Goal: Transaction & Acquisition: Obtain resource

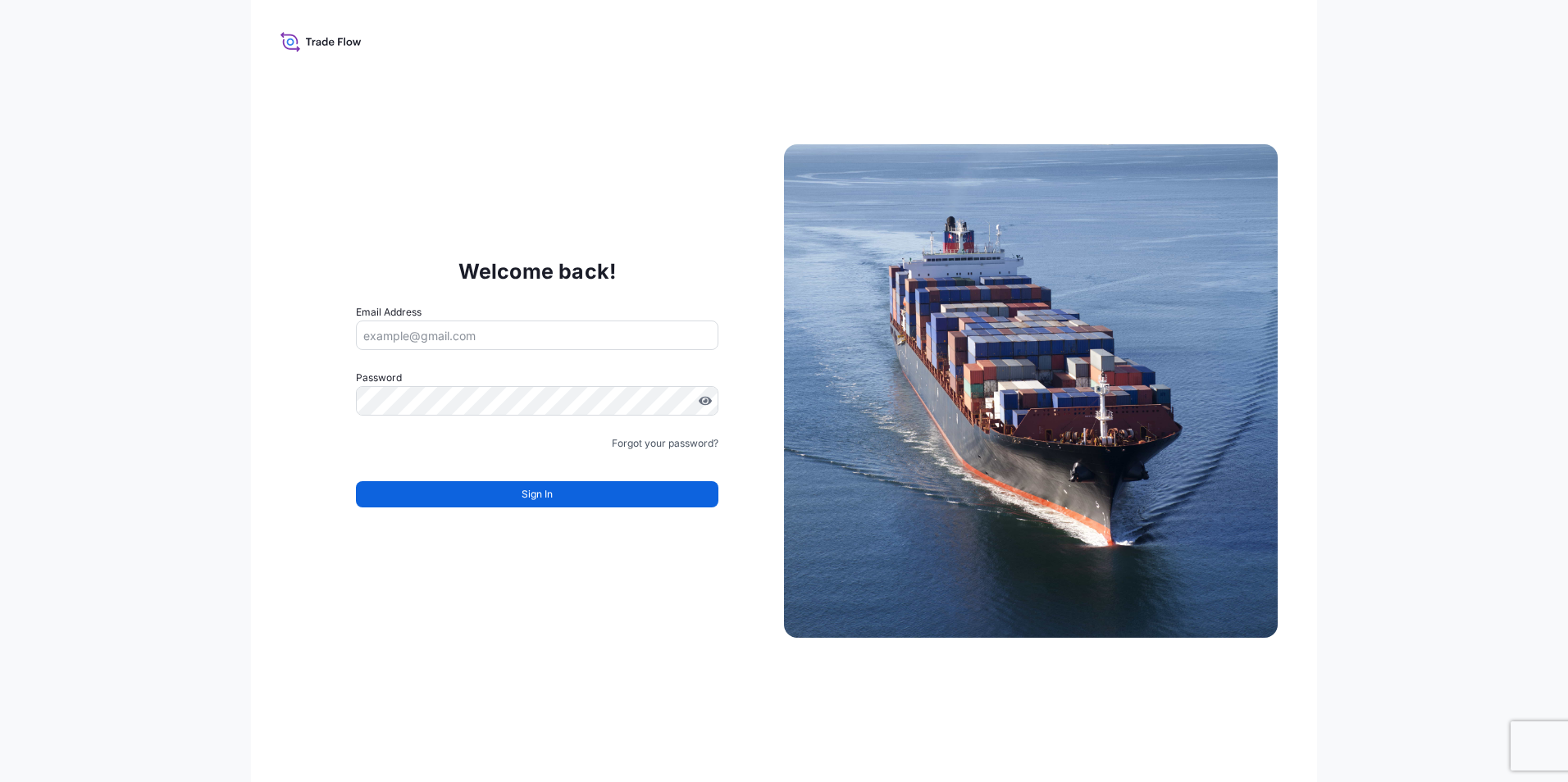
click at [395, 344] on input "Email Address" at bounding box center [537, 335] width 362 height 30
type input "[EMAIL_ADDRESS][PERSON_NAME][DOMAIN_NAME]"
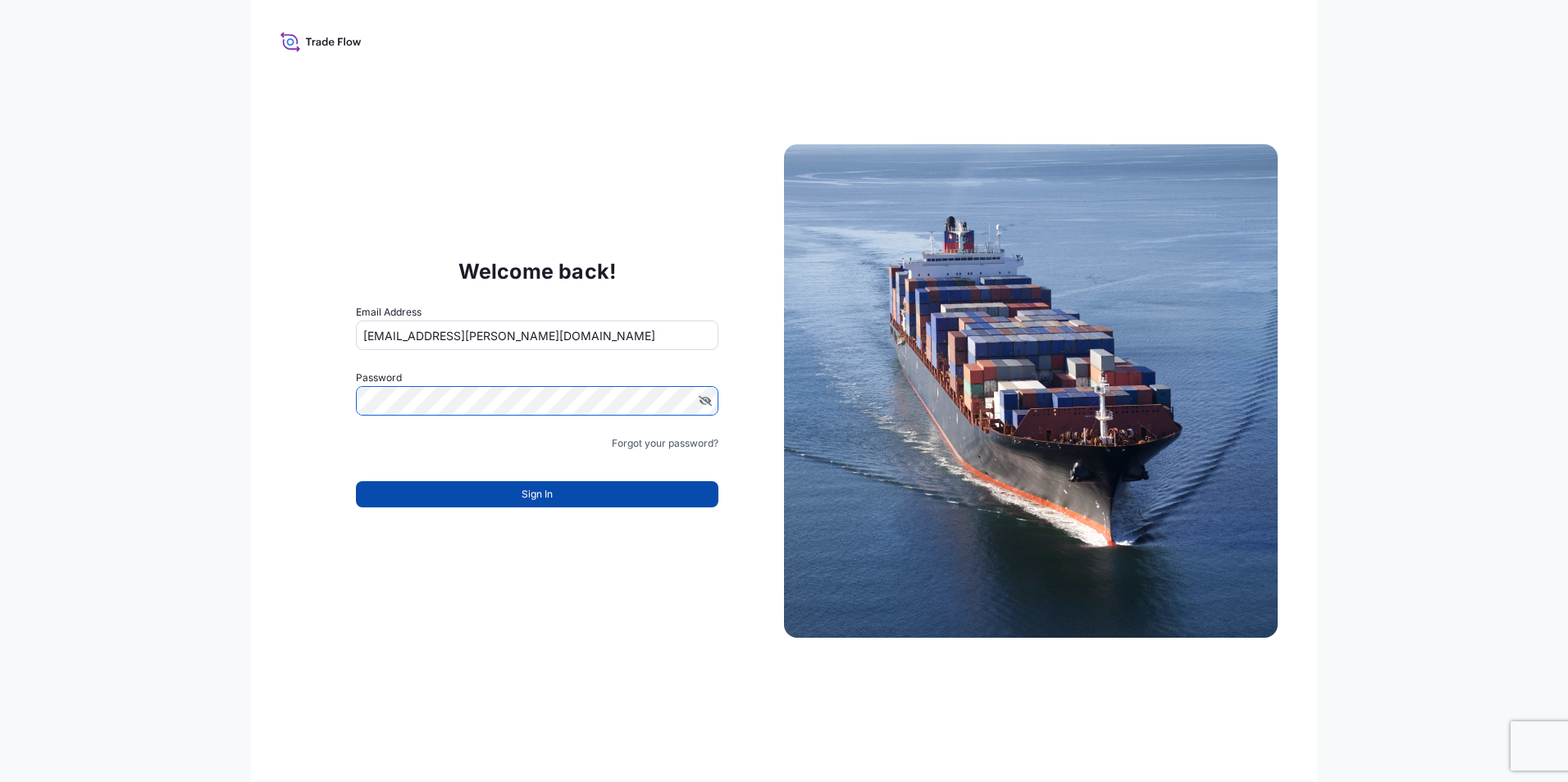
click at [487, 496] on button "Sign In" at bounding box center [537, 494] width 362 height 26
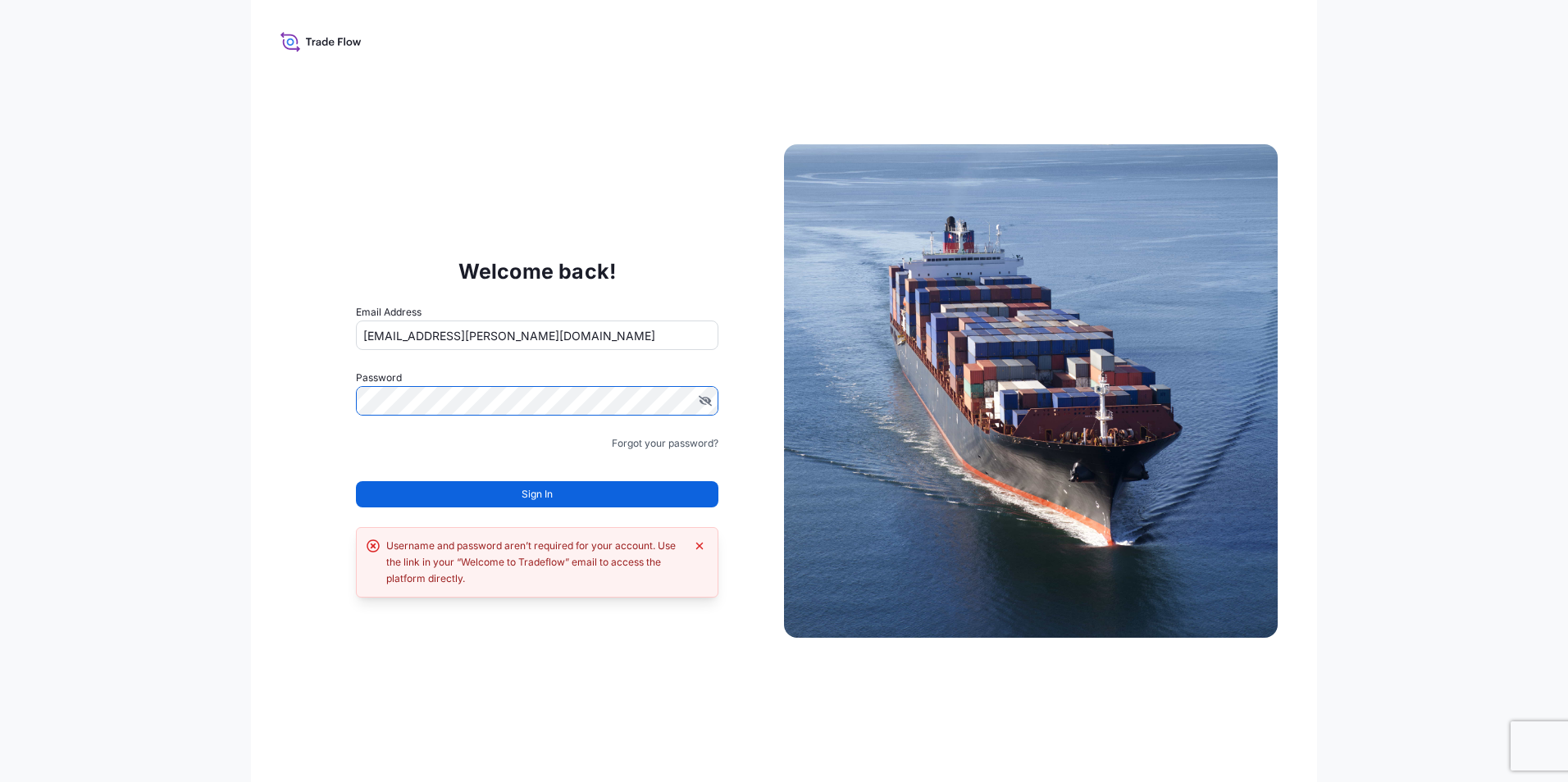
click at [46, 413] on div "Welcome back! Email Address fabiana.dibella@graftech.com Password Must include:…" at bounding box center [784, 391] width 1568 height 782
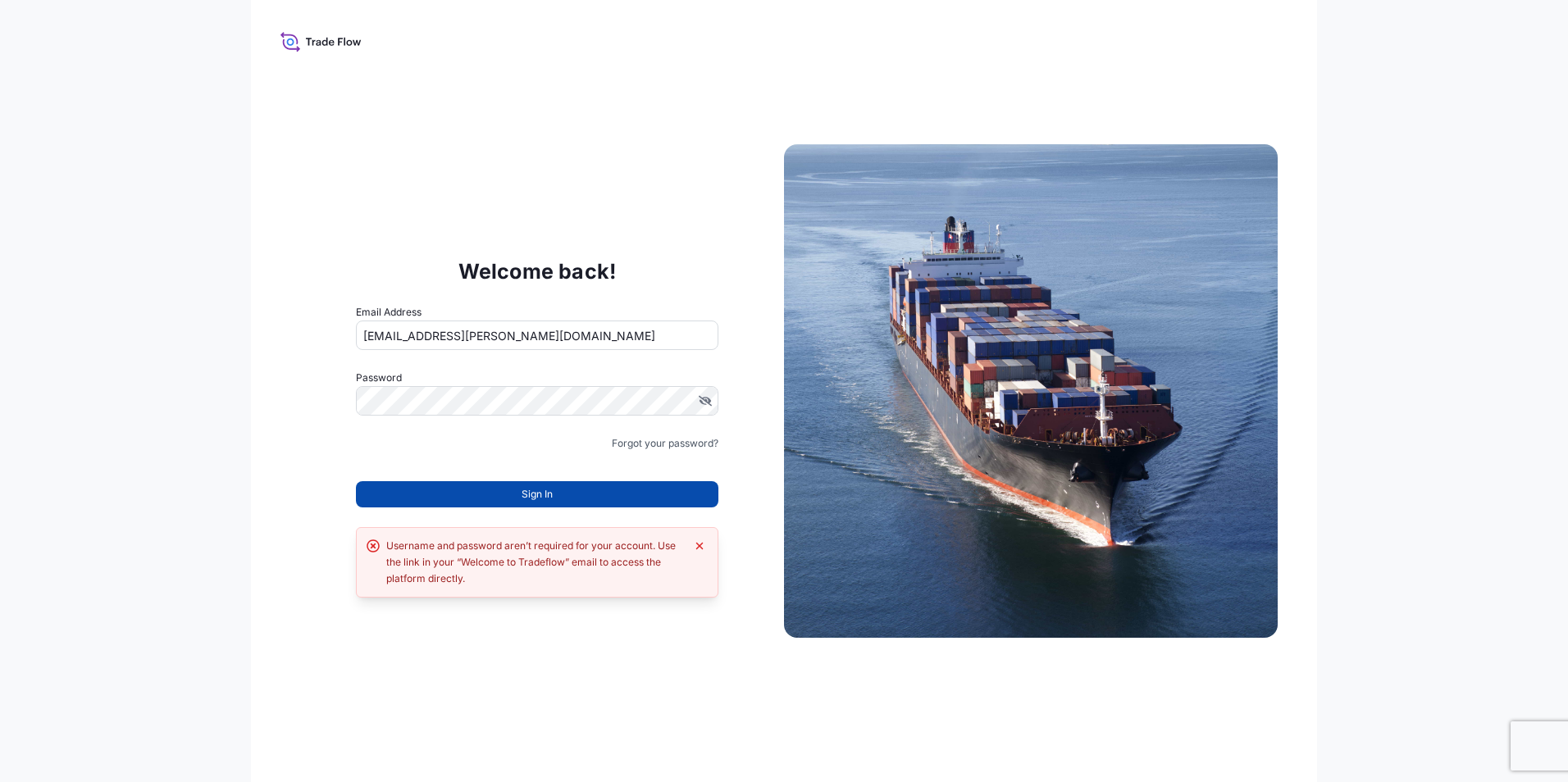
click at [473, 487] on button "Sign In" at bounding box center [537, 494] width 362 height 26
click at [519, 492] on button "Sign In" at bounding box center [537, 494] width 362 height 26
click at [702, 547] on icon "Dismiss error" at bounding box center [699, 546] width 13 height 13
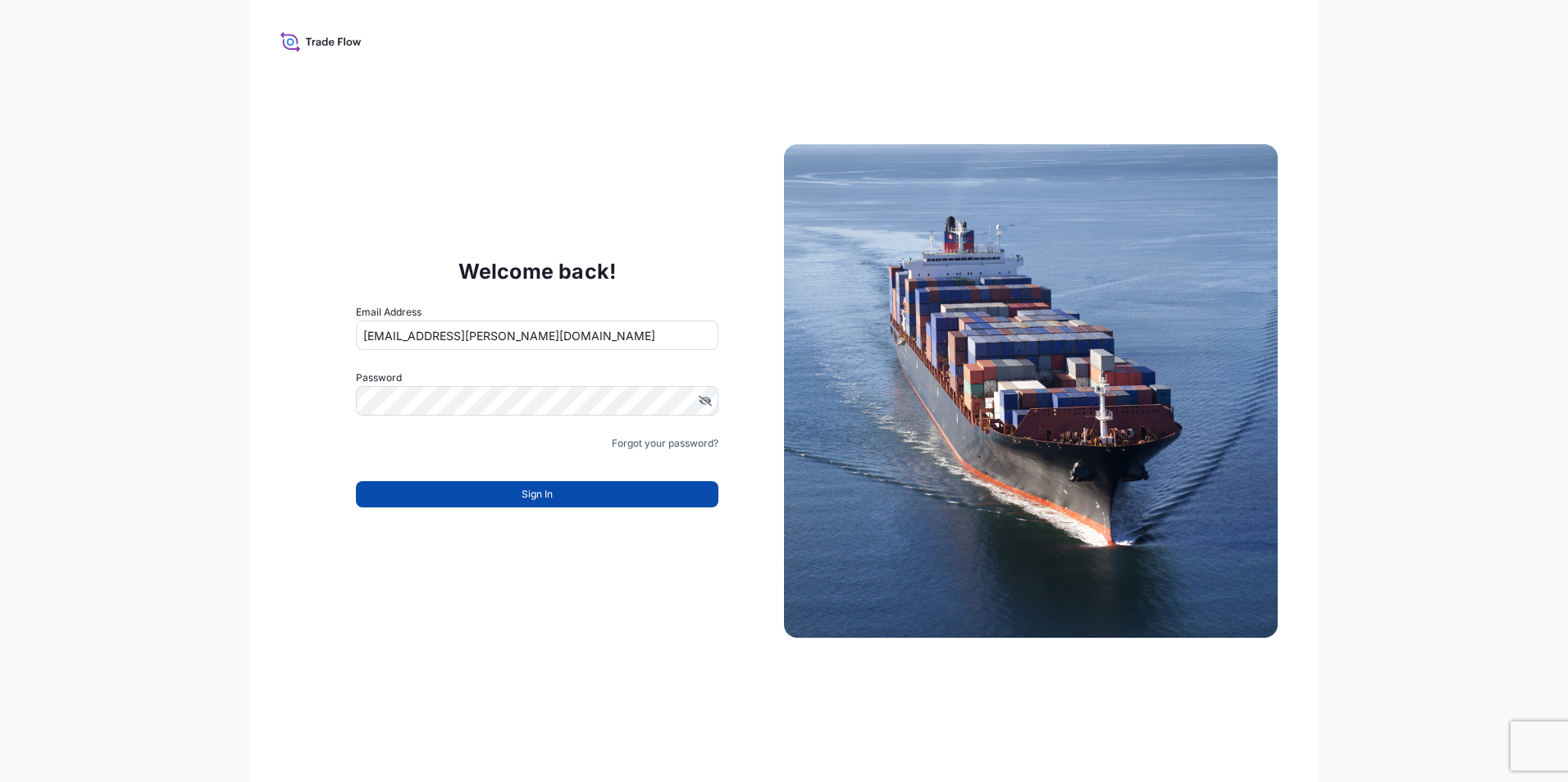
click at [559, 493] on button "Sign In" at bounding box center [537, 494] width 362 height 26
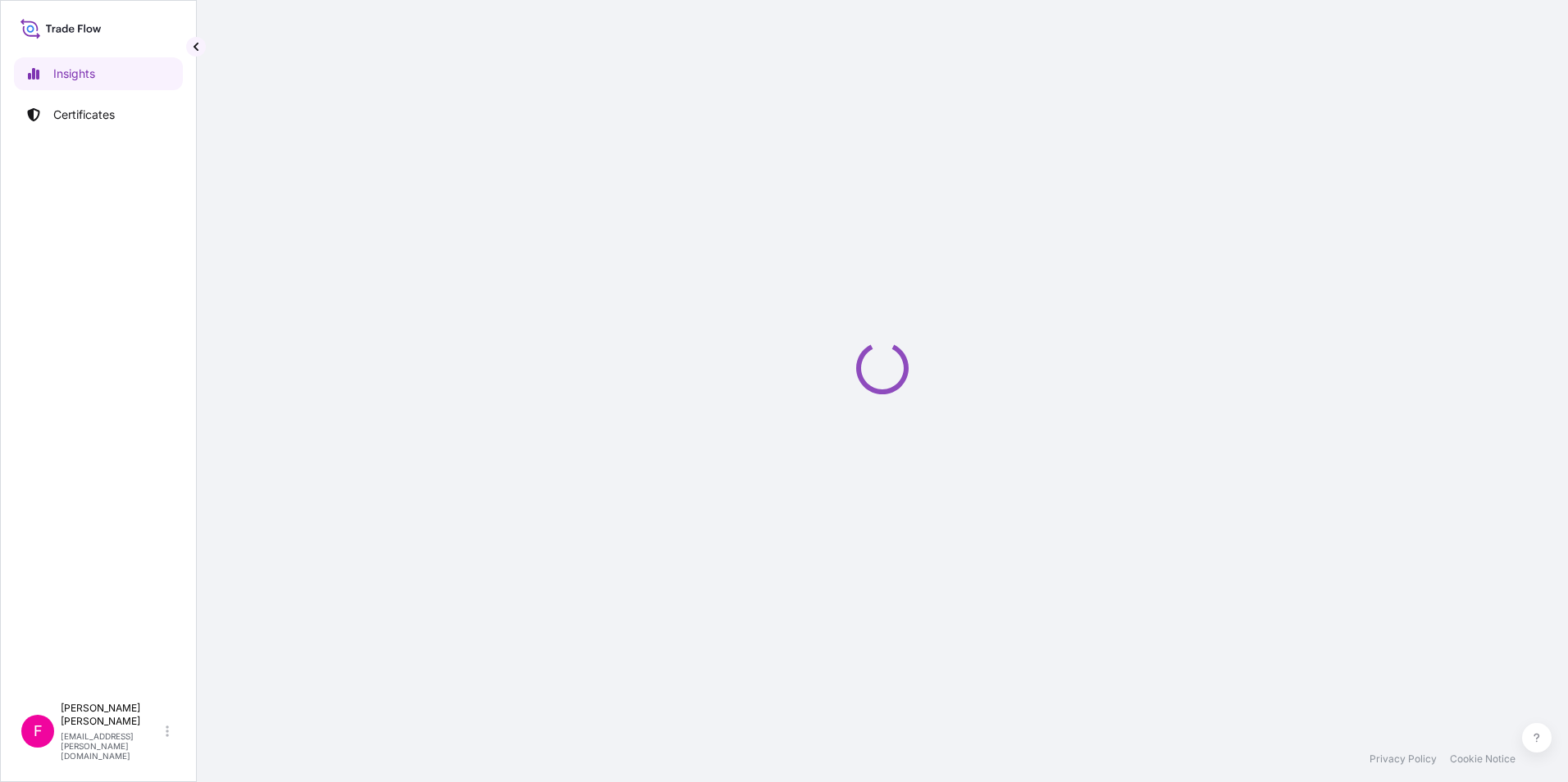
select select "2025"
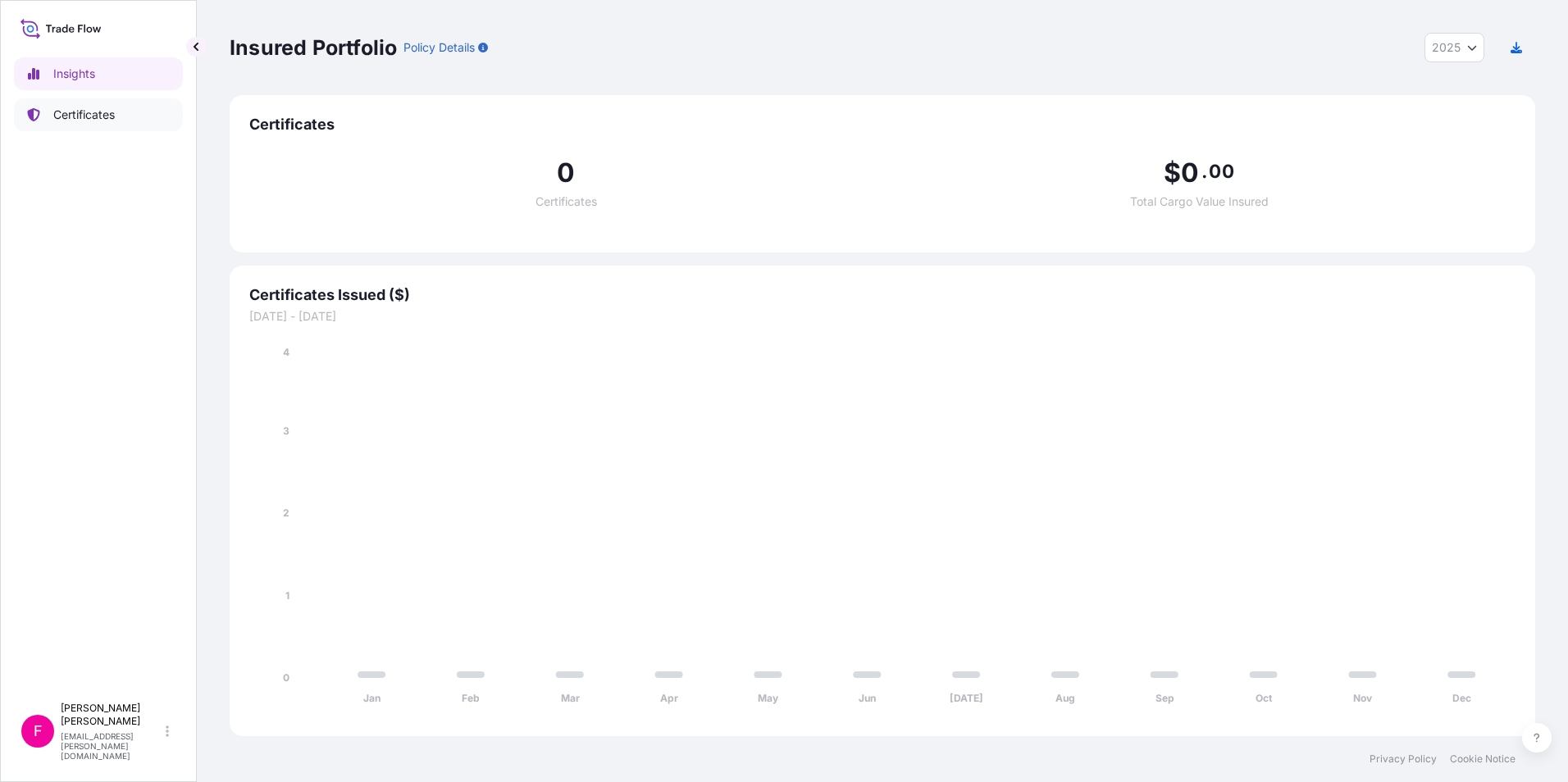
click at [83, 114] on p "Certificates" at bounding box center [84, 115] width 62 height 16
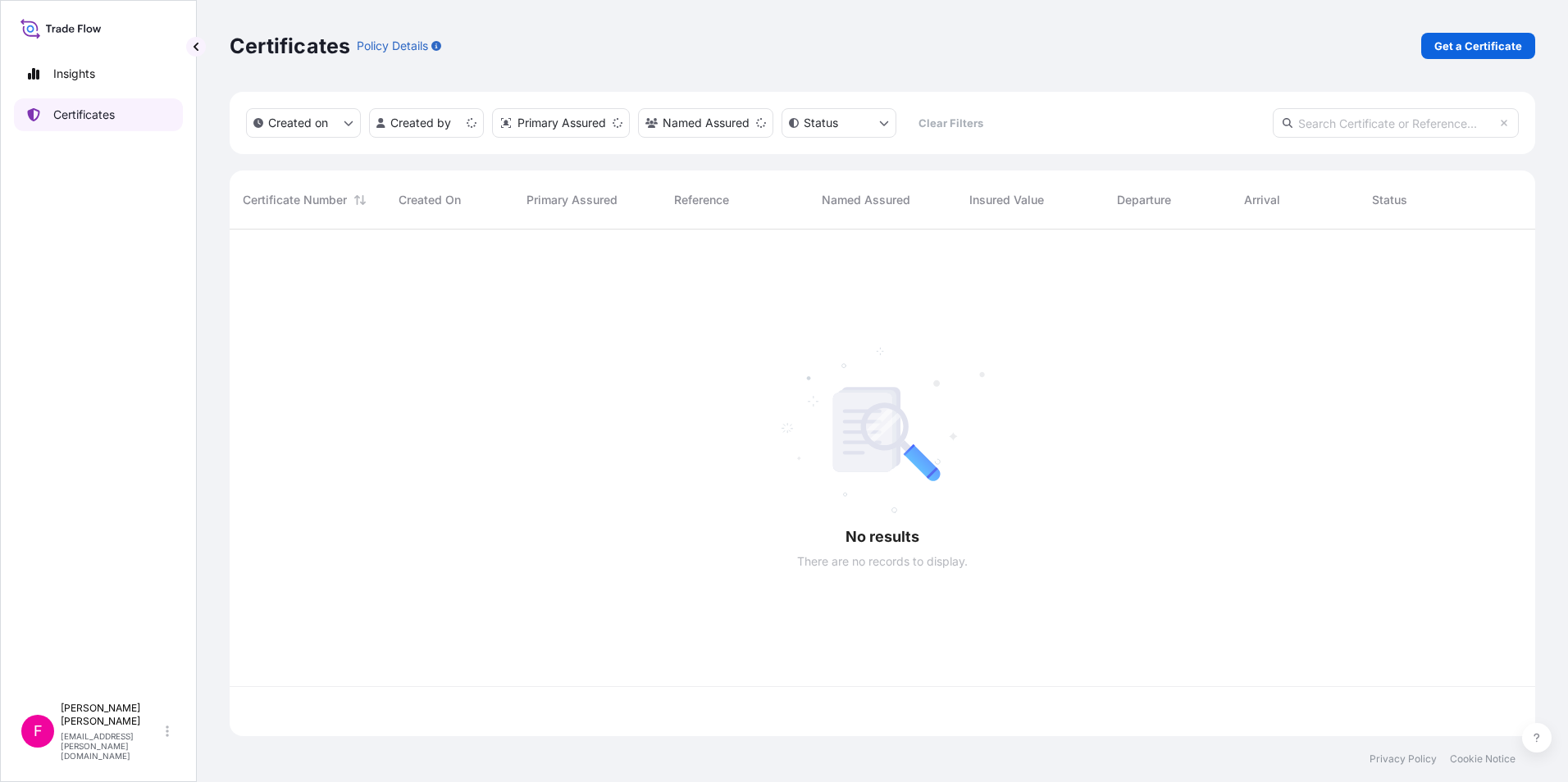
scroll to position [503, 1293]
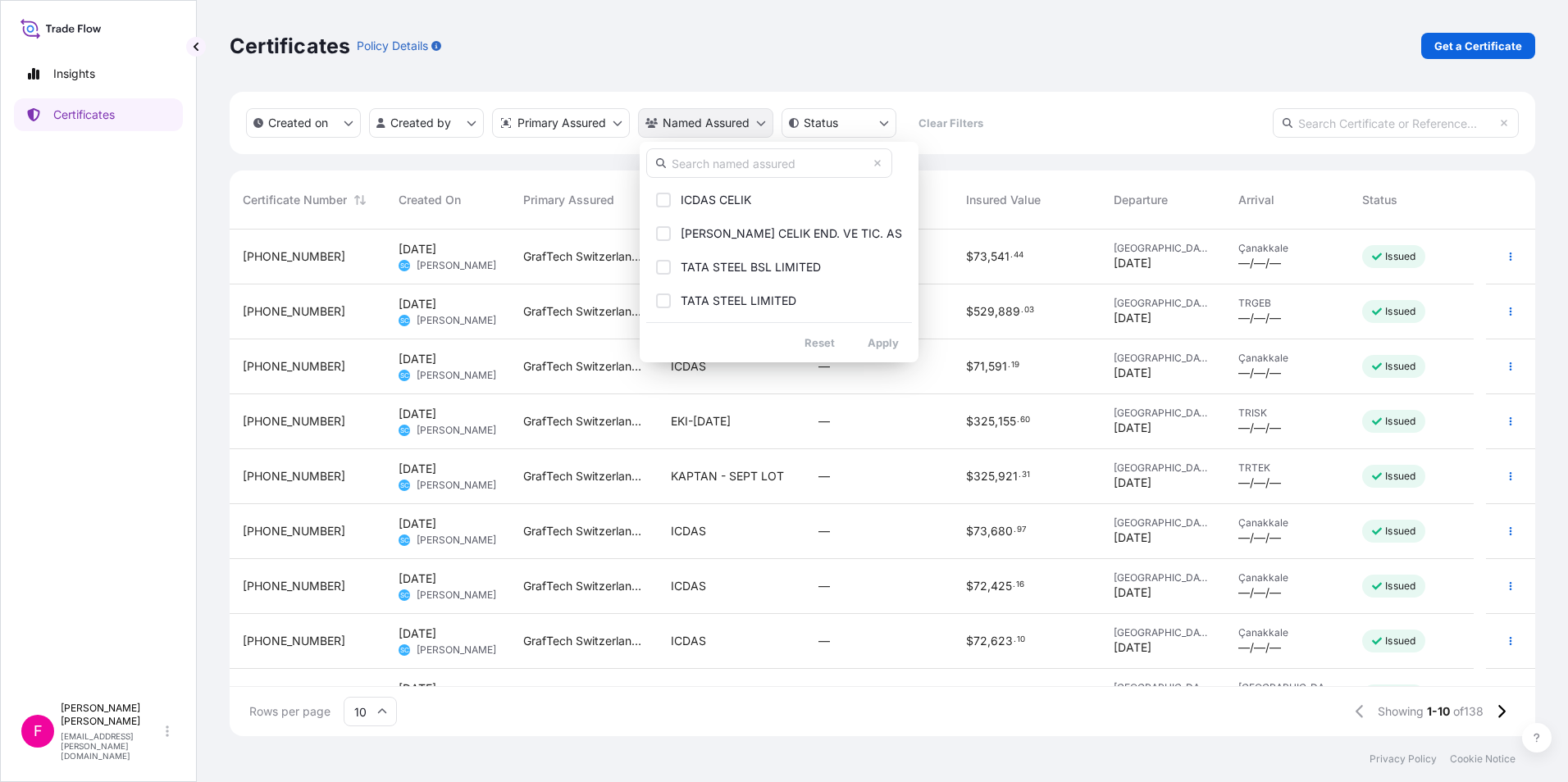
click at [767, 116] on html "Insights Certificates F [PERSON_NAME] [PERSON_NAME][EMAIL_ADDRESS][PERSON_NAME]…" at bounding box center [784, 391] width 1568 height 782
click at [735, 162] on input "text" at bounding box center [769, 163] width 246 height 30
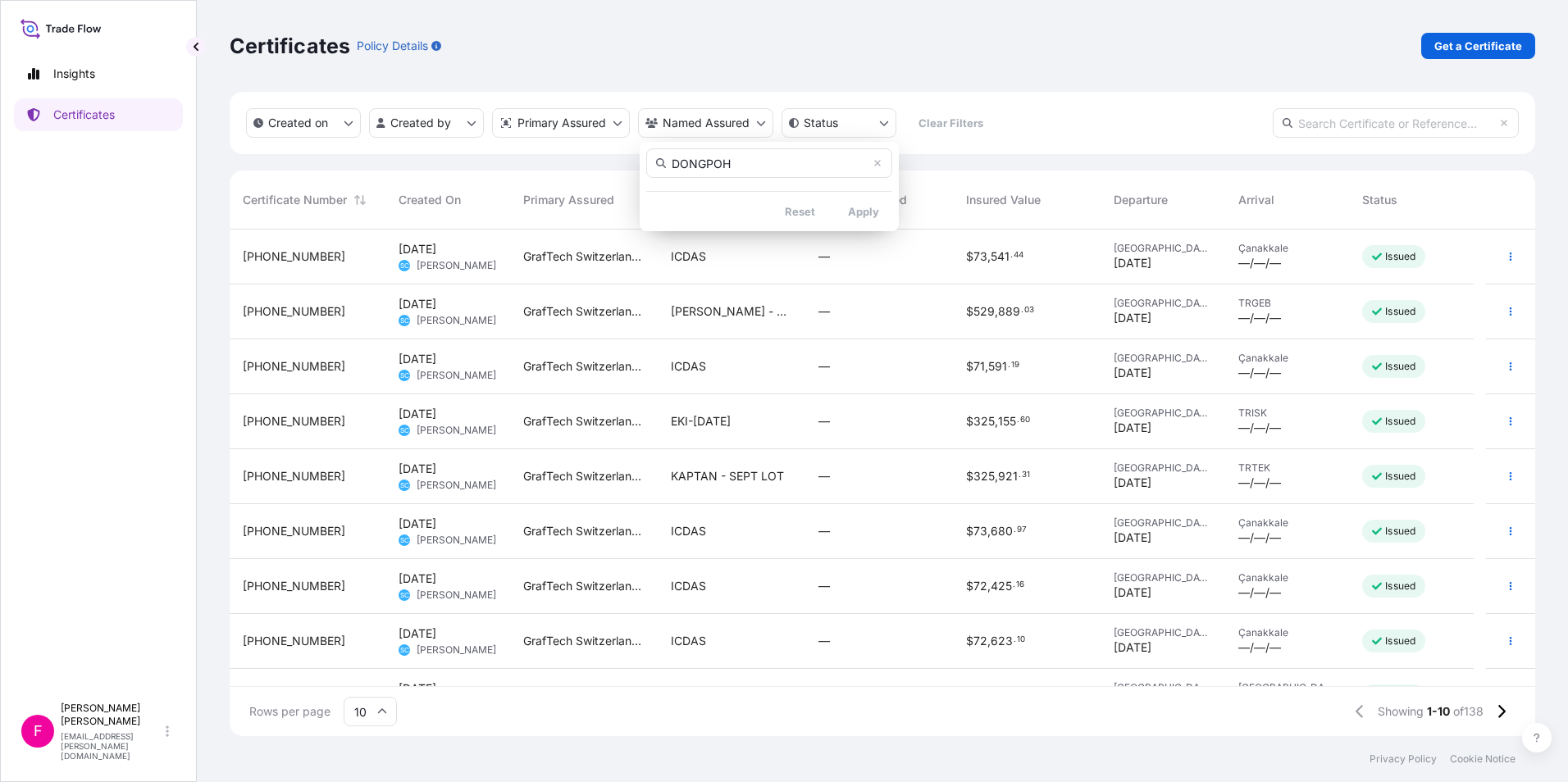
type input "DONGPOH"
click at [349, 123] on html "Insights Certificates F Fabiana DiBella fabiana.dibella@graftech.com Certificat…" at bounding box center [784, 391] width 1568 height 782
click at [349, 123] on icon "createdOn Filter options" at bounding box center [349, 123] width 9 height 4
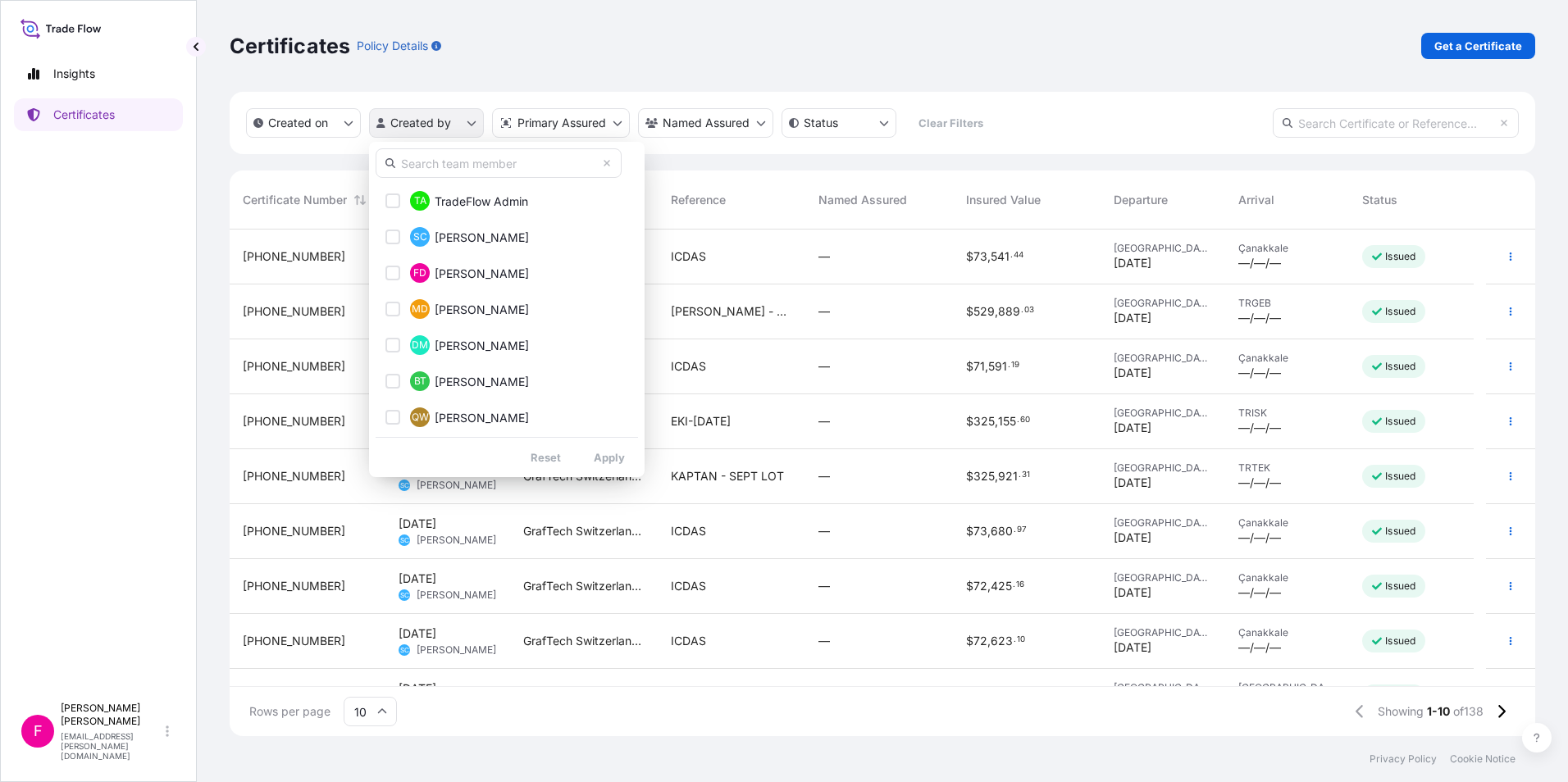
click at [475, 118] on html "Insights Certificates F Fabiana DiBella fabiana.dibella@graftech.com Certificat…" at bounding box center [784, 391] width 1568 height 782
click at [487, 234] on span "[PERSON_NAME]" at bounding box center [481, 238] width 94 height 16
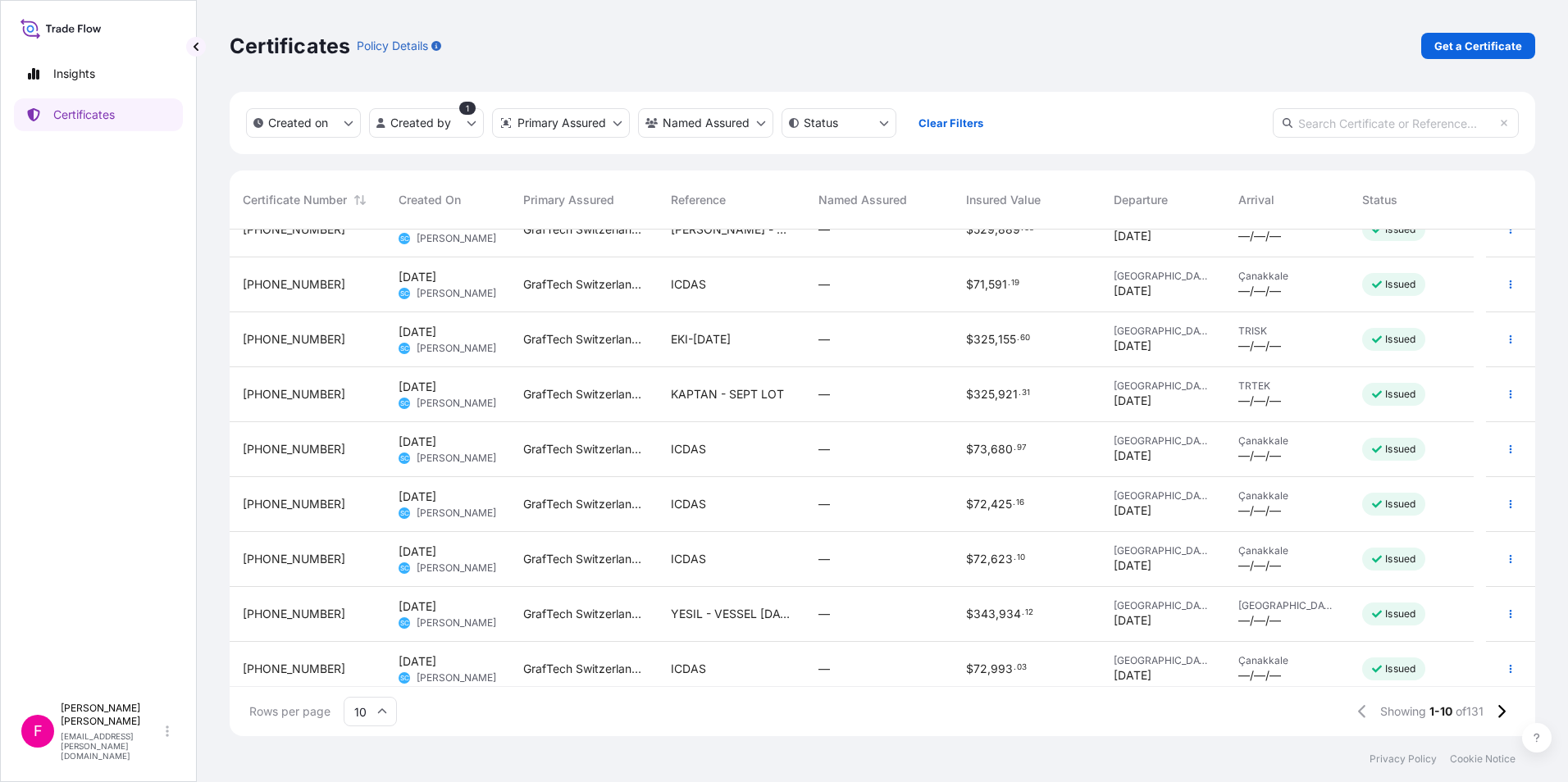
scroll to position [93, 0]
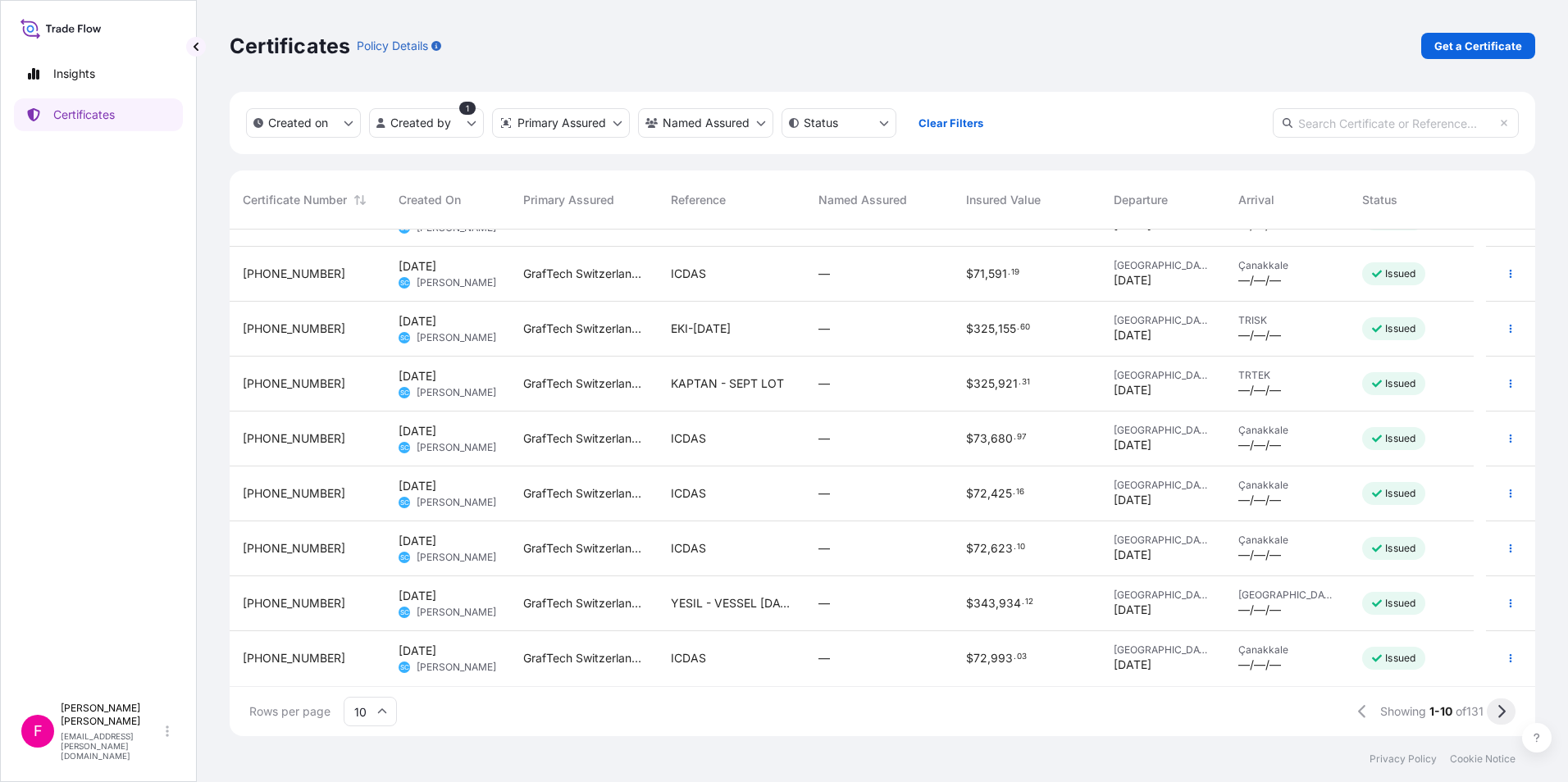
click at [1496, 707] on icon at bounding box center [1501, 711] width 9 height 14
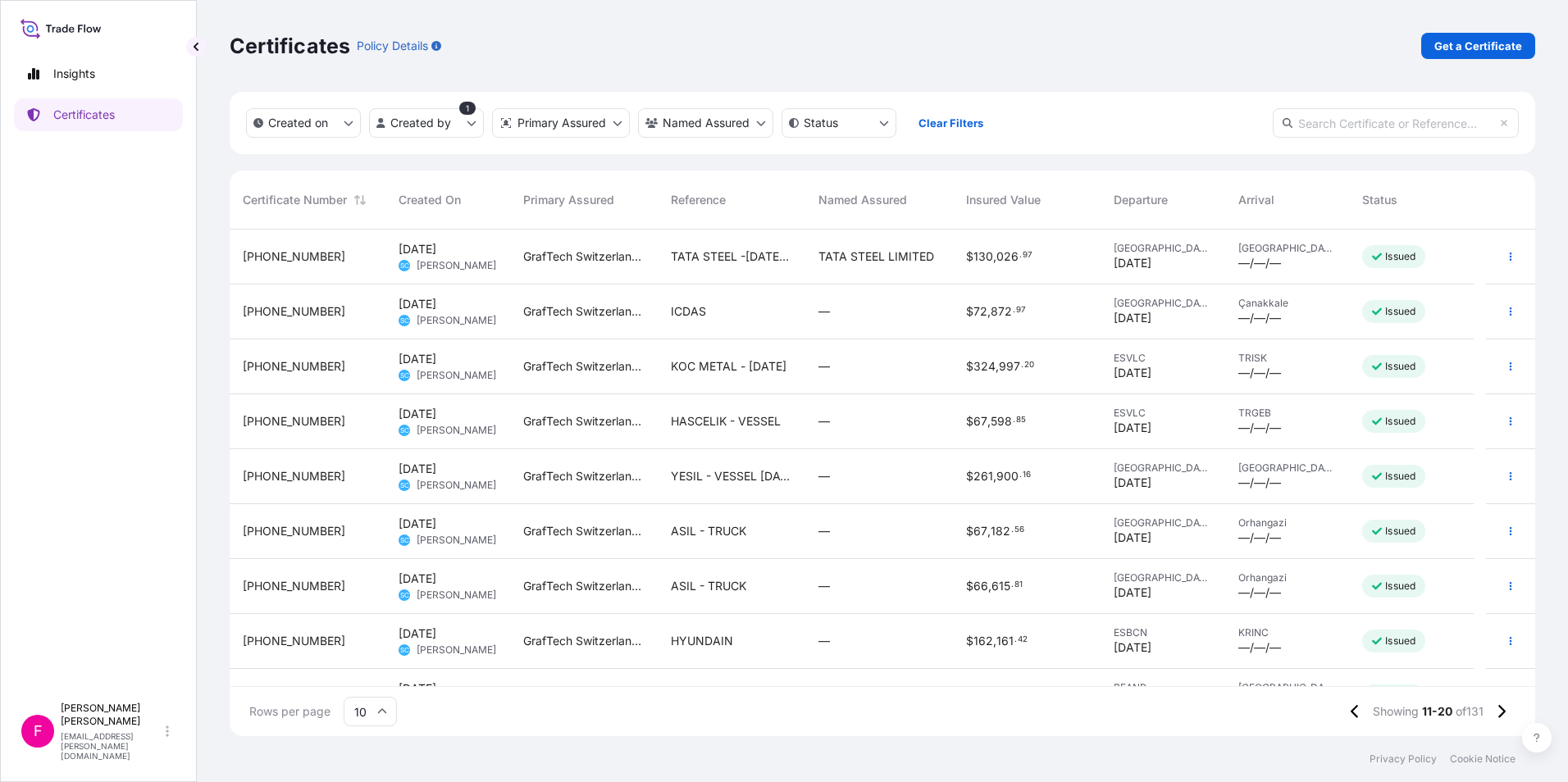
click at [1496, 707] on icon at bounding box center [1501, 711] width 9 height 14
click at [724, 581] on span "DONGPOH [DATE]" at bounding box center [720, 586] width 100 height 16
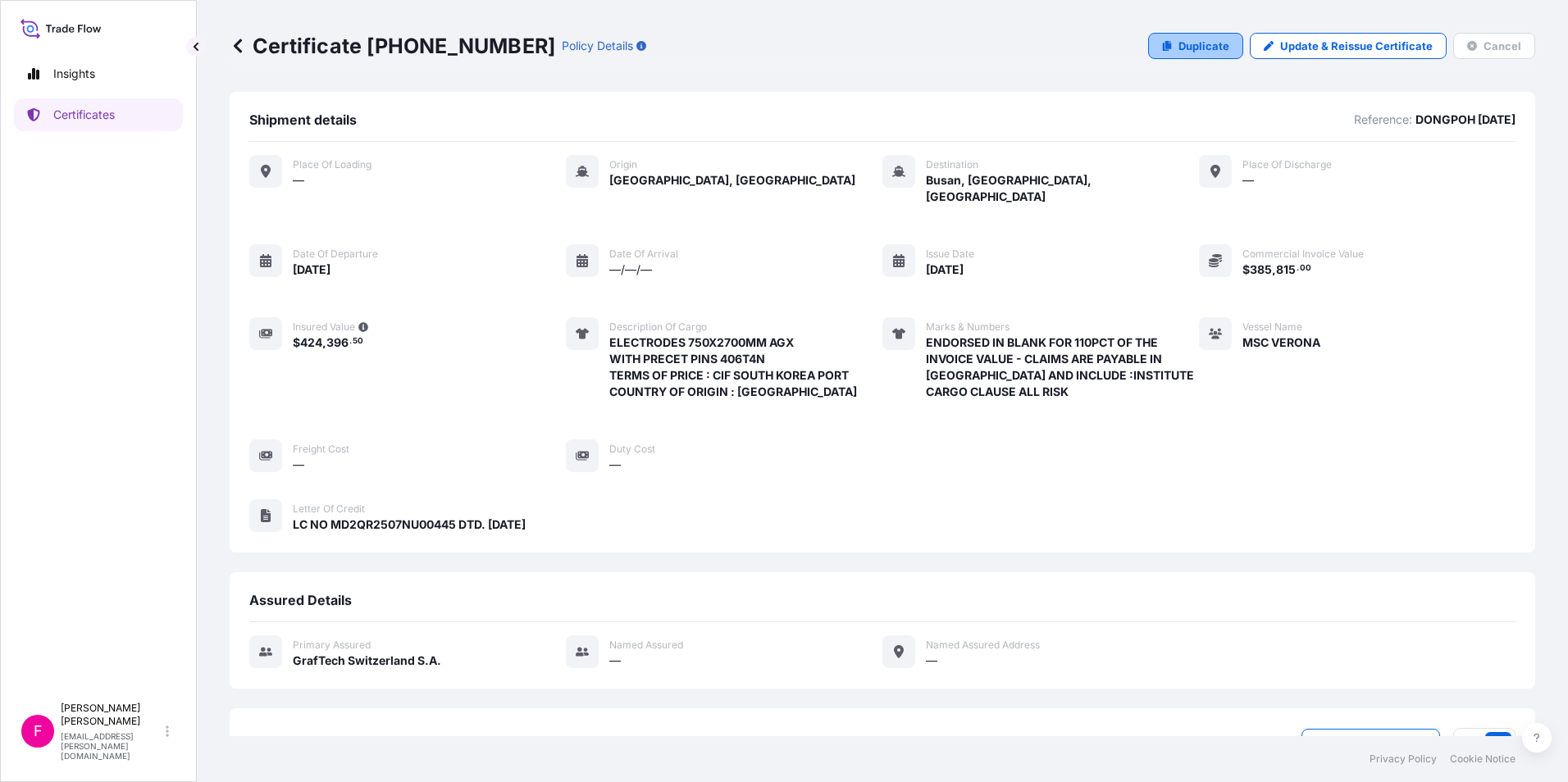
click at [1180, 38] on p "Duplicate" at bounding box center [1203, 46] width 51 height 16
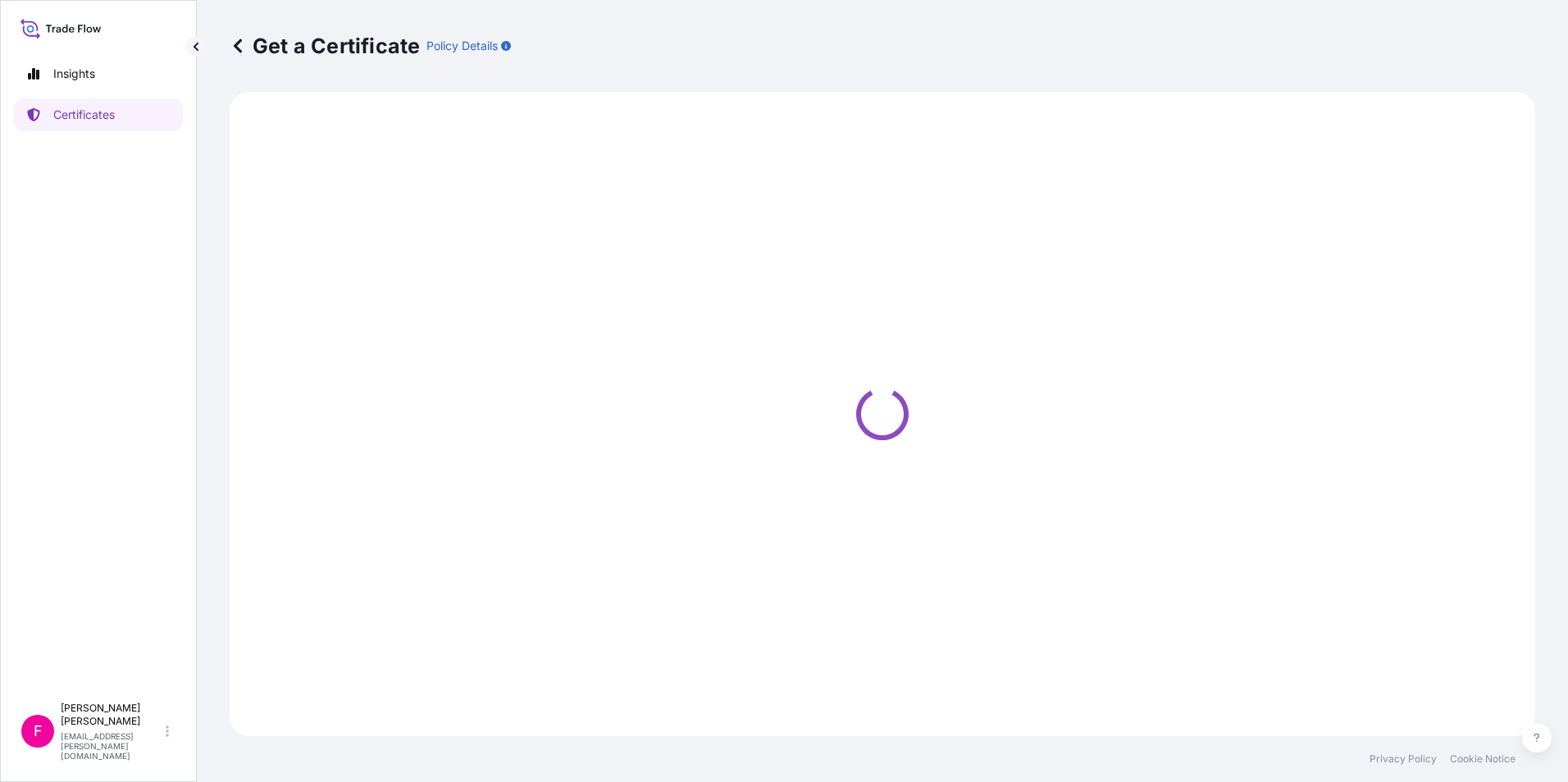
select select "Ocean Vessel"
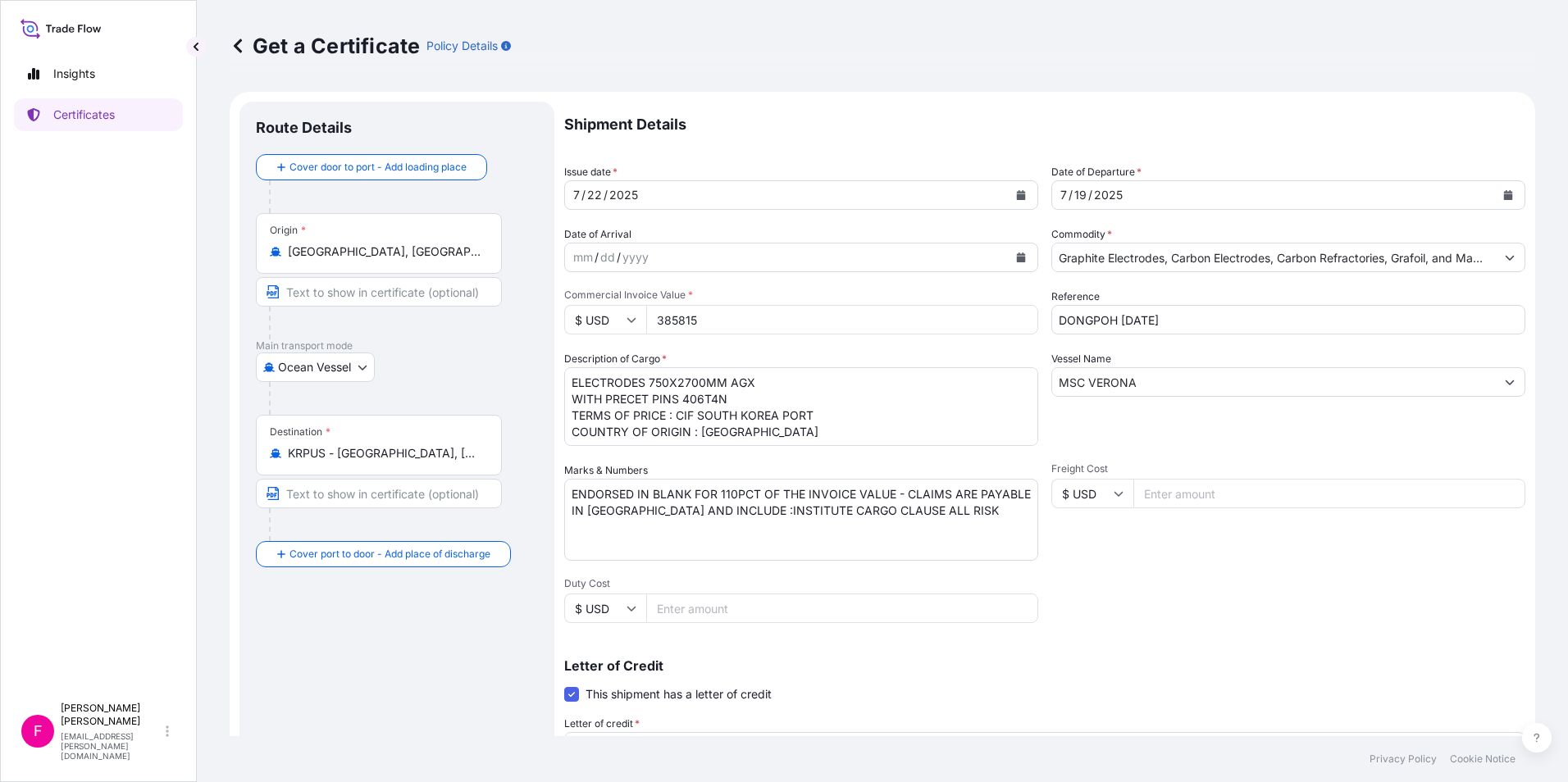
select select "31801"
click at [441, 298] on input "Text to appear on certificate" at bounding box center [379, 292] width 246 height 30
type input "ANTWERP EUROPEAN PORT"
click at [328, 493] on input "BUSAN SOUTH KOREA PORT" at bounding box center [379, 493] width 246 height 30
type input "BUSAN [GEOGRAPHIC_DATA]"
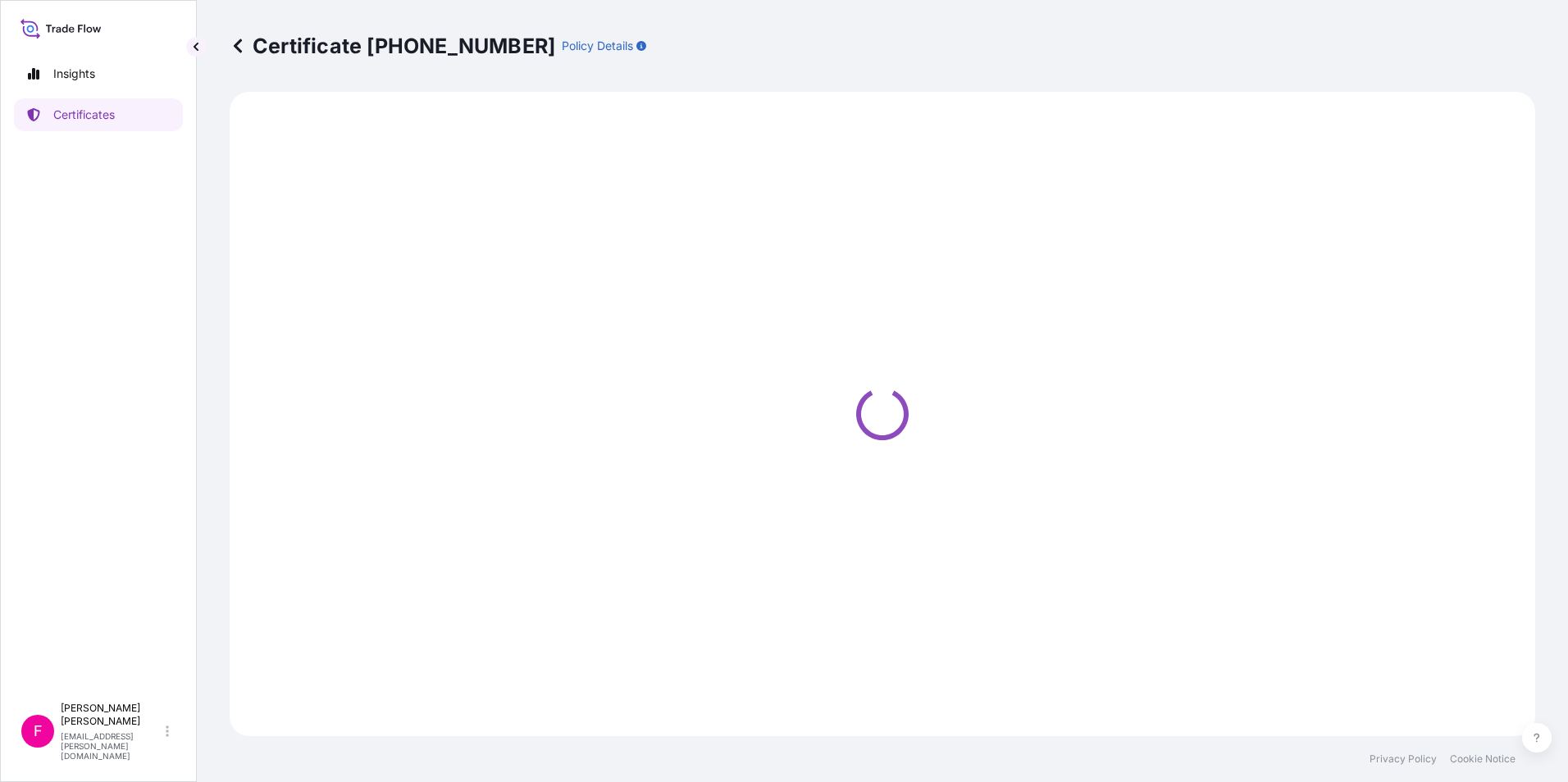
select select "Ocean Vessel"
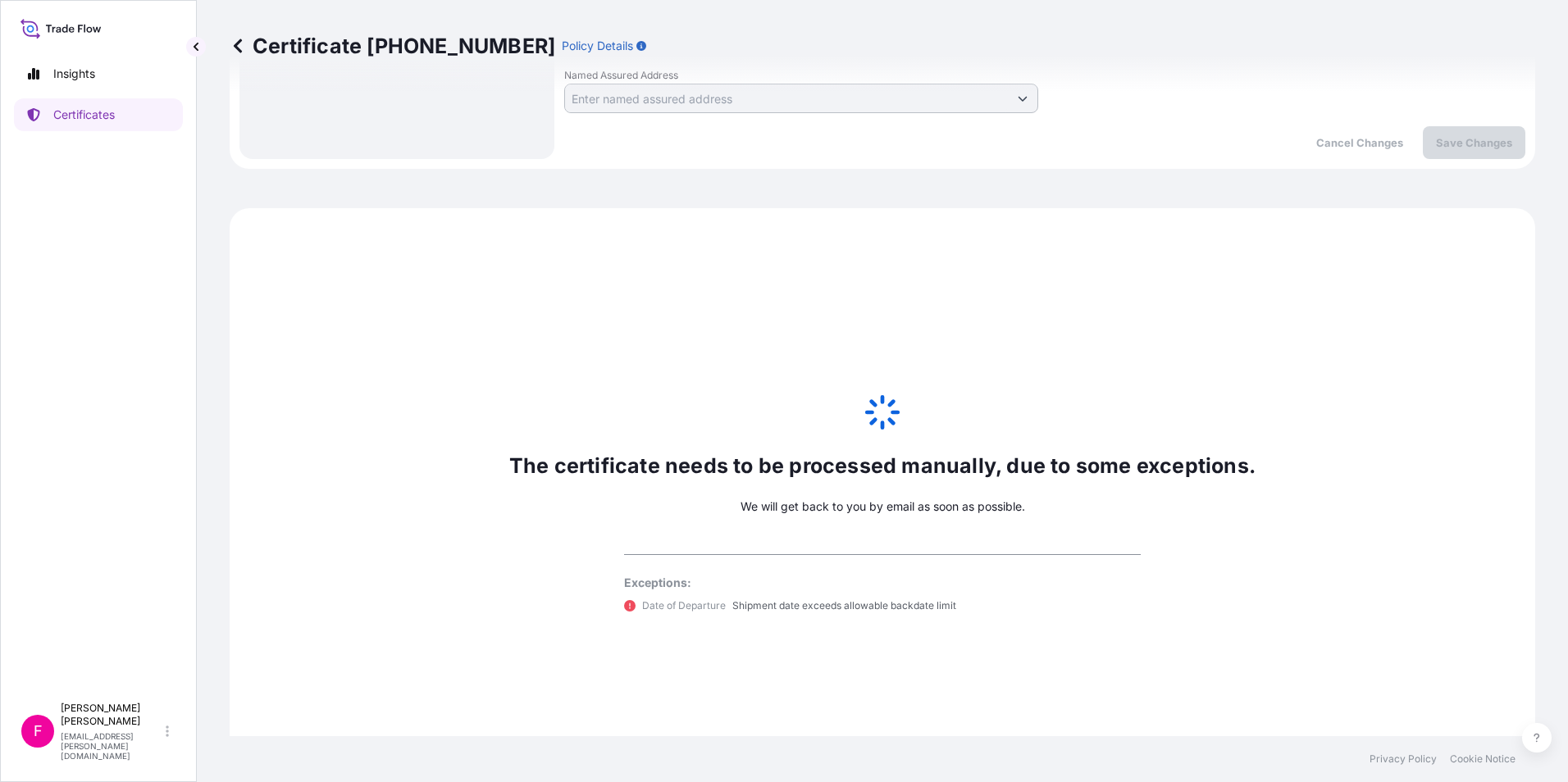
scroll to position [956, 0]
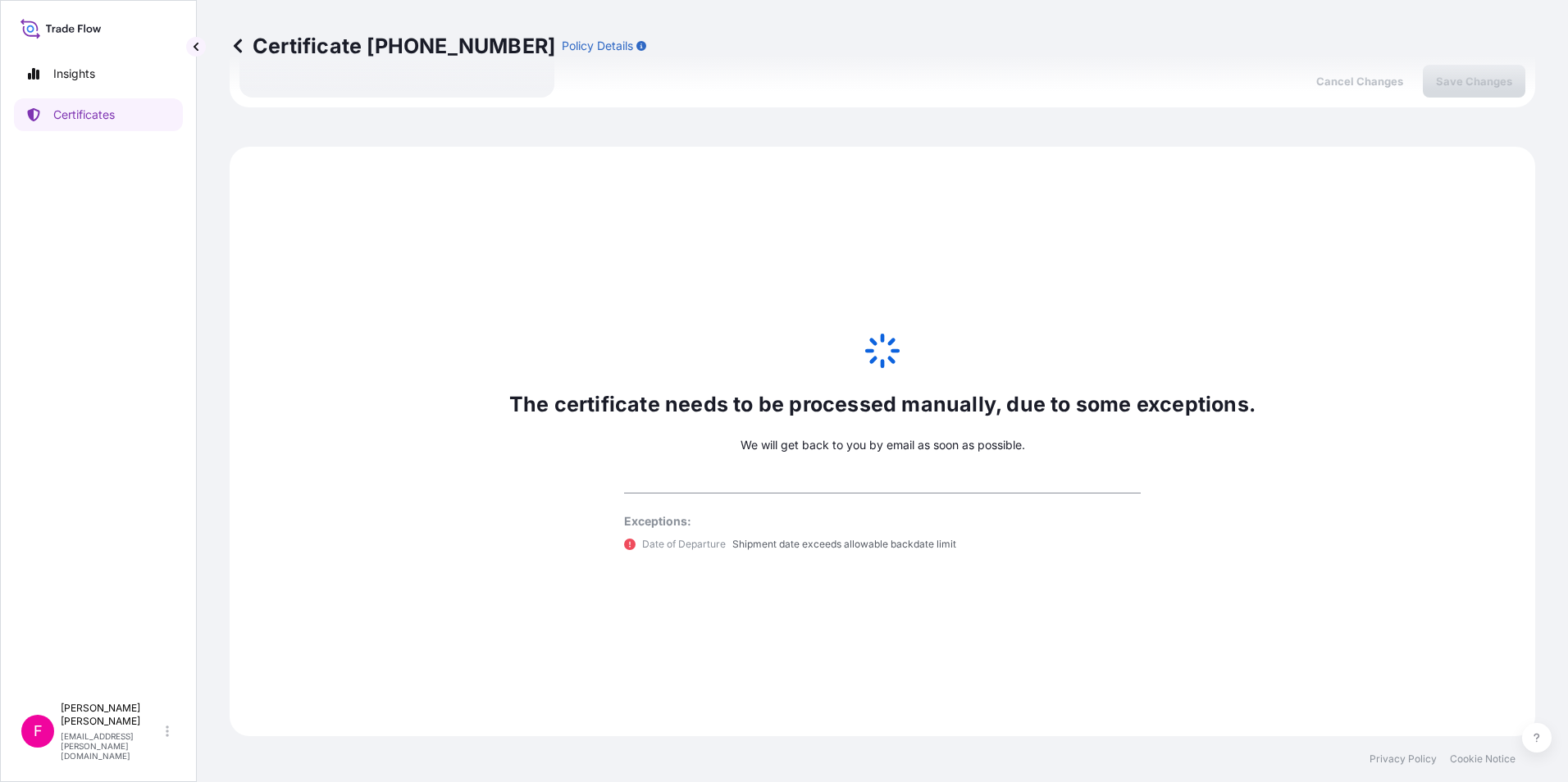
select select "31801"
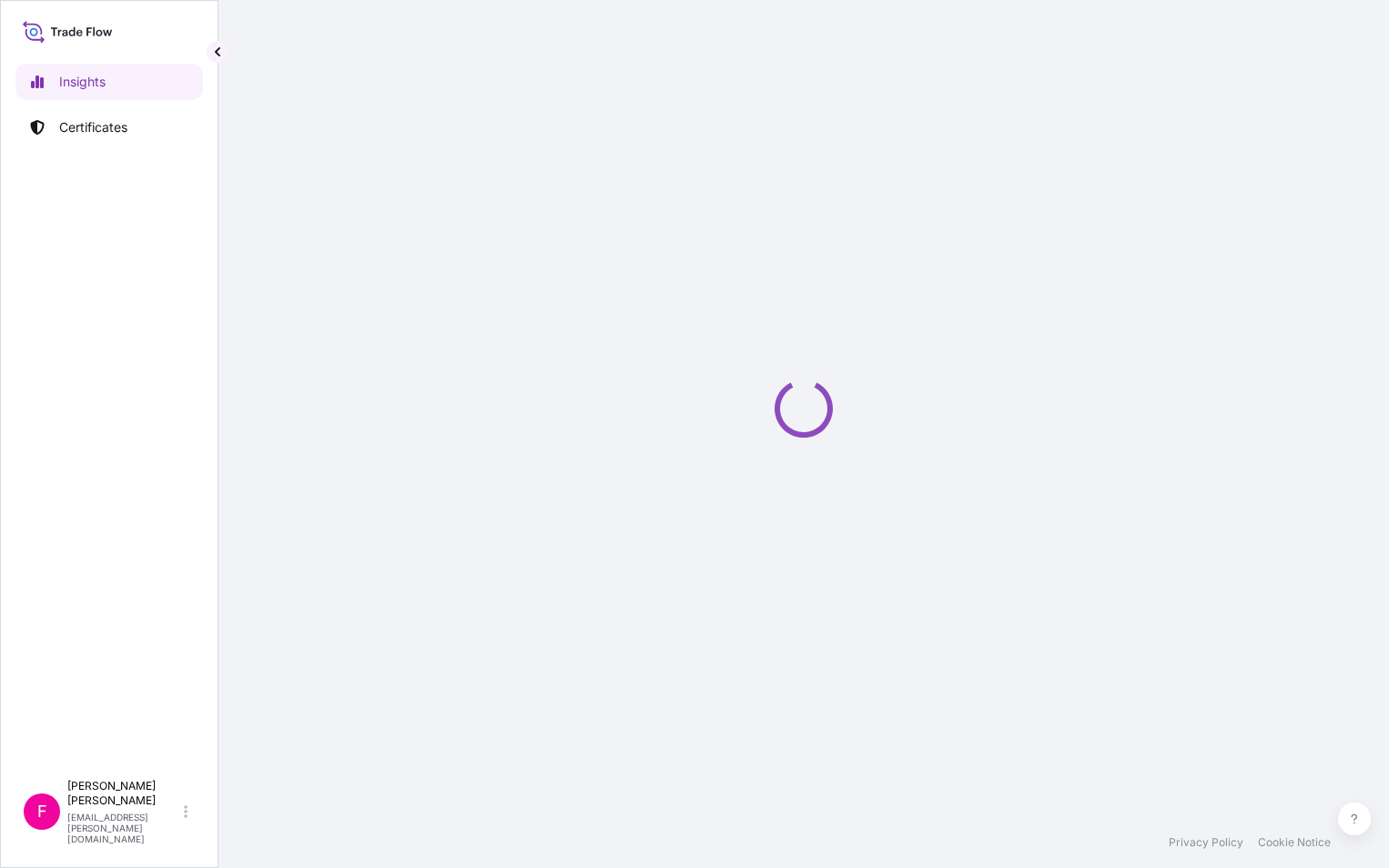
select select "2025"
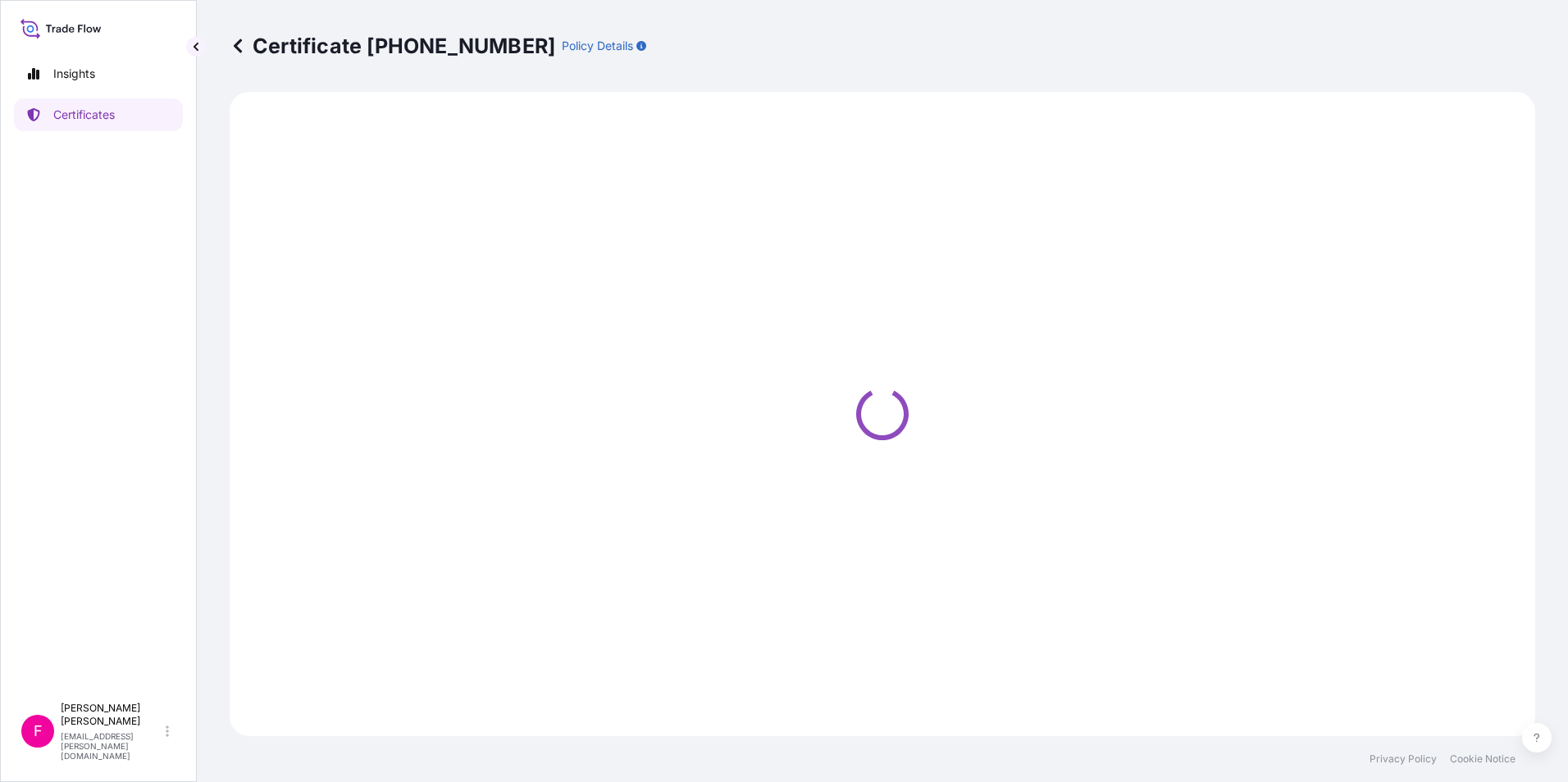
select select "Ocean Vessel"
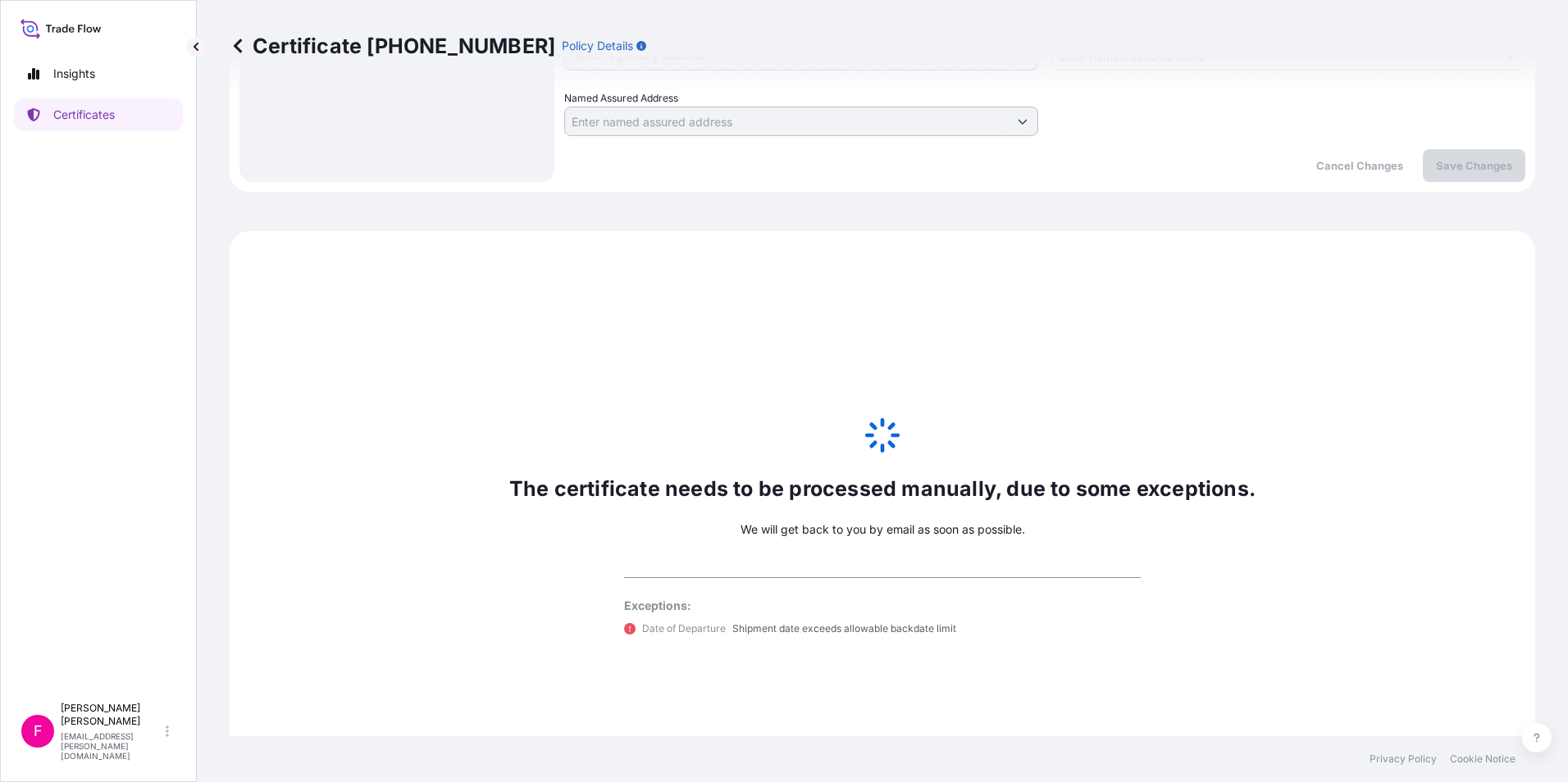
scroll to position [956, 0]
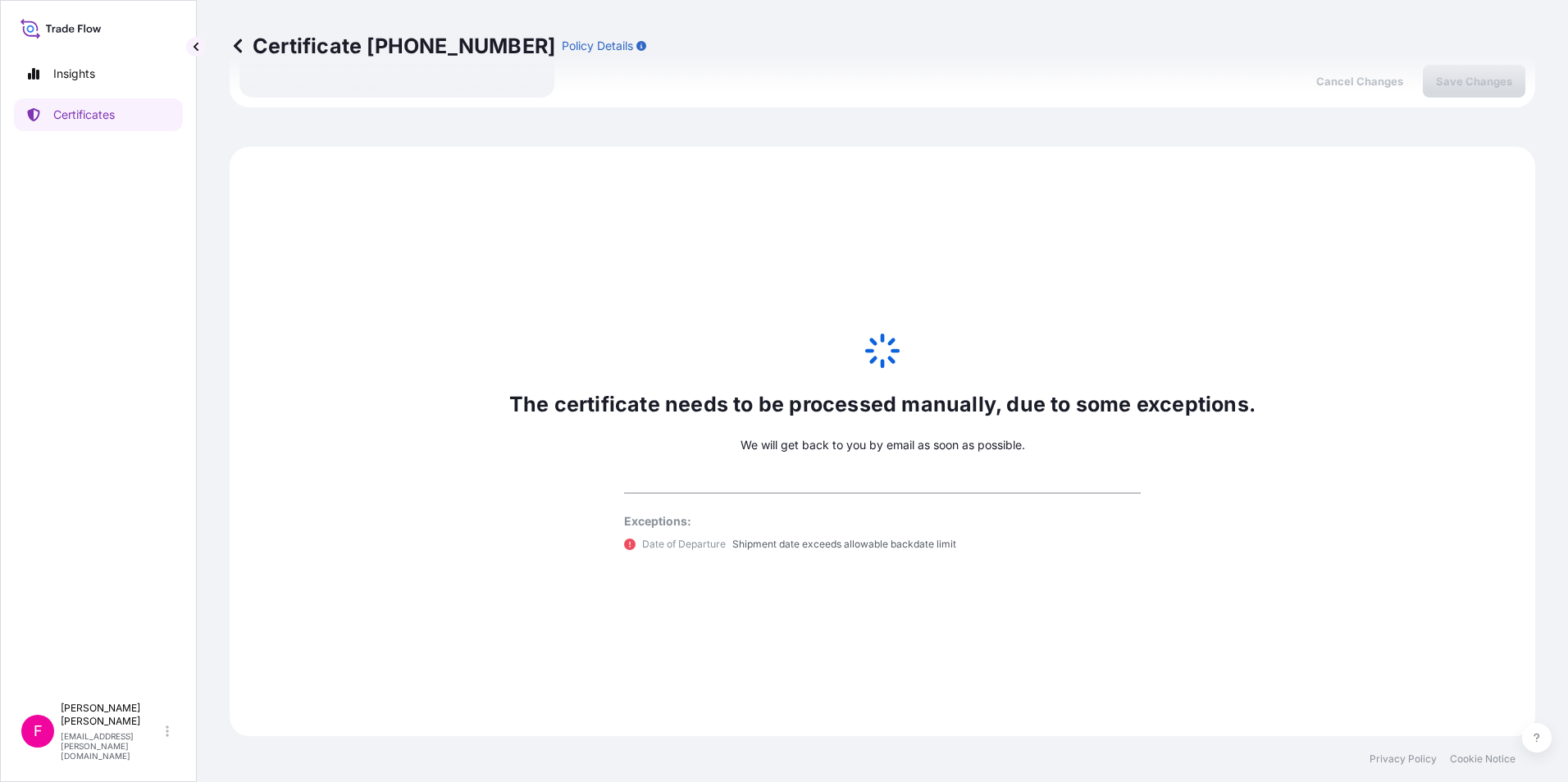
select select "31801"
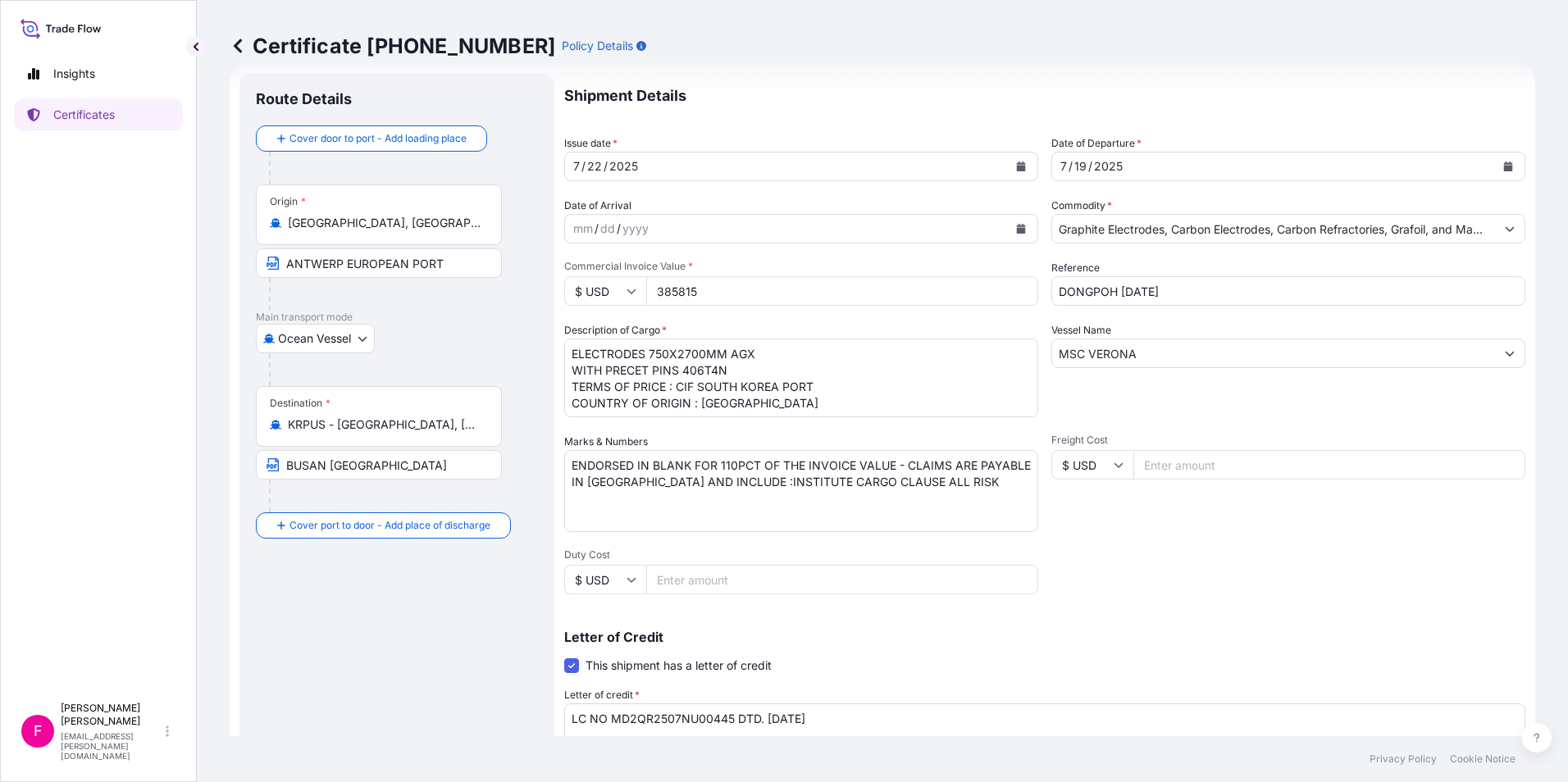
scroll to position [0, 0]
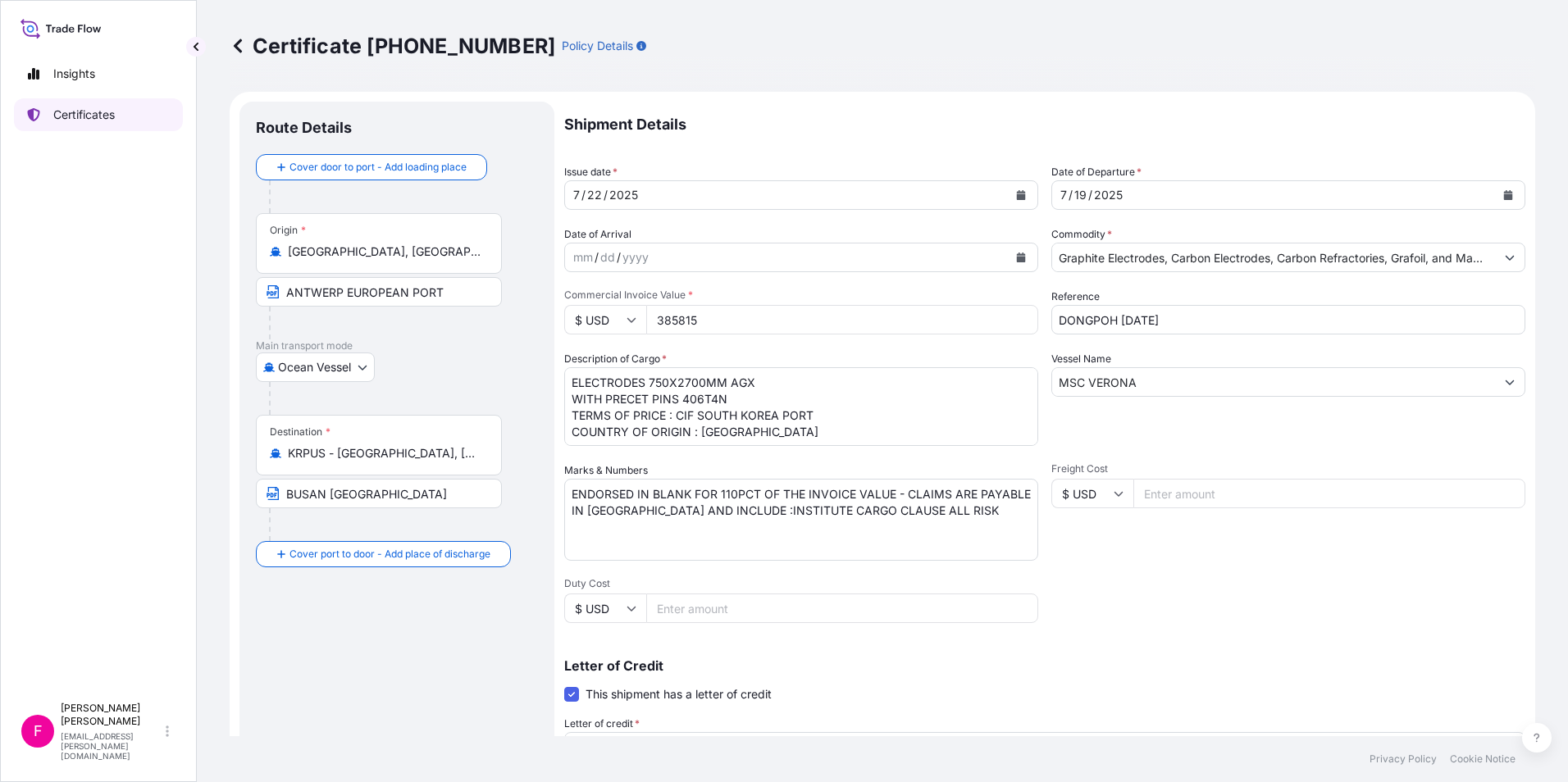
click at [104, 117] on p "Certificates" at bounding box center [84, 115] width 62 height 16
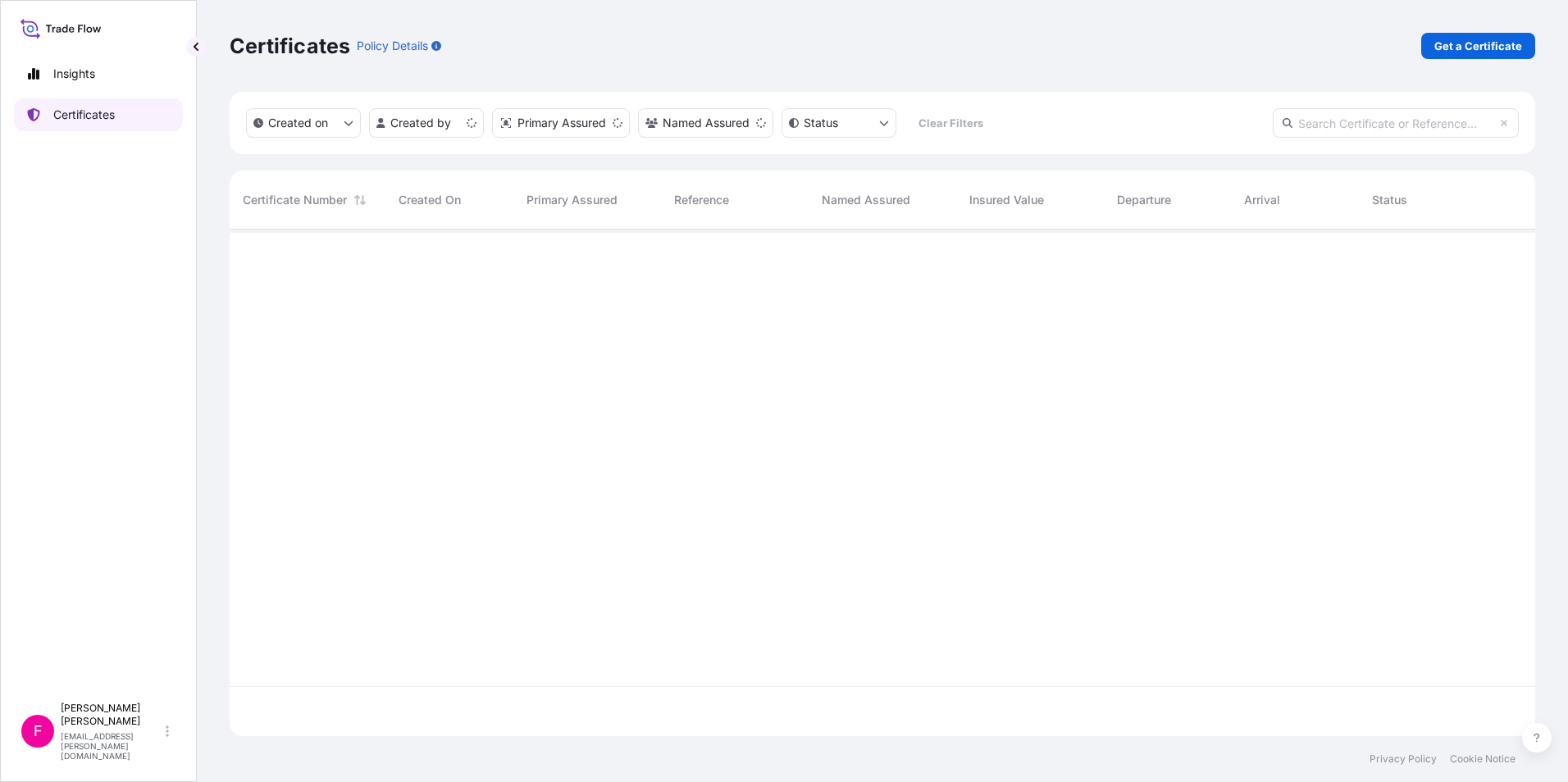
scroll to position [503, 1293]
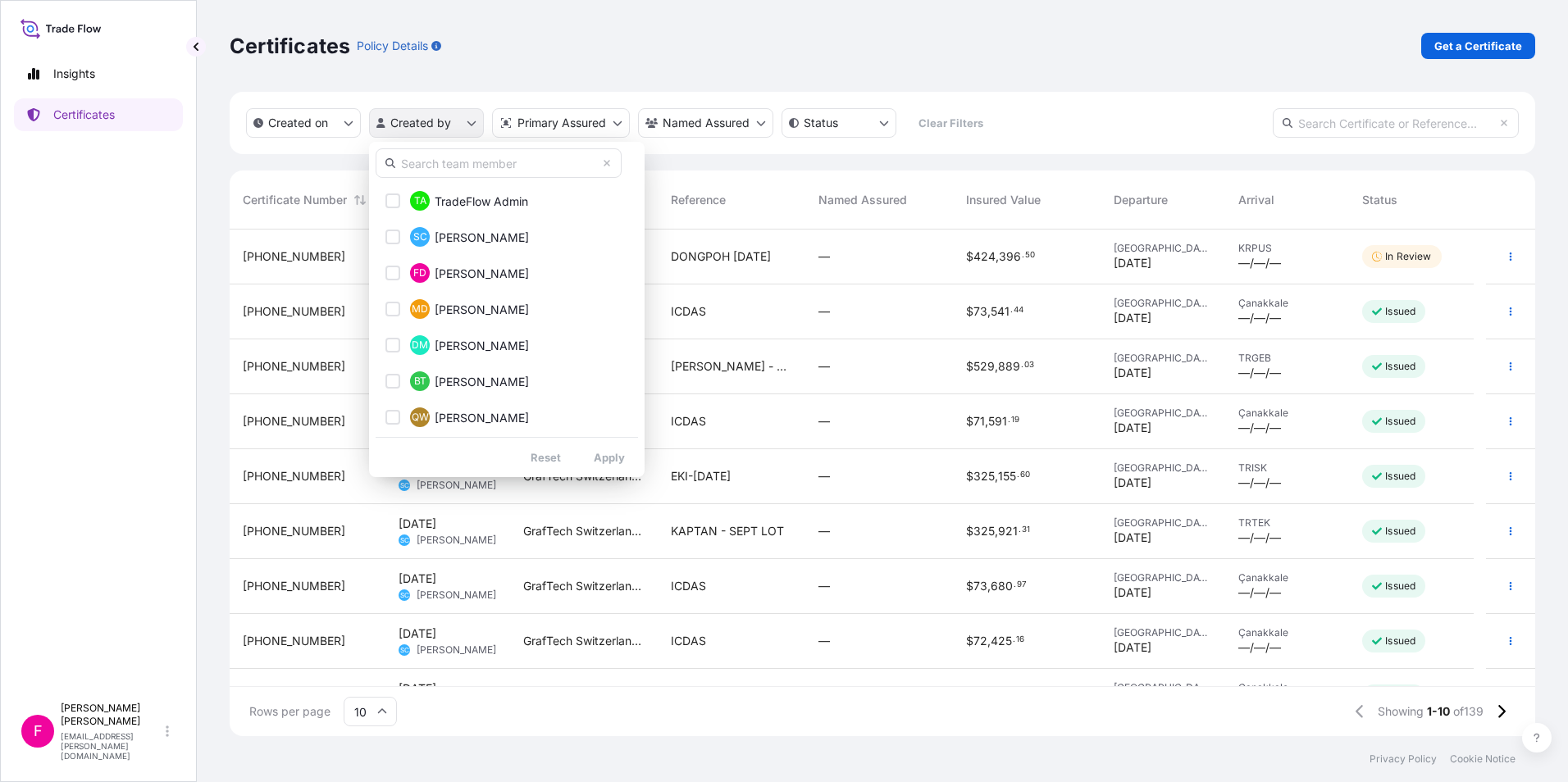
click at [462, 125] on html "Insights Certificates F [PERSON_NAME] [PERSON_NAME][EMAIL_ADDRESS][PERSON_NAME]…" at bounding box center [784, 391] width 1568 height 782
click at [476, 231] on span "[PERSON_NAME]" at bounding box center [481, 238] width 94 height 16
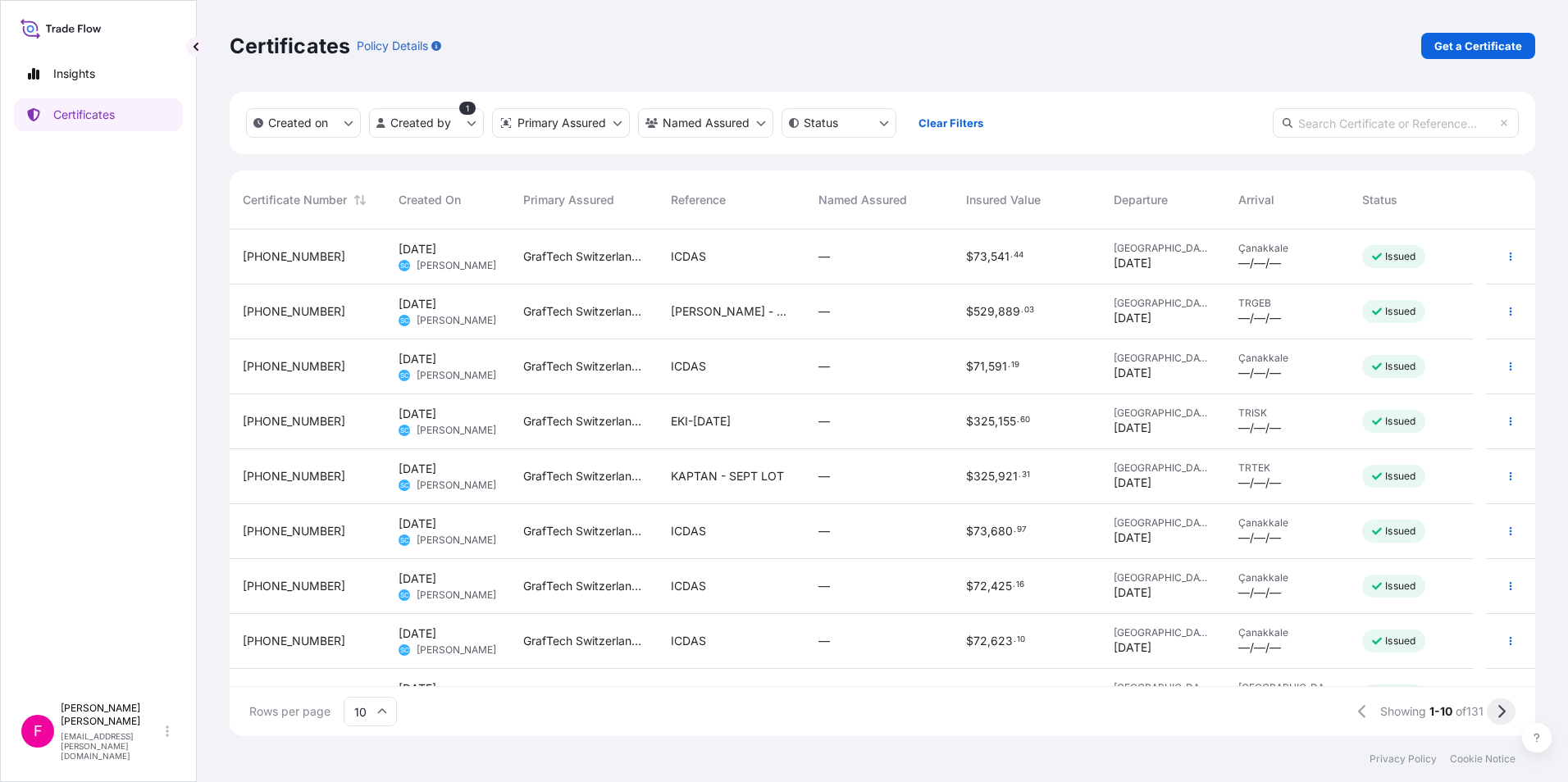
click at [1503, 712] on icon at bounding box center [1502, 711] width 7 height 13
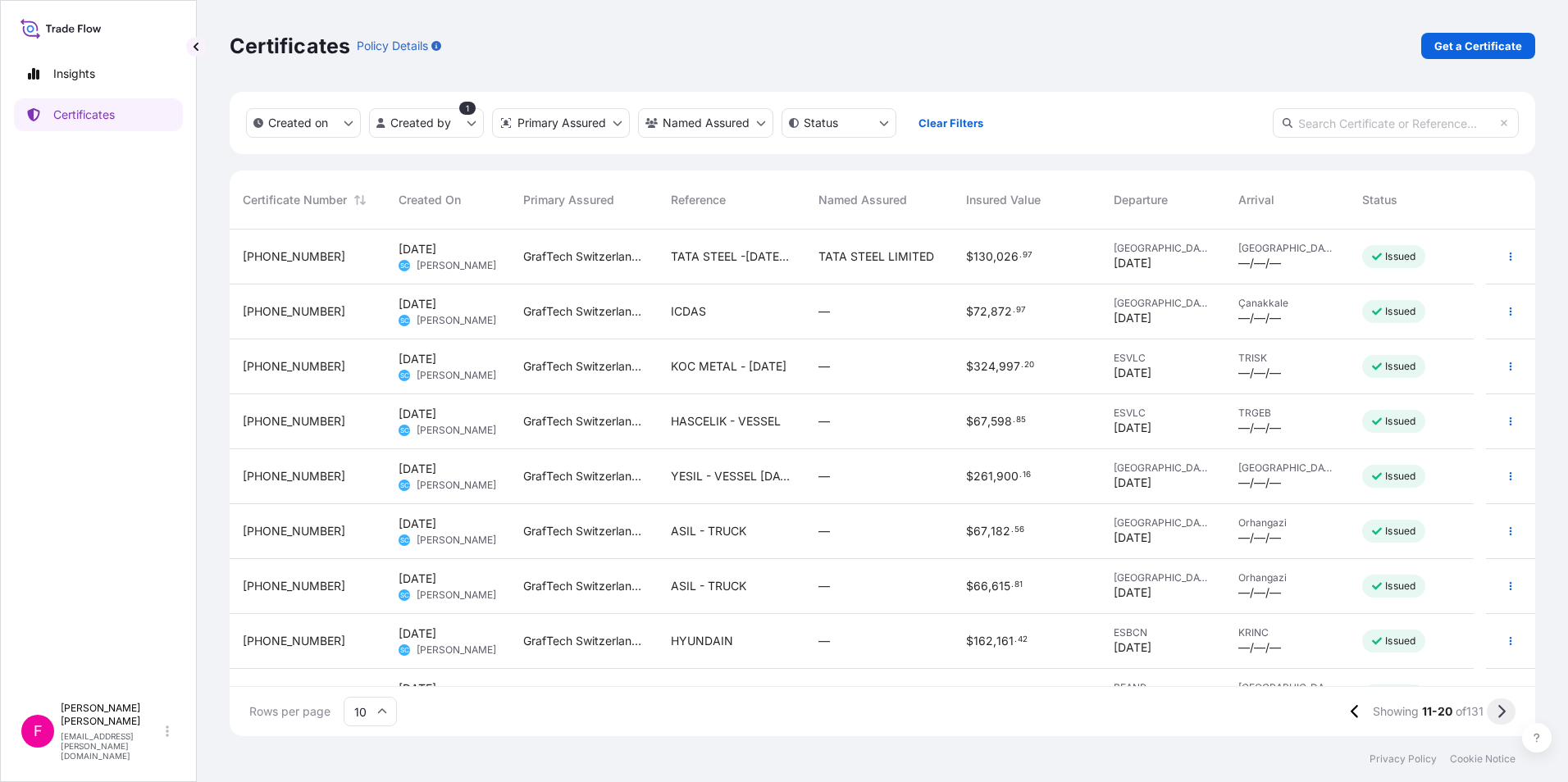
click at [1496, 714] on icon at bounding box center [1501, 711] width 9 height 14
click at [759, 585] on span "DONGPOH [DATE]" at bounding box center [720, 586] width 100 height 16
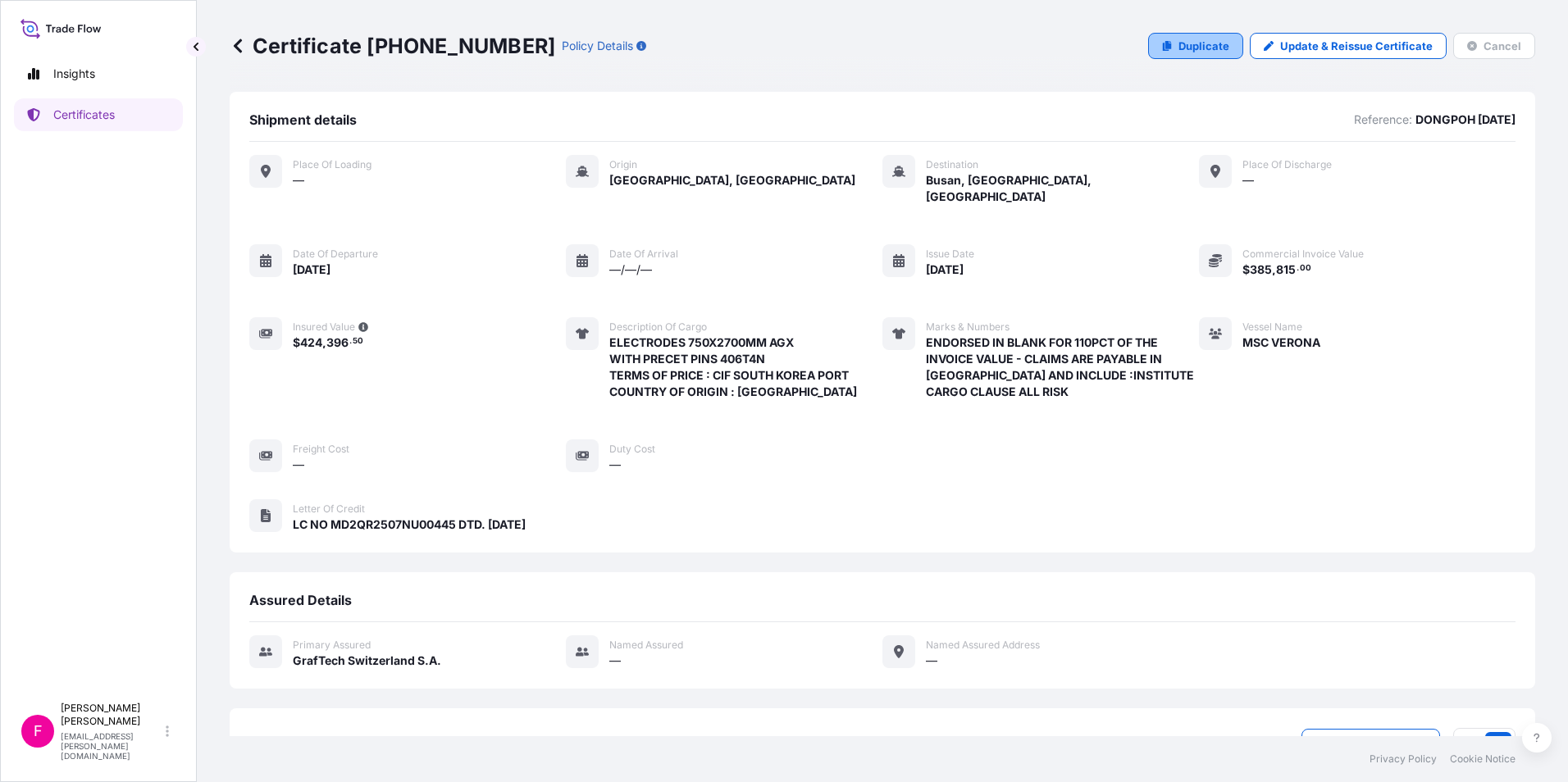
click at [1193, 49] on p "Duplicate" at bounding box center [1203, 46] width 51 height 16
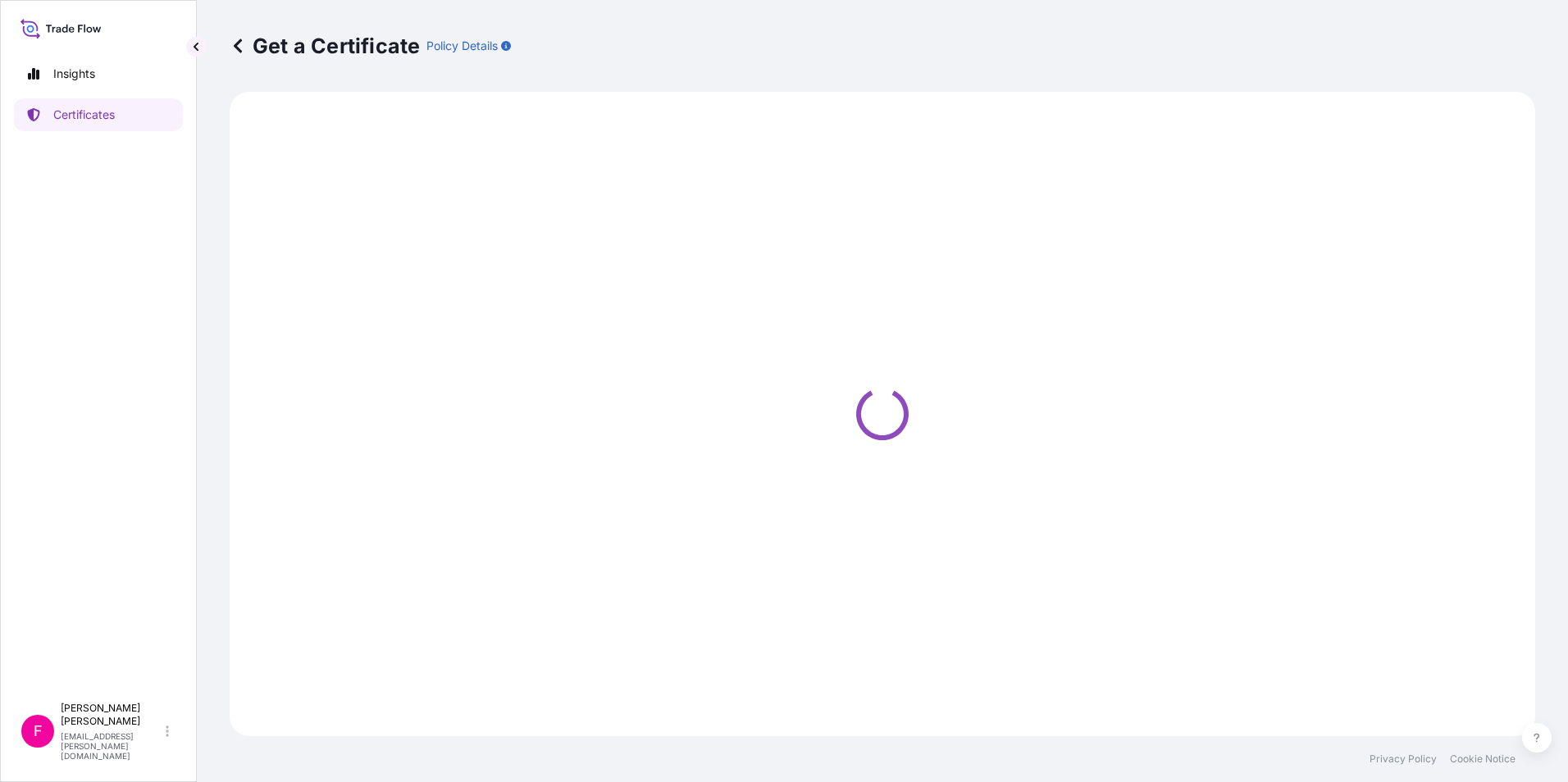
select select "Ocean Vessel"
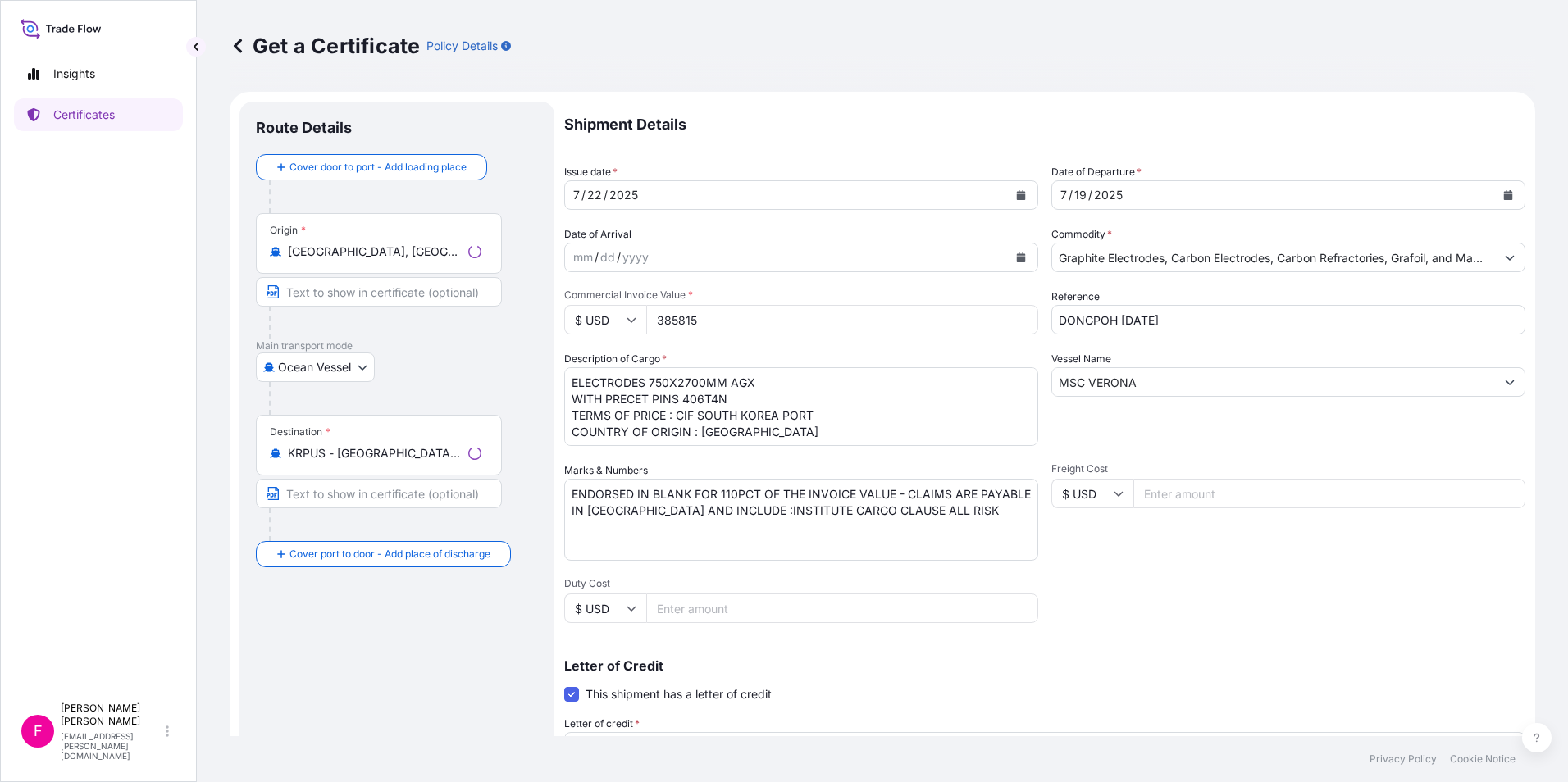
select select "31801"
click at [387, 297] on input "Text to appear on certificate" at bounding box center [379, 292] width 246 height 30
type input "ANTWERP EUROPEAN PORT"
type input "BUSAN [GEOGRAPHIC_DATA]"
click at [335, 494] on input "BUSAN [GEOGRAPHIC_DATA]" at bounding box center [379, 493] width 246 height 30
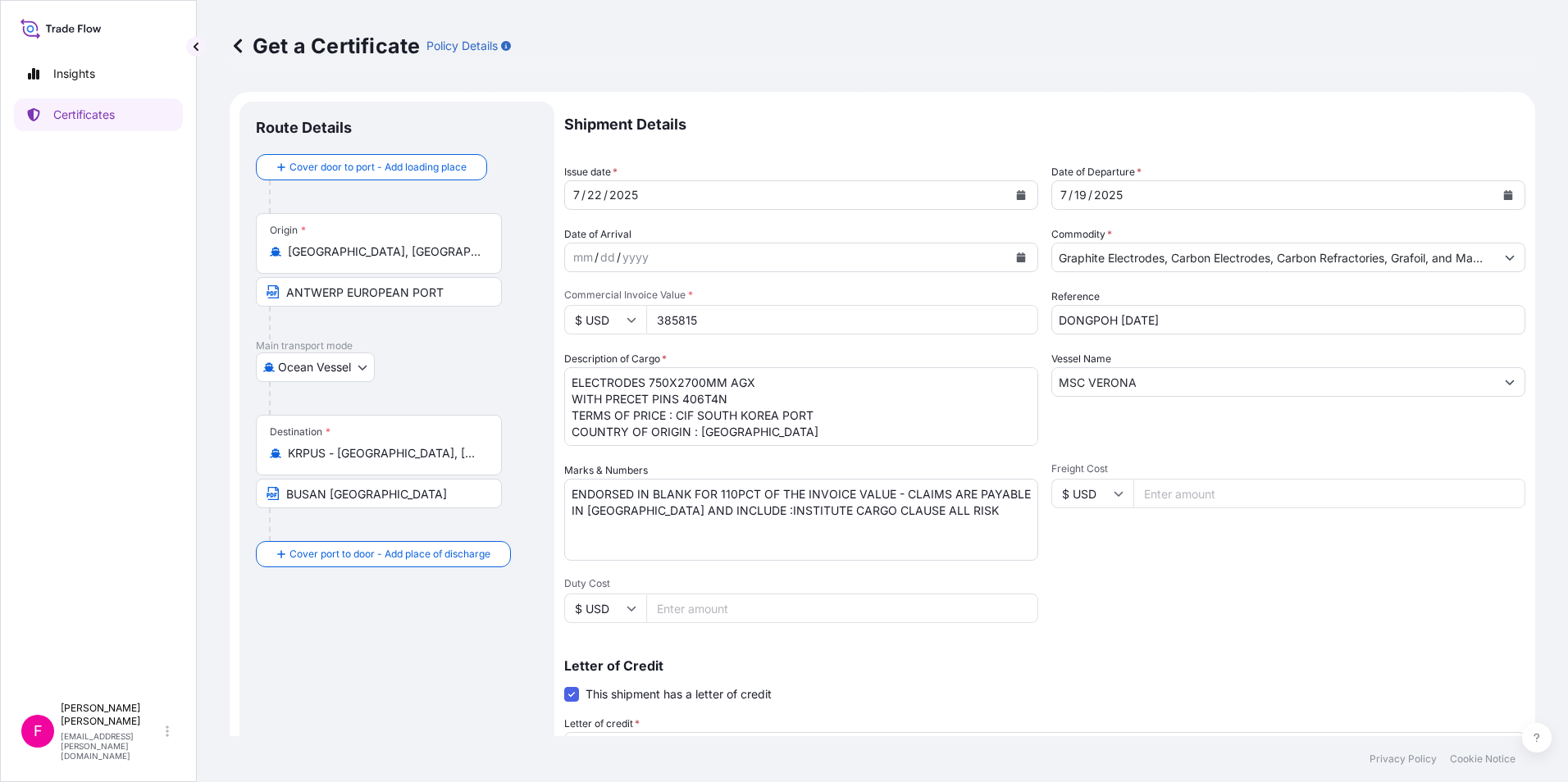
click at [402, 611] on div "Route Details Cover door to port - Add loading place Place of loading Road / [G…" at bounding box center [396, 577] width 282 height 919
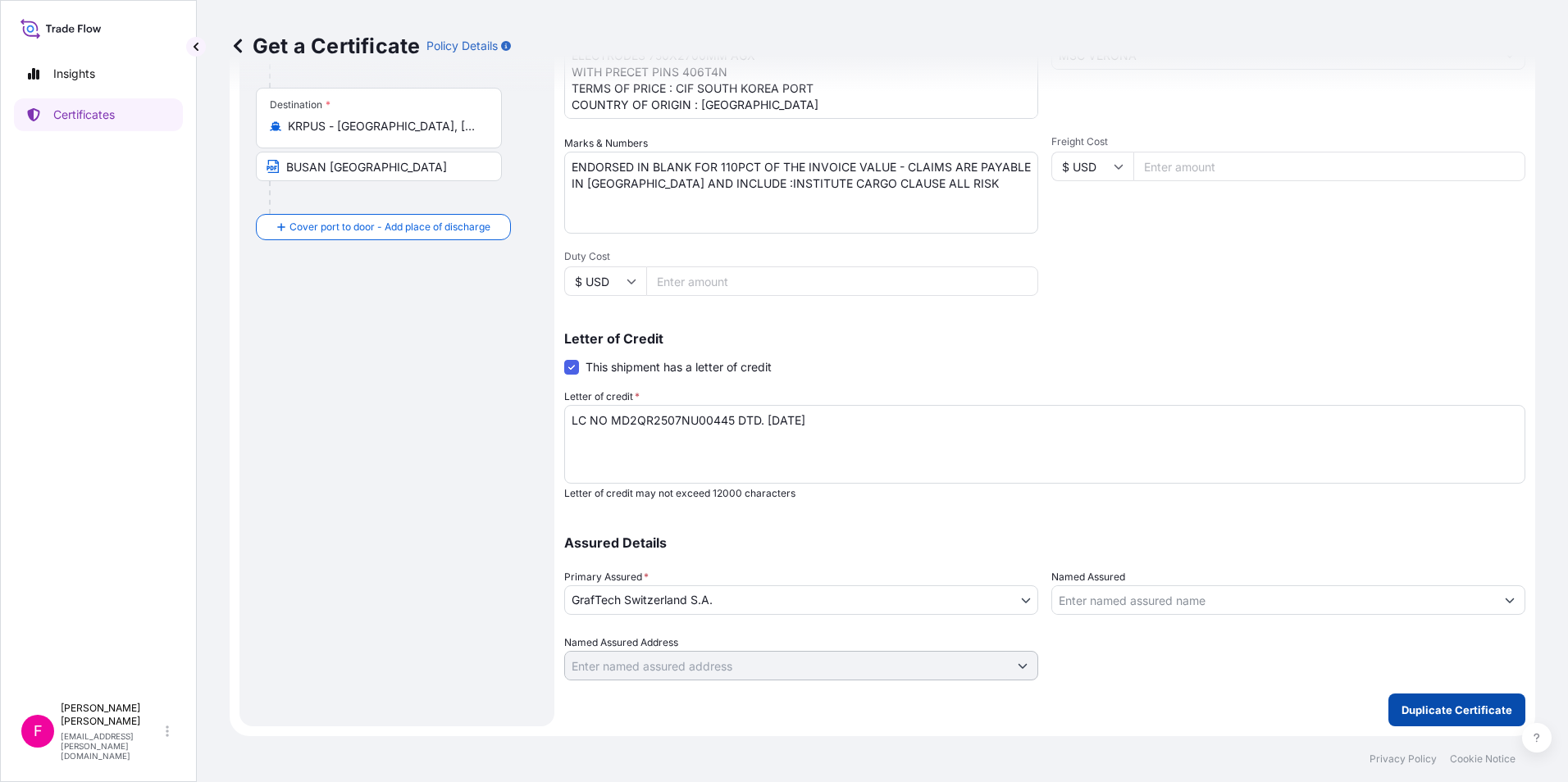
click at [1436, 710] on p "Duplicate Certificate" at bounding box center [1457, 710] width 111 height 16
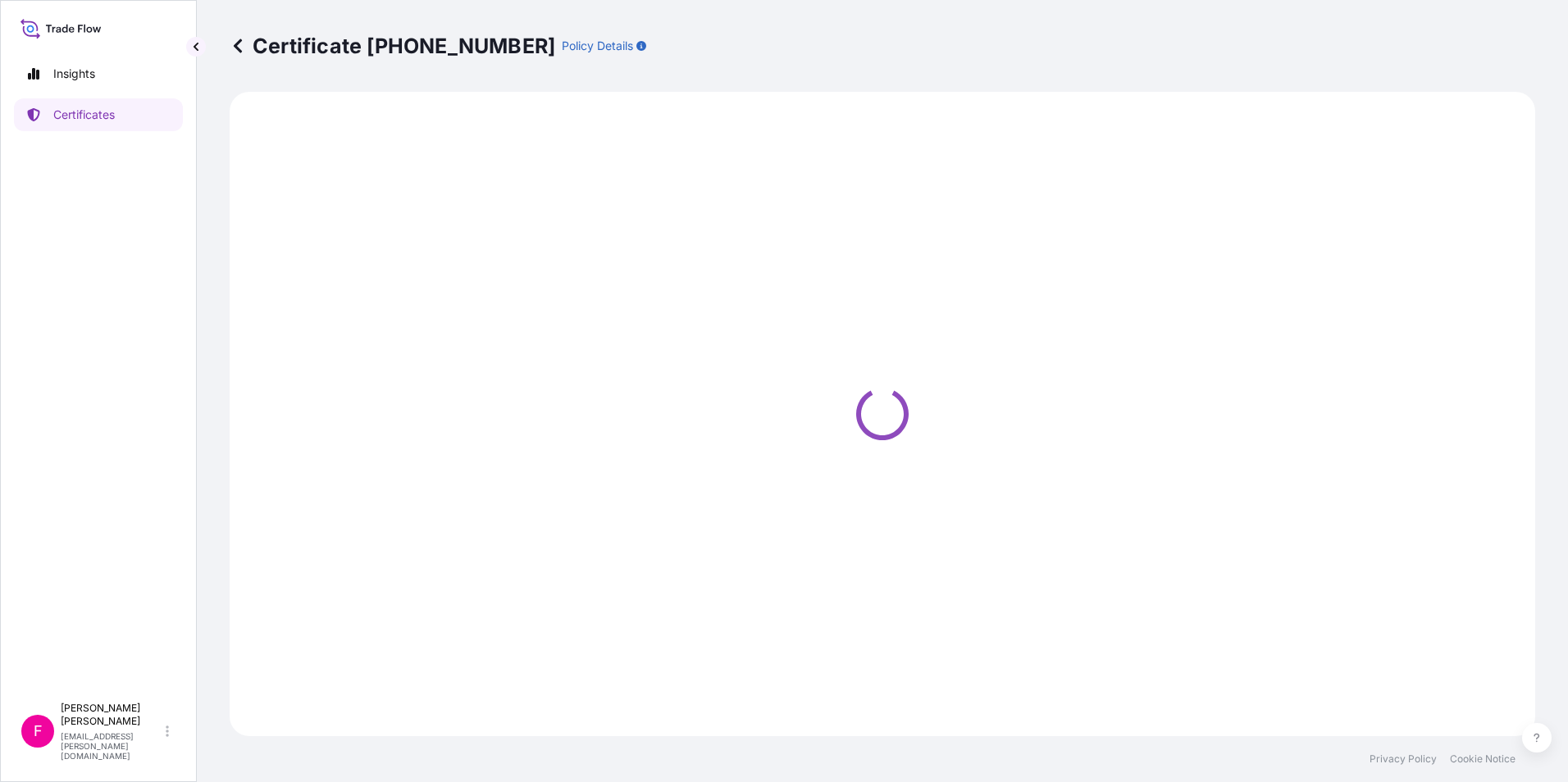
select select "Ocean Vessel"
select select "31801"
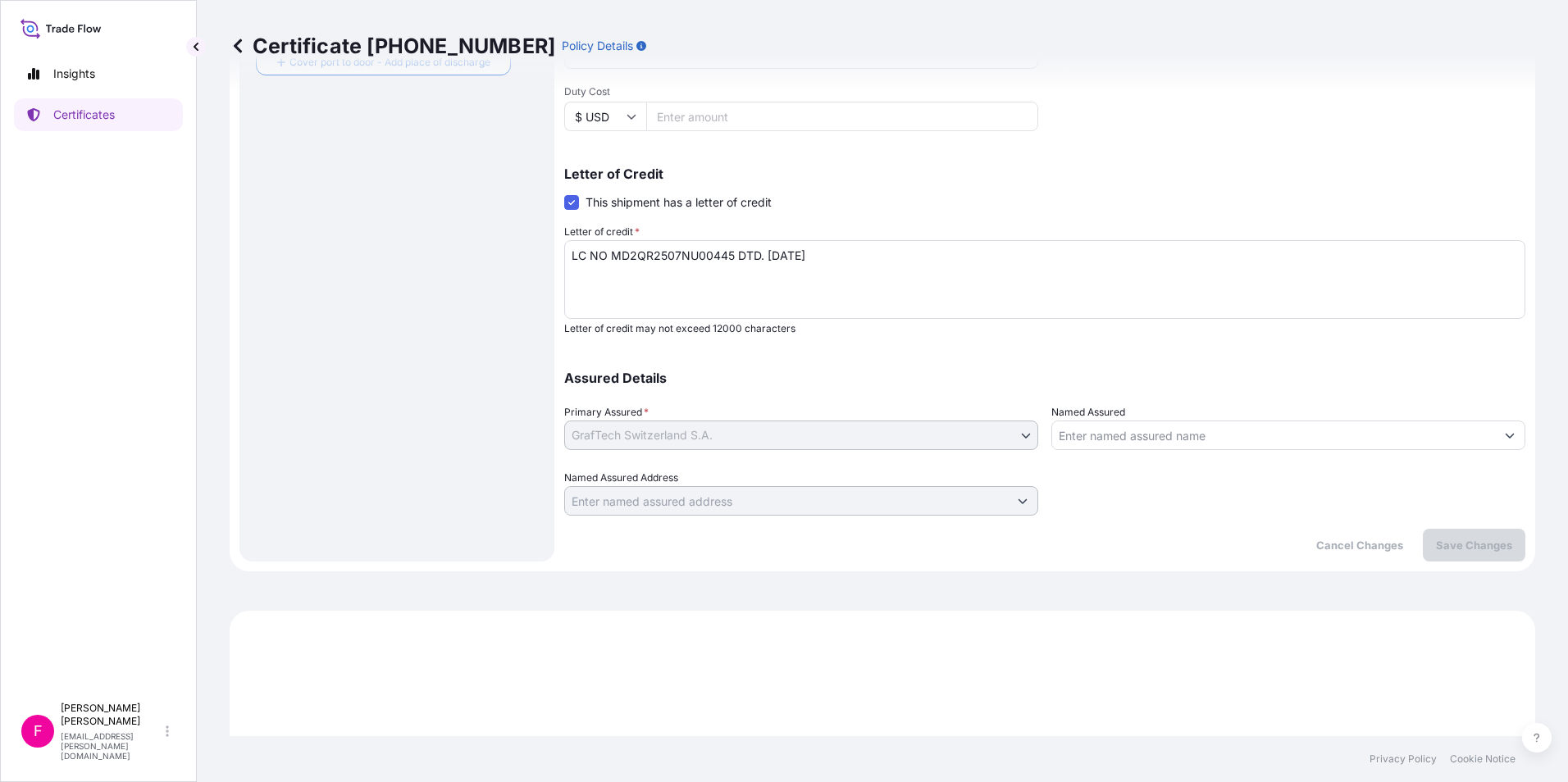
scroll to position [956, 0]
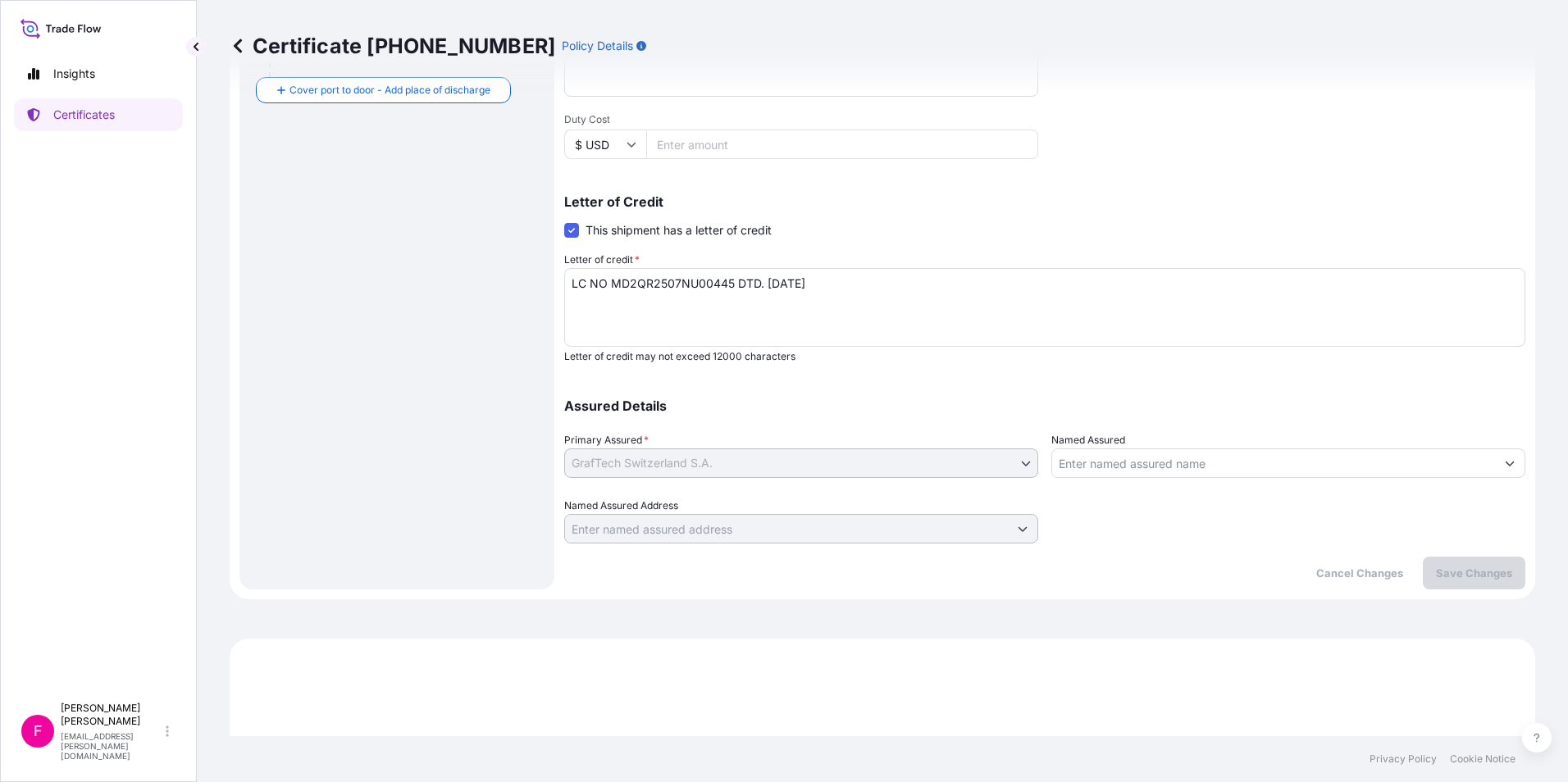
click at [430, 429] on div "Route Details Cover door to port - Add loading place Place of loading Road / [G…" at bounding box center [396, 113] width 282 height 919
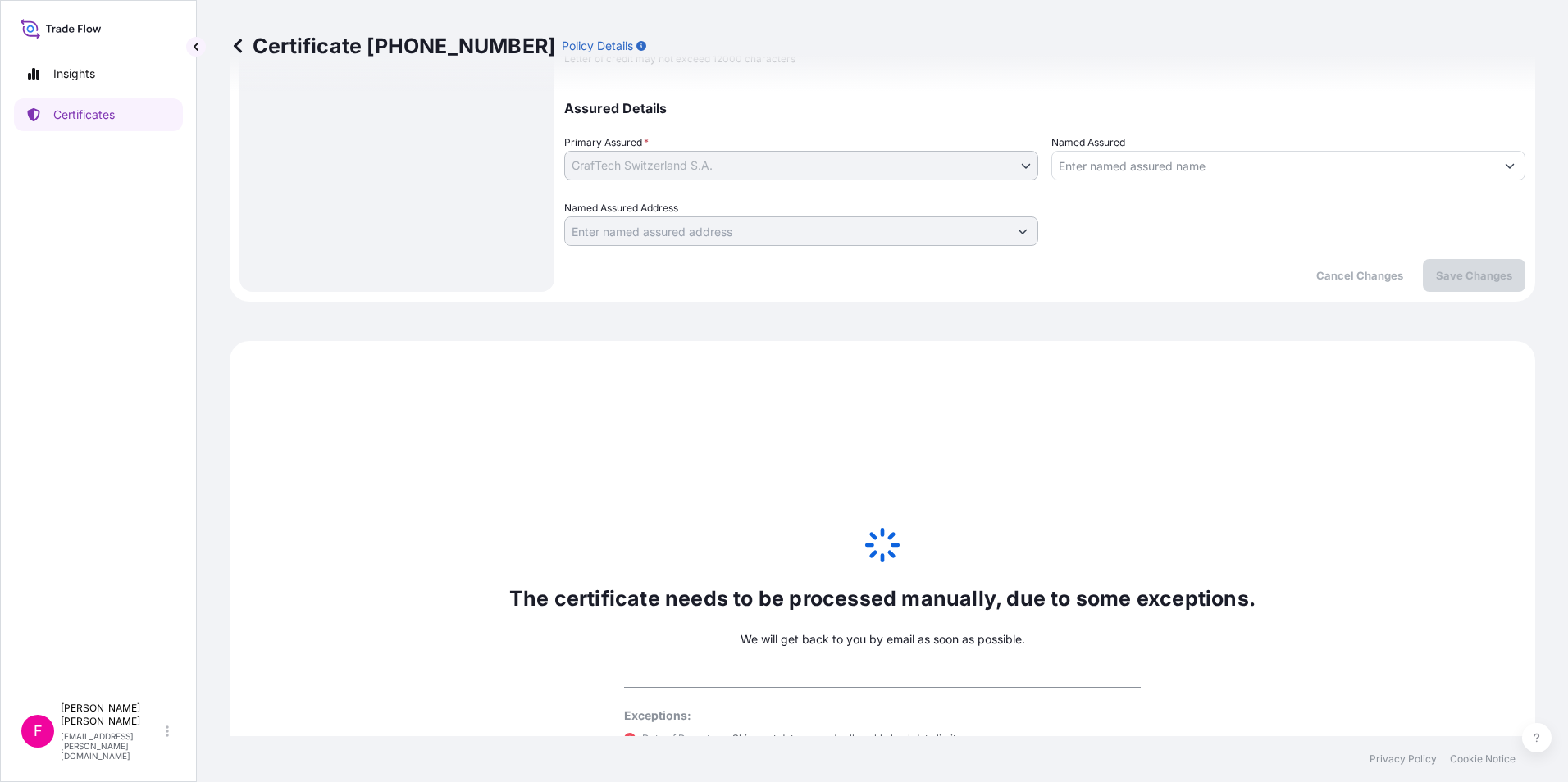
scroll to position [902, 0]
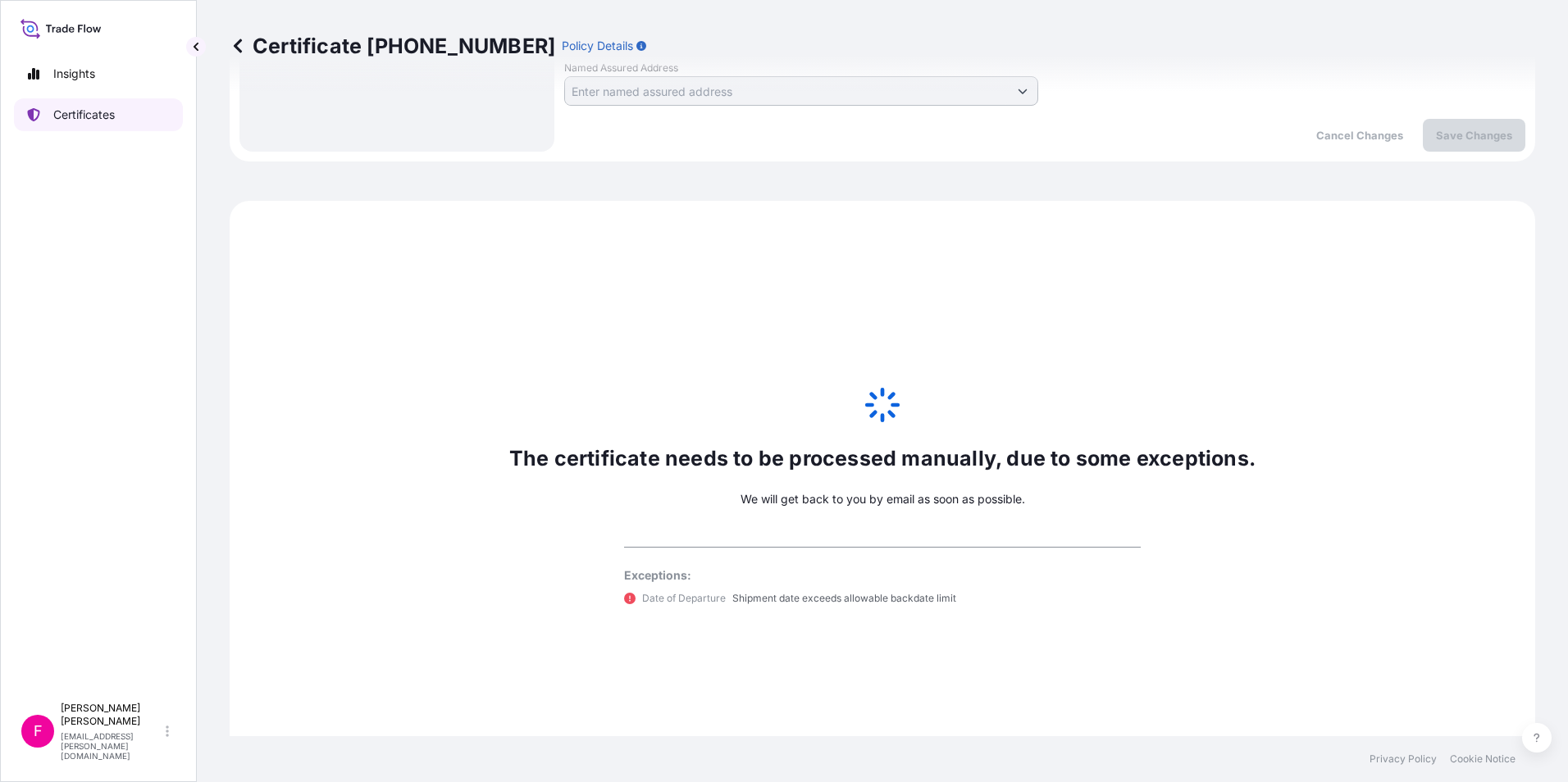
click at [59, 114] on p "Certificates" at bounding box center [84, 115] width 62 height 16
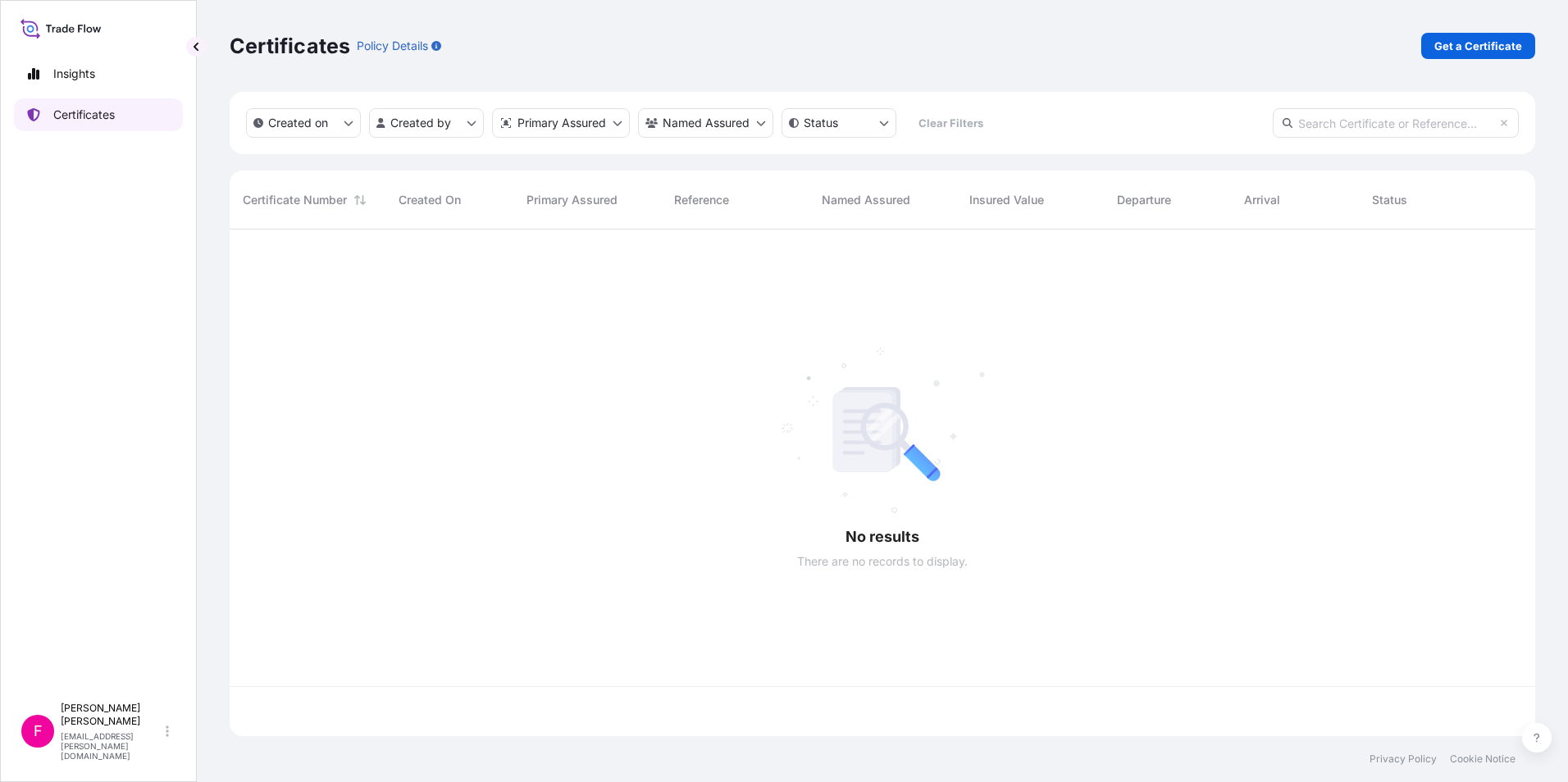
scroll to position [503, 1293]
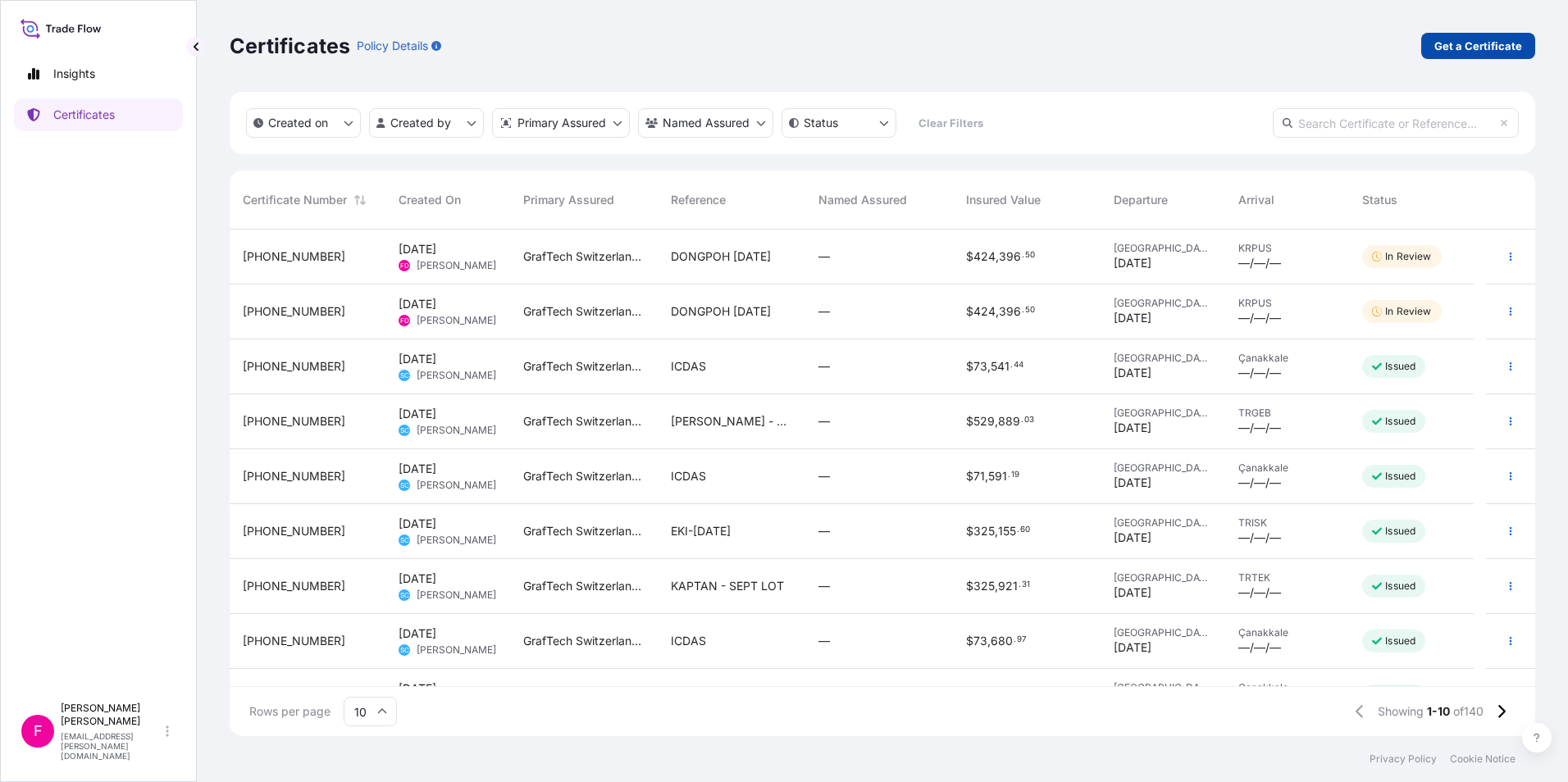
click at [1490, 46] on p "Get a Certificate" at bounding box center [1478, 46] width 88 height 16
select select "Barge"
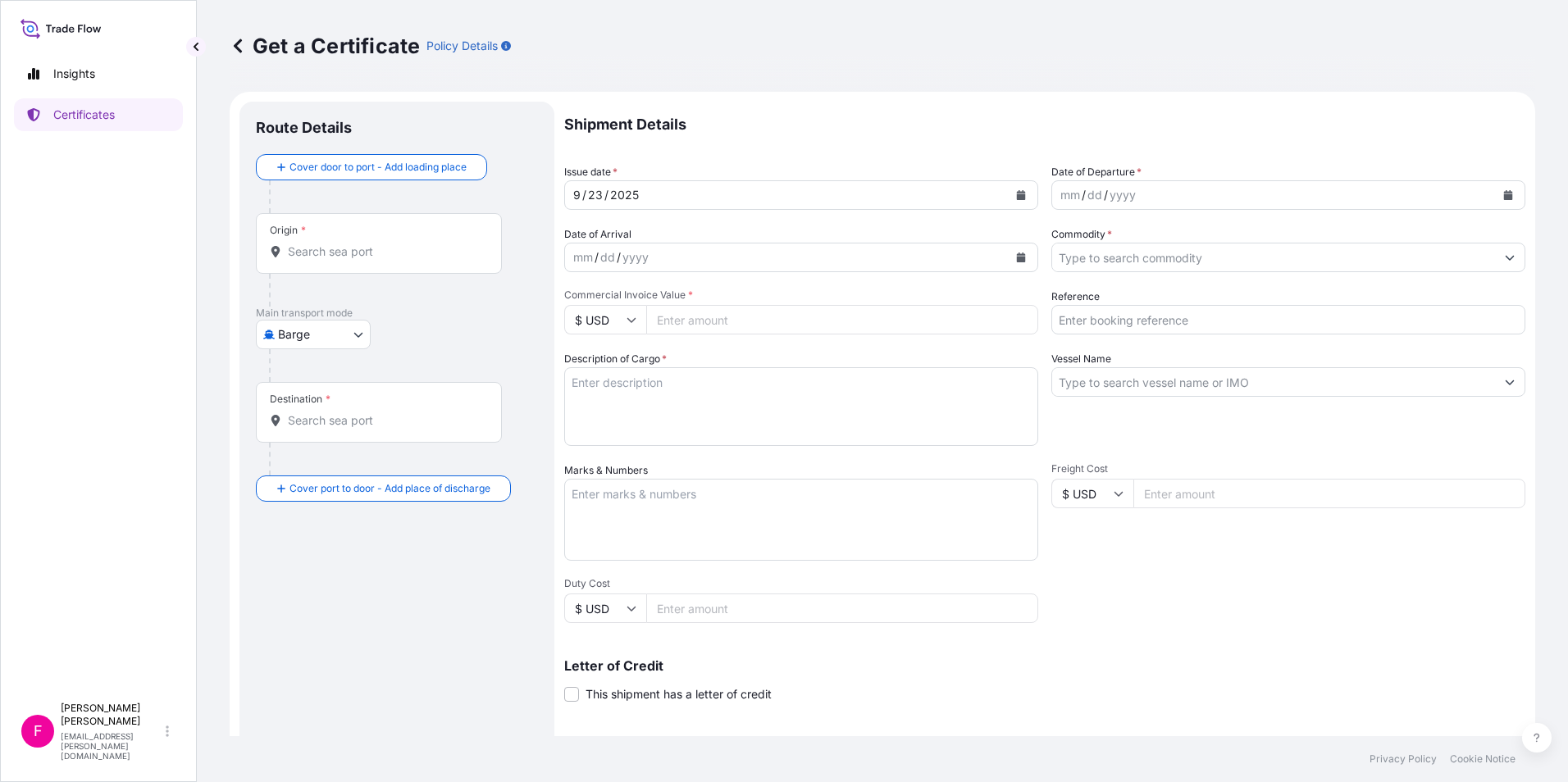
click at [330, 249] on input "Origin *" at bounding box center [385, 251] width 193 height 16
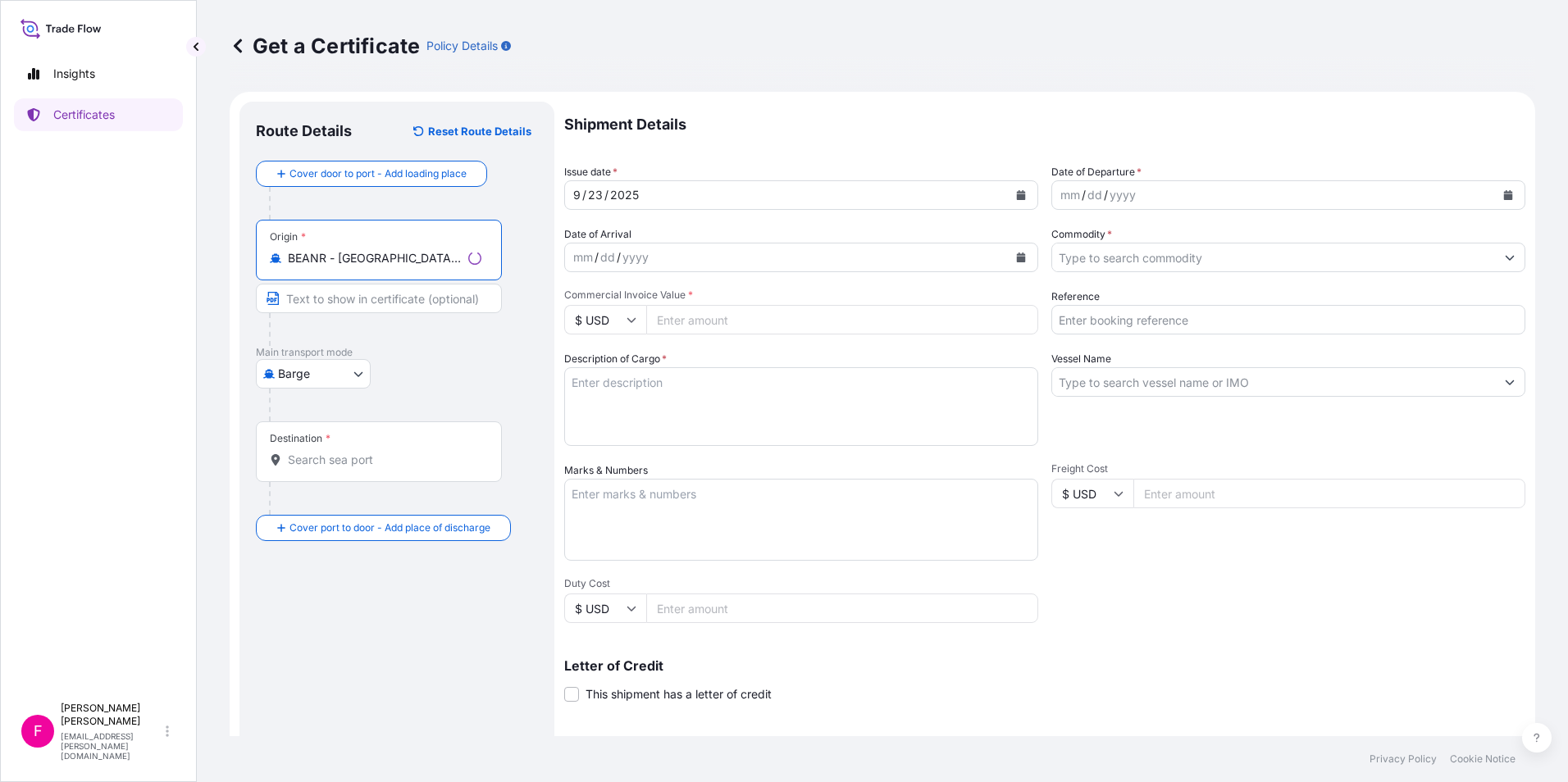
type input "BEANR - [GEOGRAPHIC_DATA], [GEOGRAPHIC_DATA]"
click at [375, 304] on input "Text to appear on certificate" at bounding box center [379, 298] width 246 height 30
type input "ANTWERP EUROPEAN PORT"
click at [358, 373] on body "Insights Certificates F [PERSON_NAME] [PERSON_NAME][EMAIL_ADDRESS][PERSON_NAME]…" at bounding box center [784, 391] width 1568 height 782
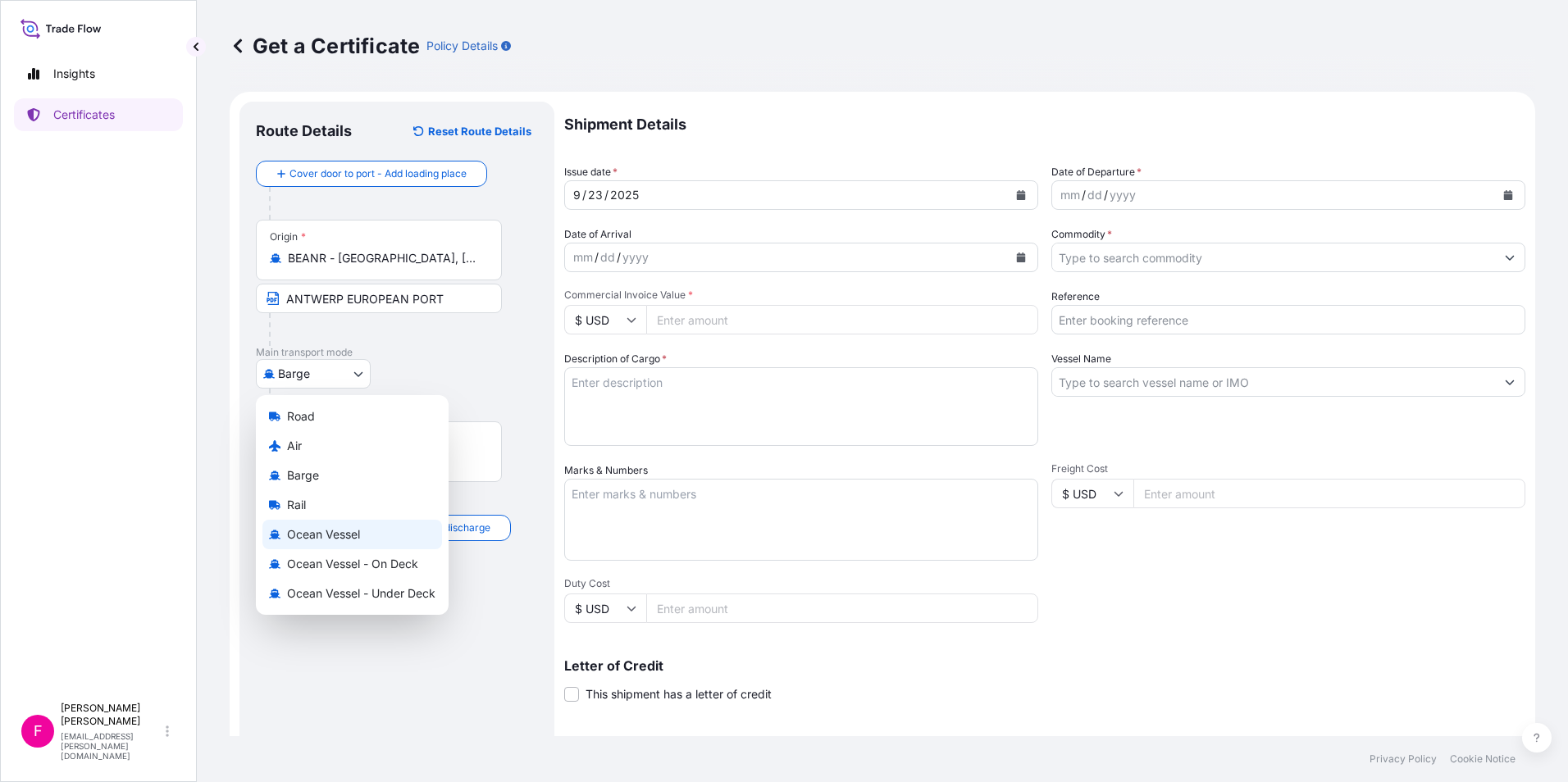
click at [347, 536] on span "Ocean Vessel" at bounding box center [324, 534] width 73 height 16
select select "Ocean Vessel"
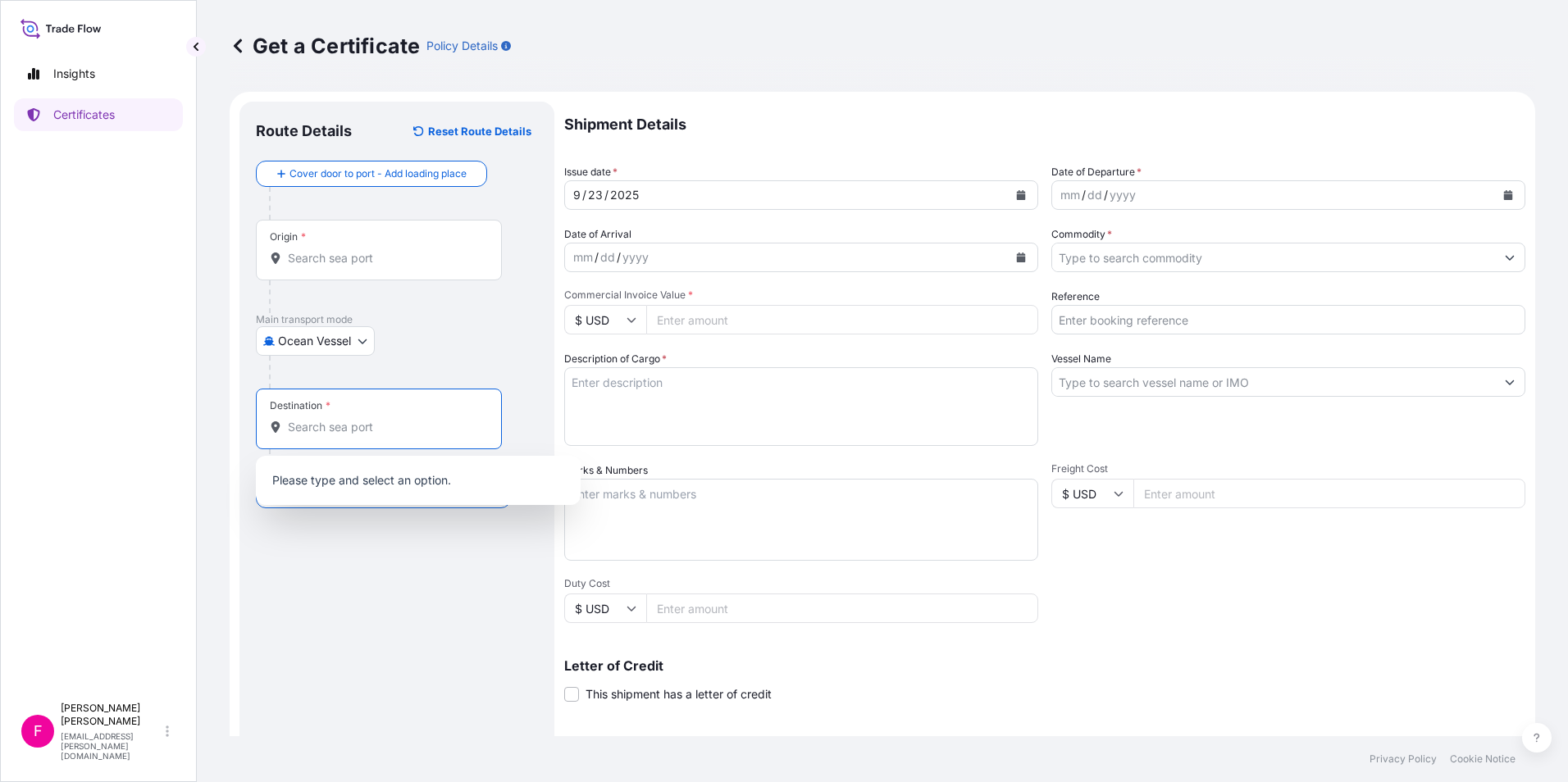
click at [349, 426] on input "Destination *" at bounding box center [385, 427] width 193 height 16
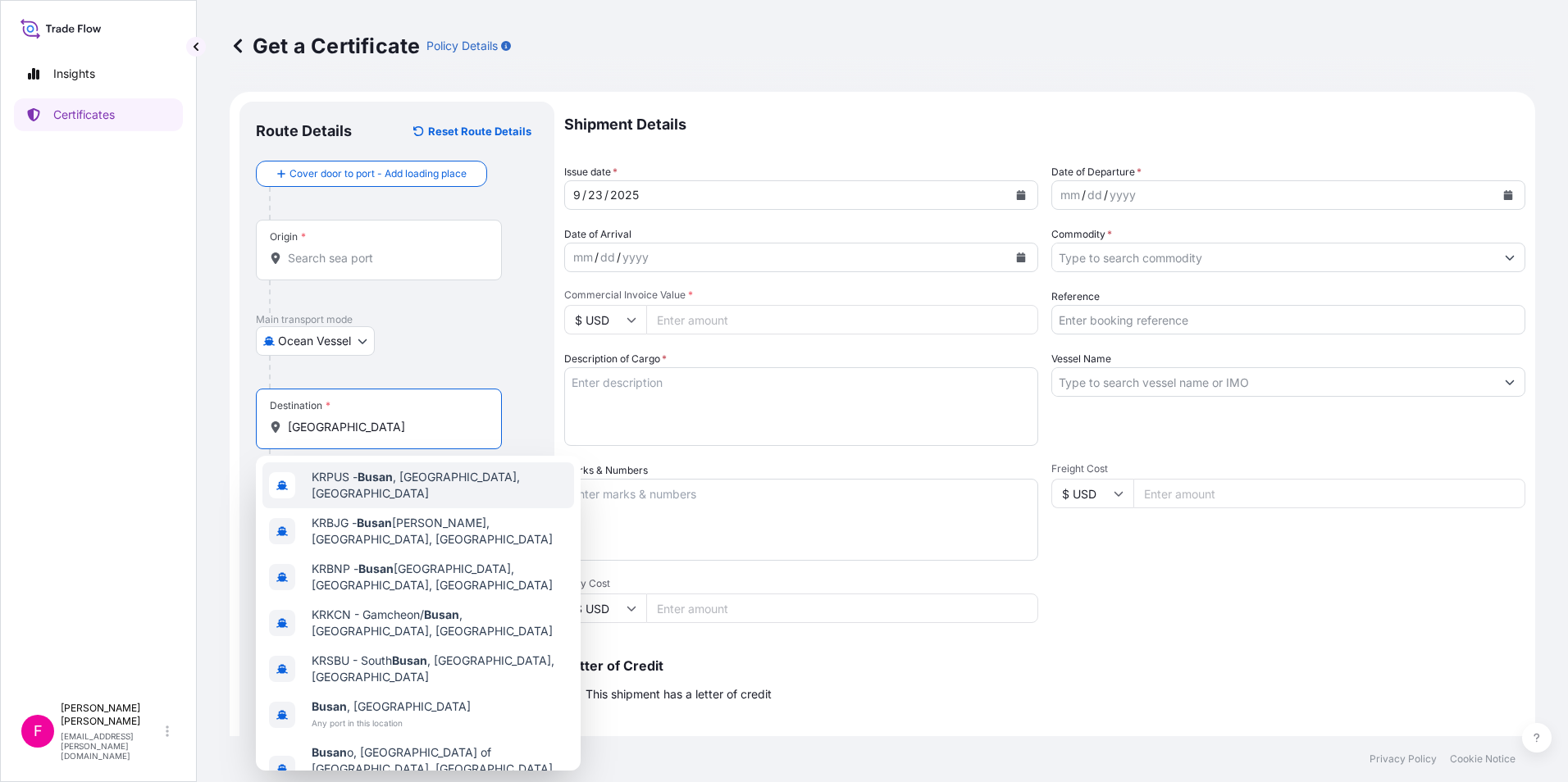
click at [397, 477] on span "KRPUS - [GEOGRAPHIC_DATA] , [GEOGRAPHIC_DATA], [GEOGRAPHIC_DATA]" at bounding box center [439, 485] width 256 height 33
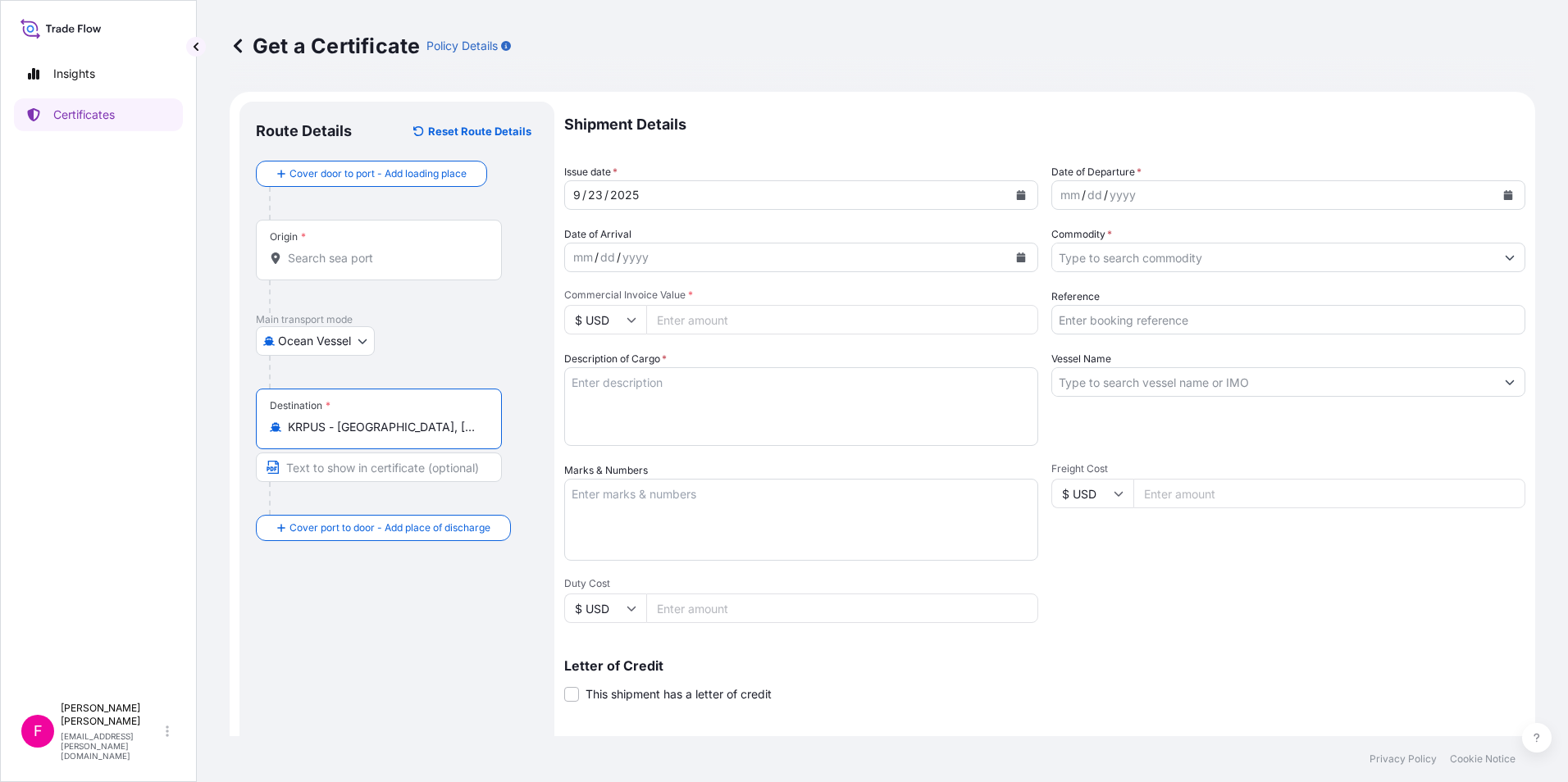
type input "KRPUS - [GEOGRAPHIC_DATA], [GEOGRAPHIC_DATA], [GEOGRAPHIC_DATA]"
click at [397, 477] on input "Text to appear on certificate" at bounding box center [379, 467] width 246 height 30
type input "BUSAN [GEOGRAPHIC_DATA]"
click at [1017, 199] on icon "Calendar" at bounding box center [1021, 195] width 9 height 10
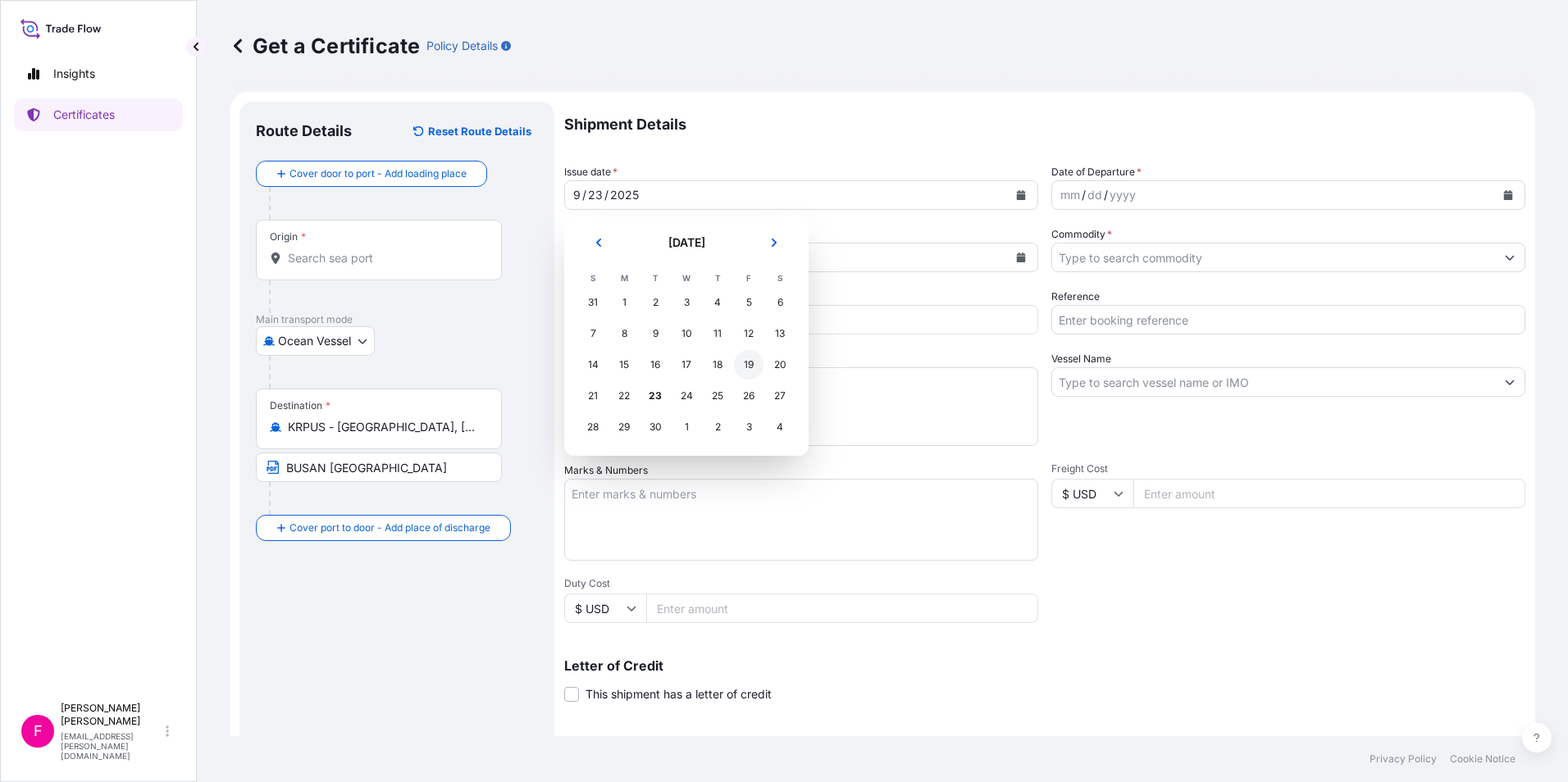
click at [750, 367] on div "19" at bounding box center [748, 364] width 30 height 30
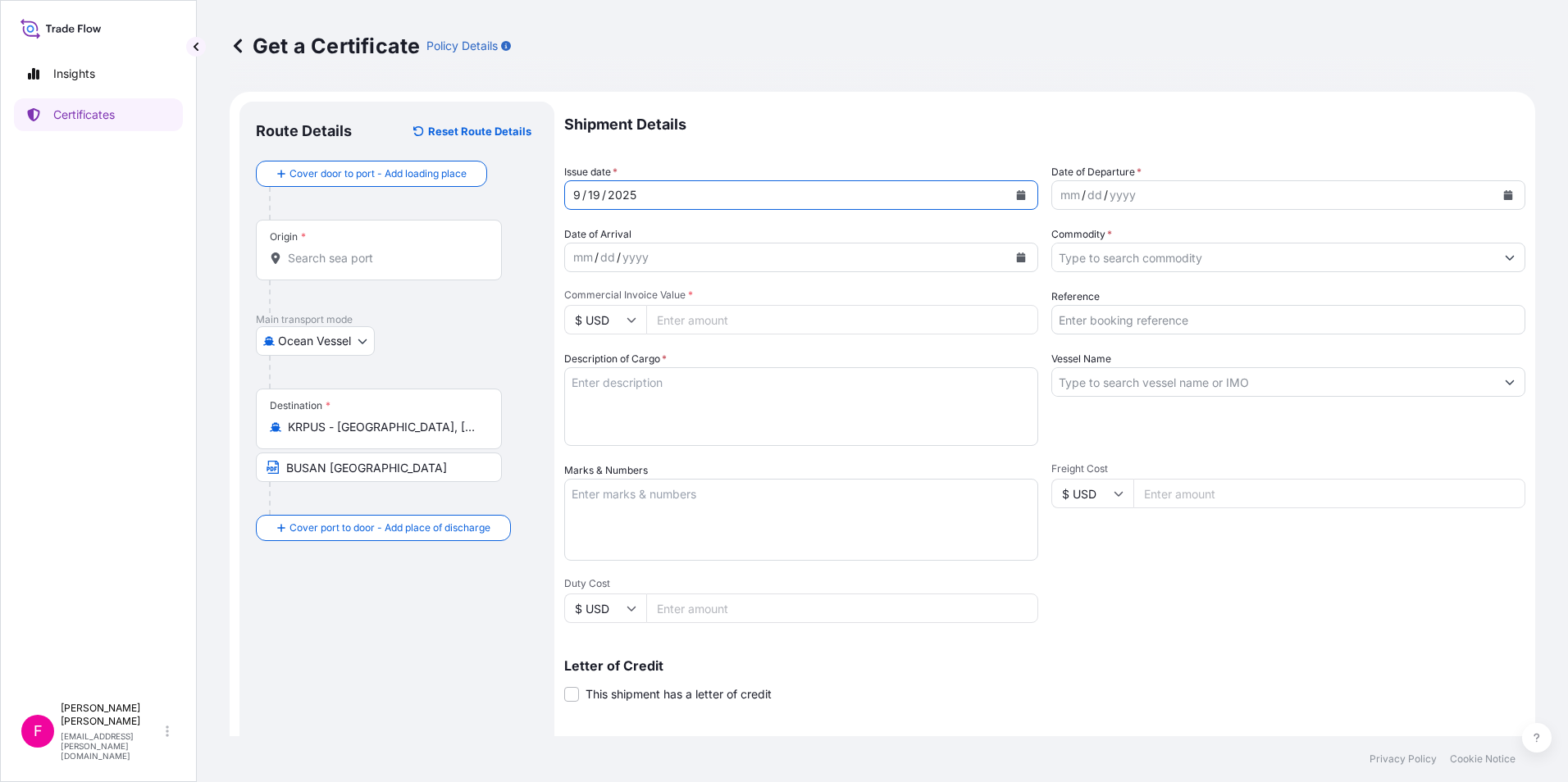
click at [1023, 195] on button "Calendar" at bounding box center [1020, 194] width 26 height 26
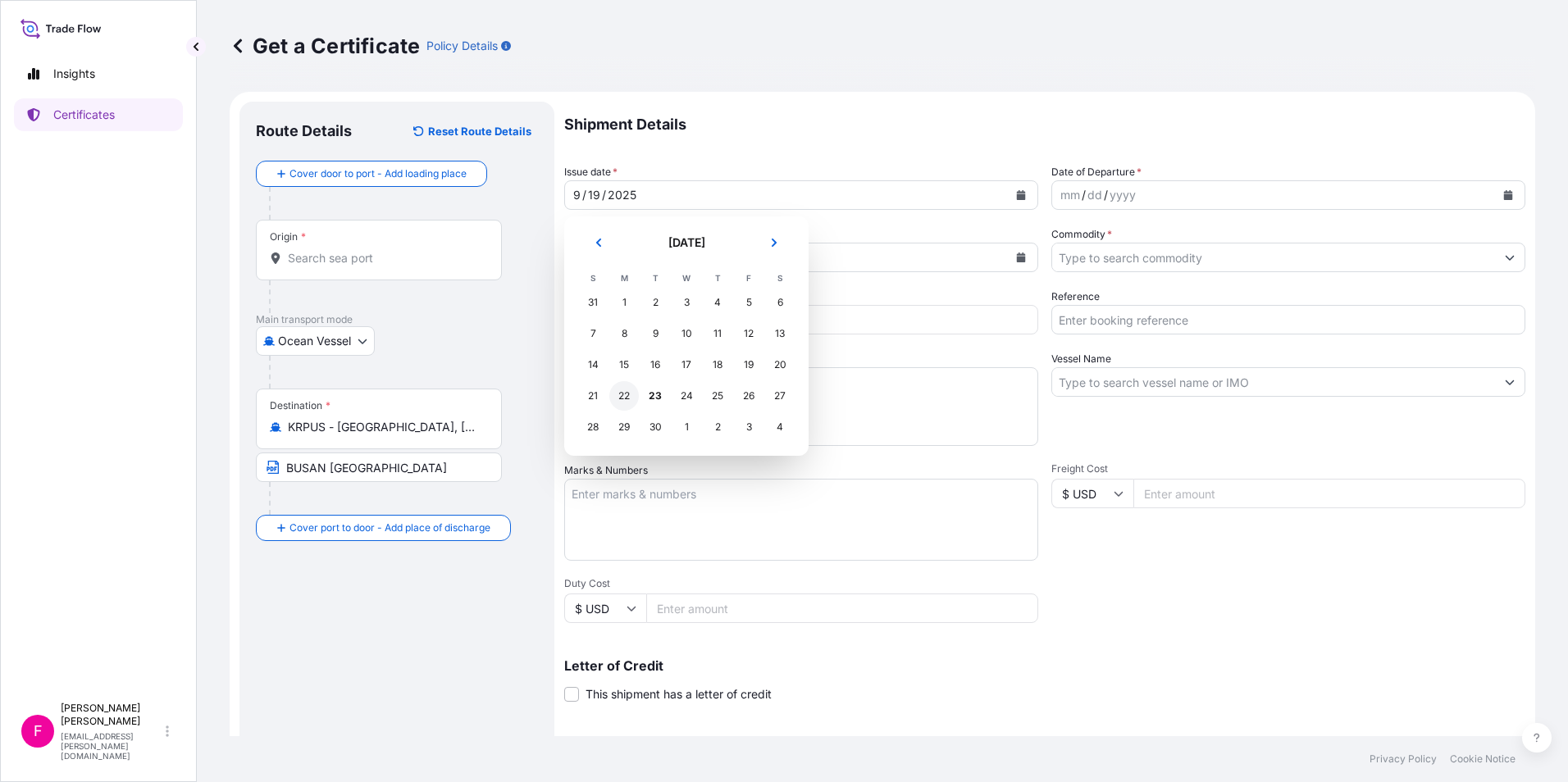
click at [623, 398] on div "22" at bounding box center [624, 395] width 30 height 30
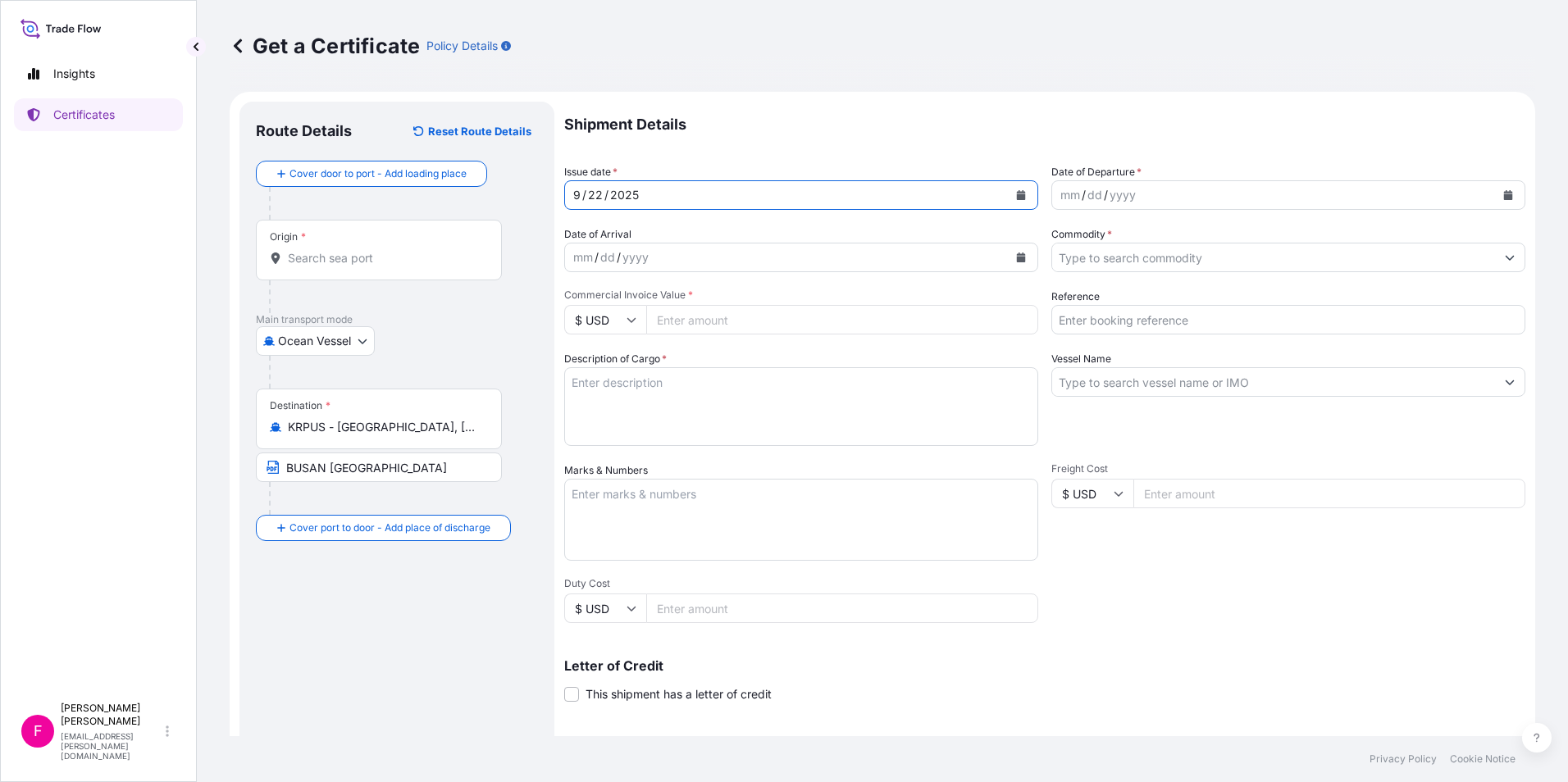
click at [1009, 192] on button "Calendar" at bounding box center [1020, 194] width 26 height 26
click at [1504, 195] on icon "Calendar" at bounding box center [1508, 195] width 9 height 10
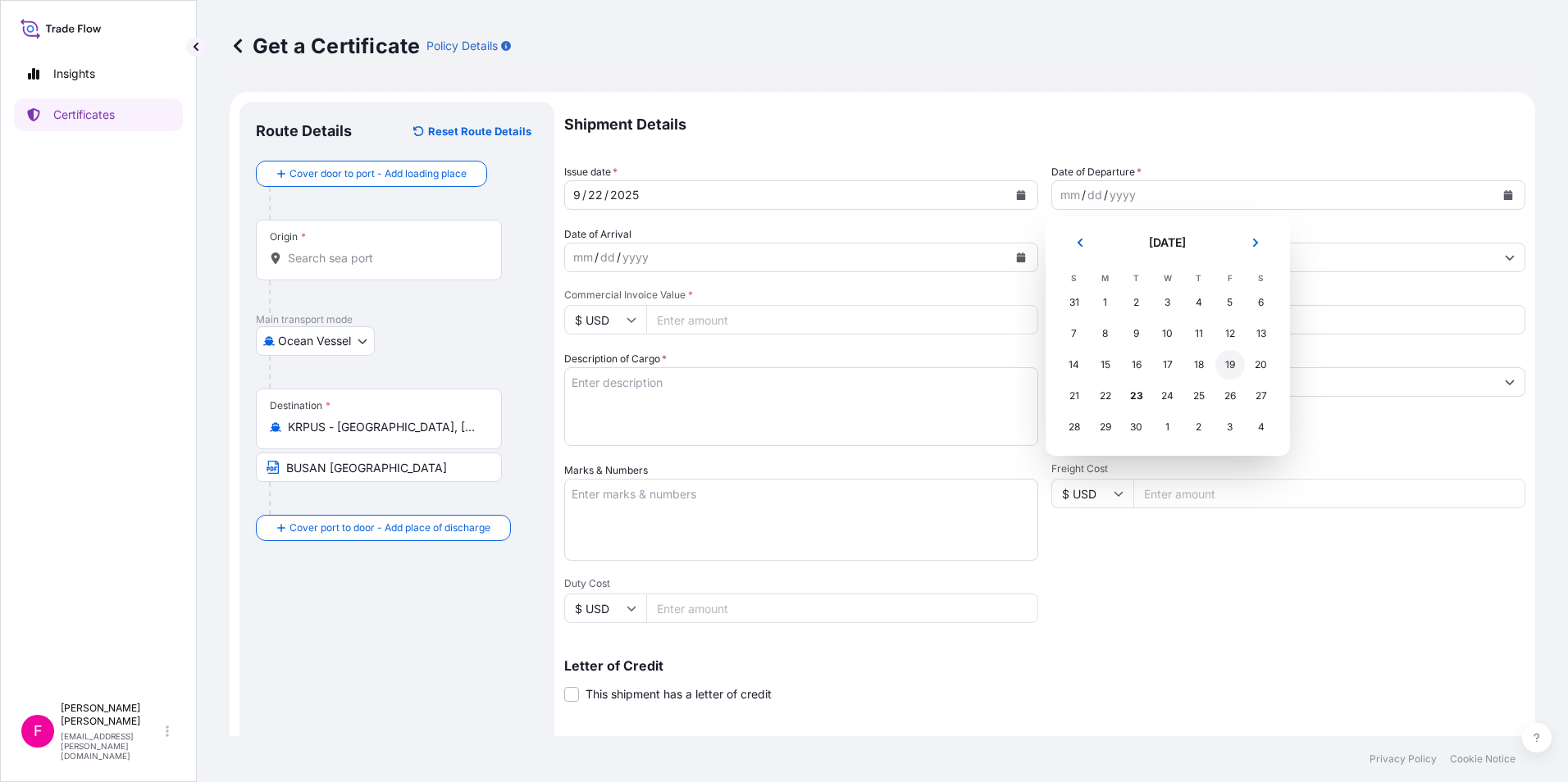
click at [1222, 366] on div "19" at bounding box center [1230, 364] width 30 height 30
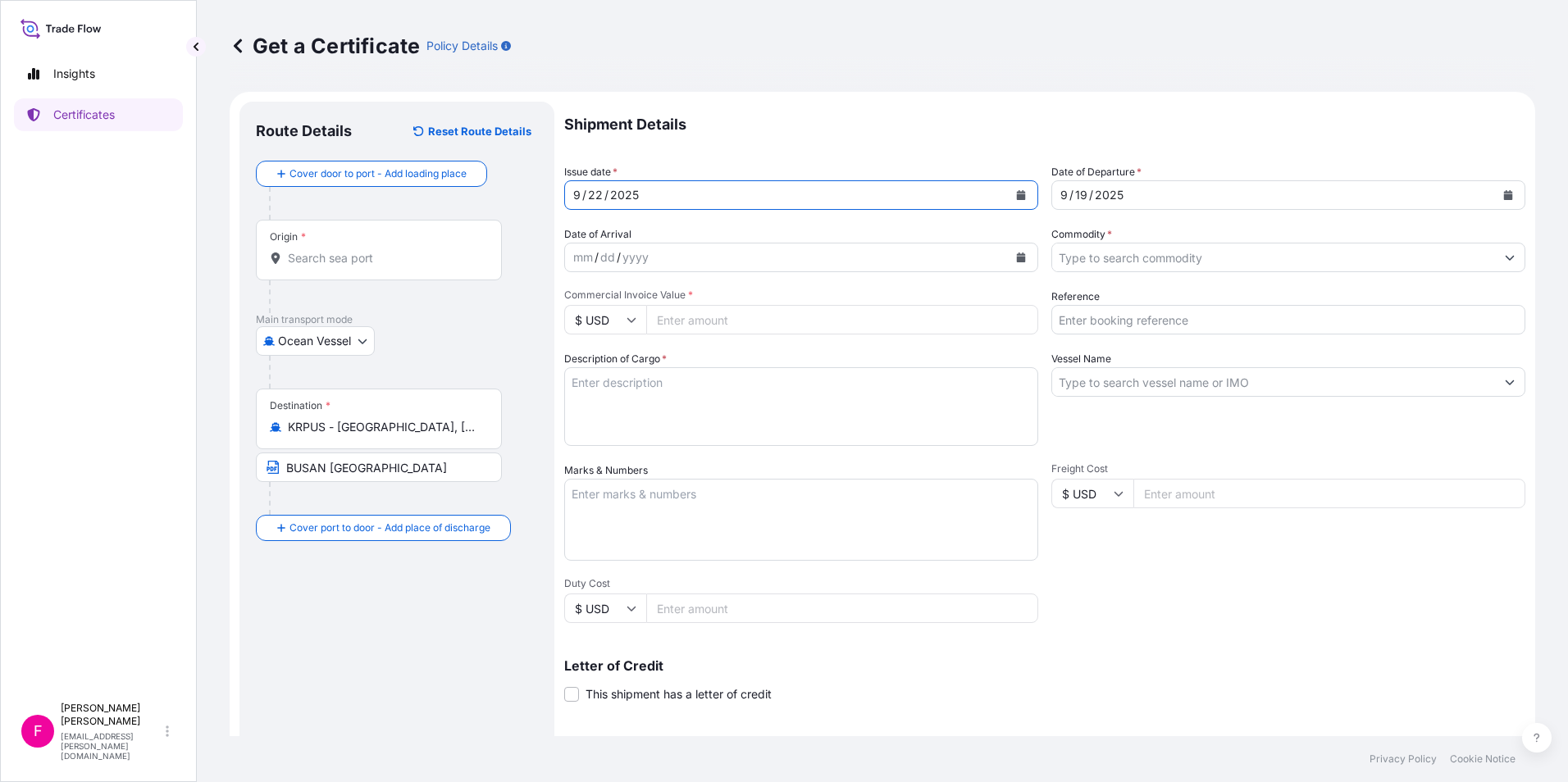
click at [1021, 191] on button "Calendar" at bounding box center [1020, 194] width 26 height 26
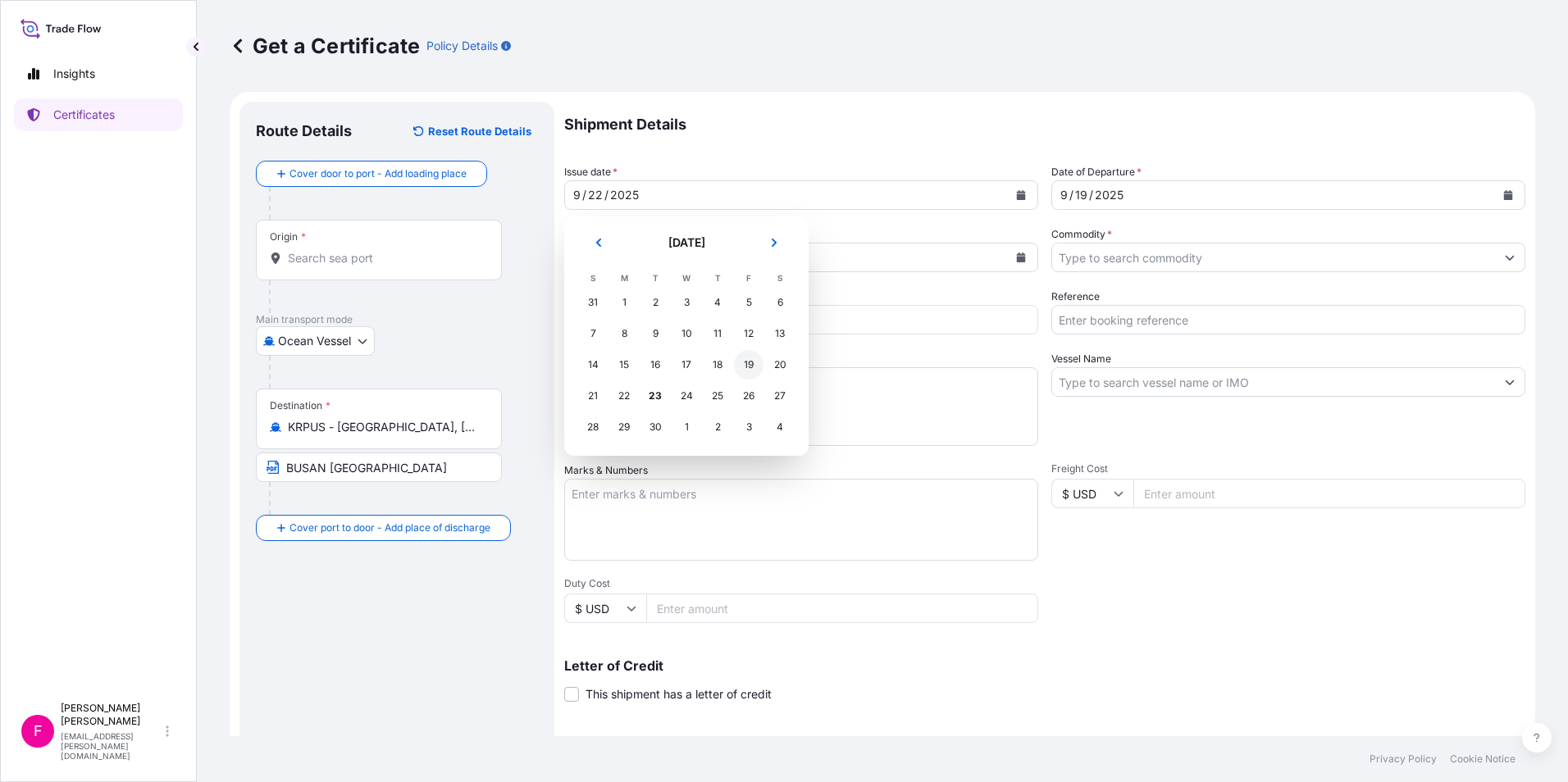
click at [747, 361] on div "19" at bounding box center [748, 364] width 30 height 30
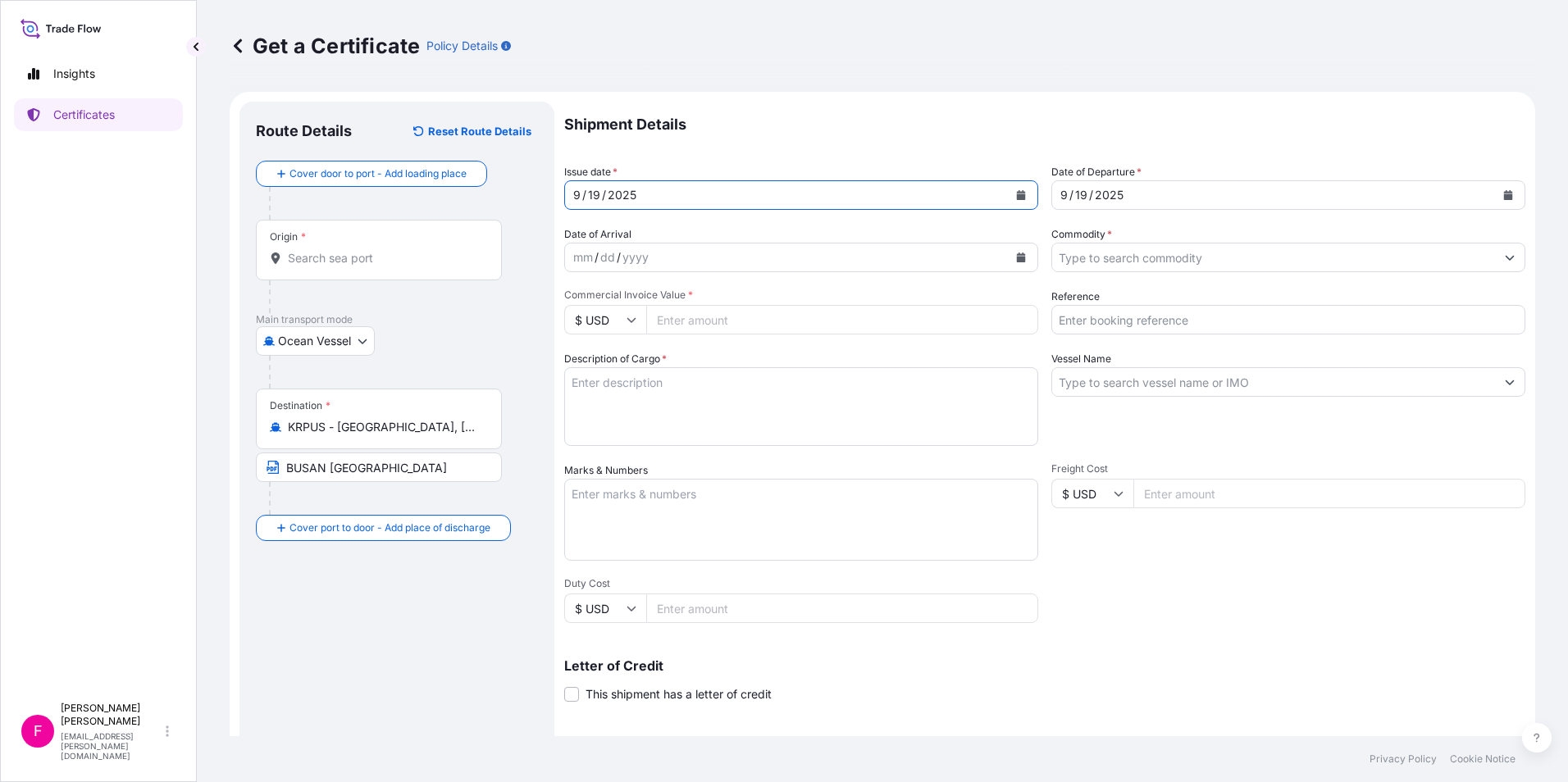
click at [1016, 258] on icon "Calendar" at bounding box center [1020, 257] width 10 height 10
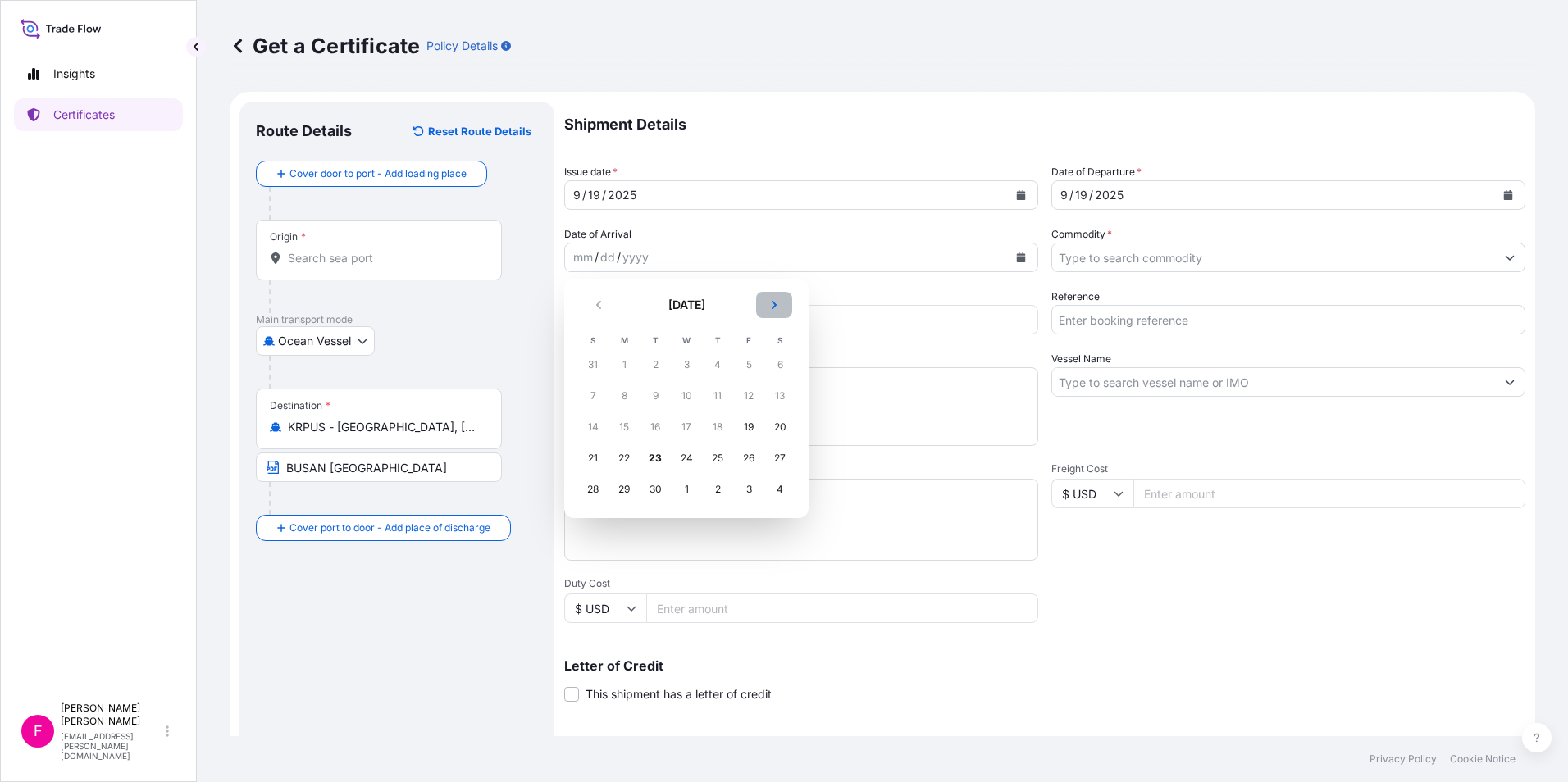
click at [780, 304] on button "Next" at bounding box center [774, 304] width 36 height 26
click at [776, 424] on div "15" at bounding box center [780, 427] width 30 height 30
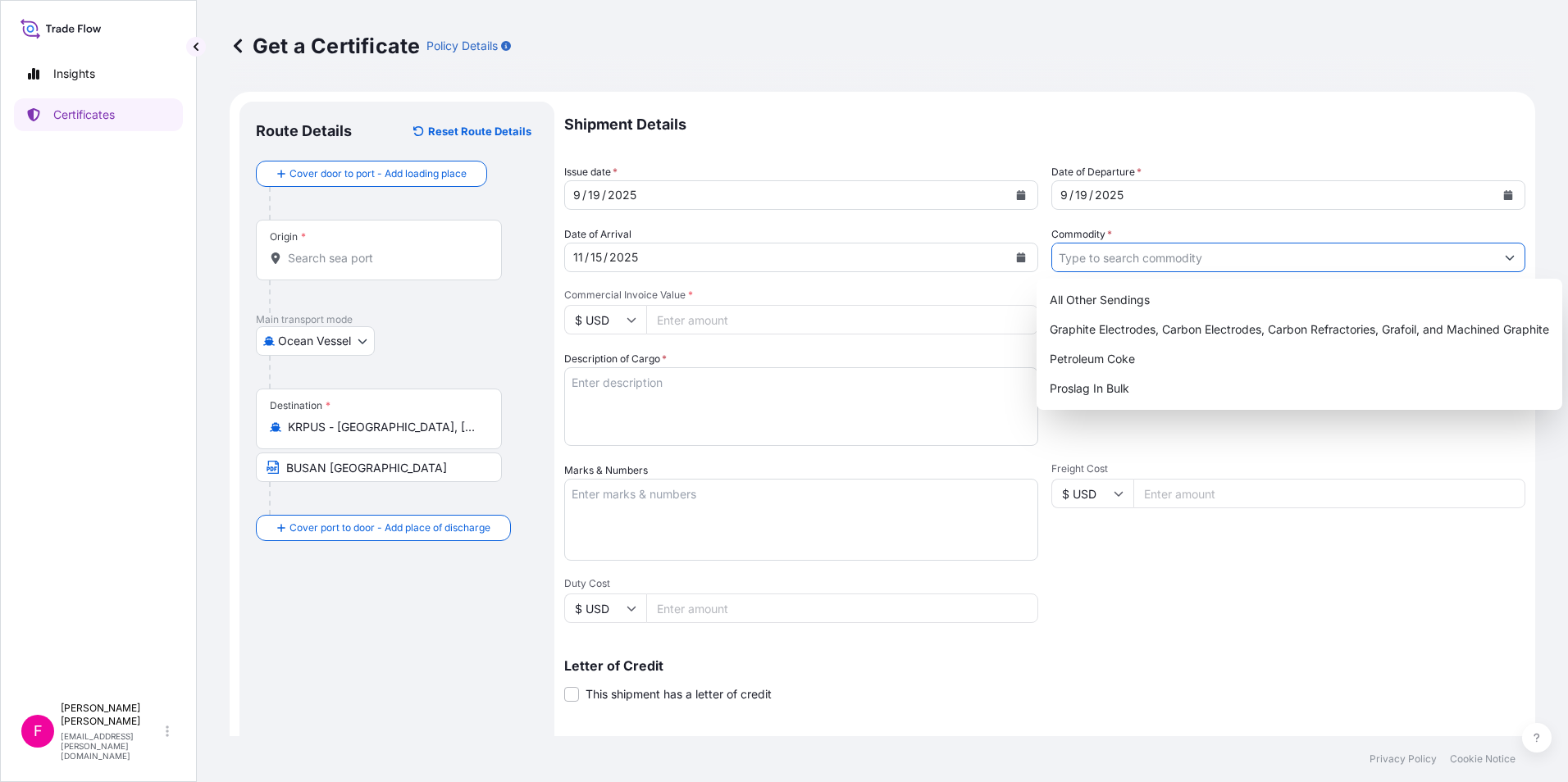
click at [1505, 256] on icon "Show suggestions" at bounding box center [1510, 258] width 9 height 4
click at [1257, 324] on div "Graphite Electrodes, Carbon Electrodes, Carbon Refractories, Grafoil, and Machi…" at bounding box center [1299, 329] width 513 height 30
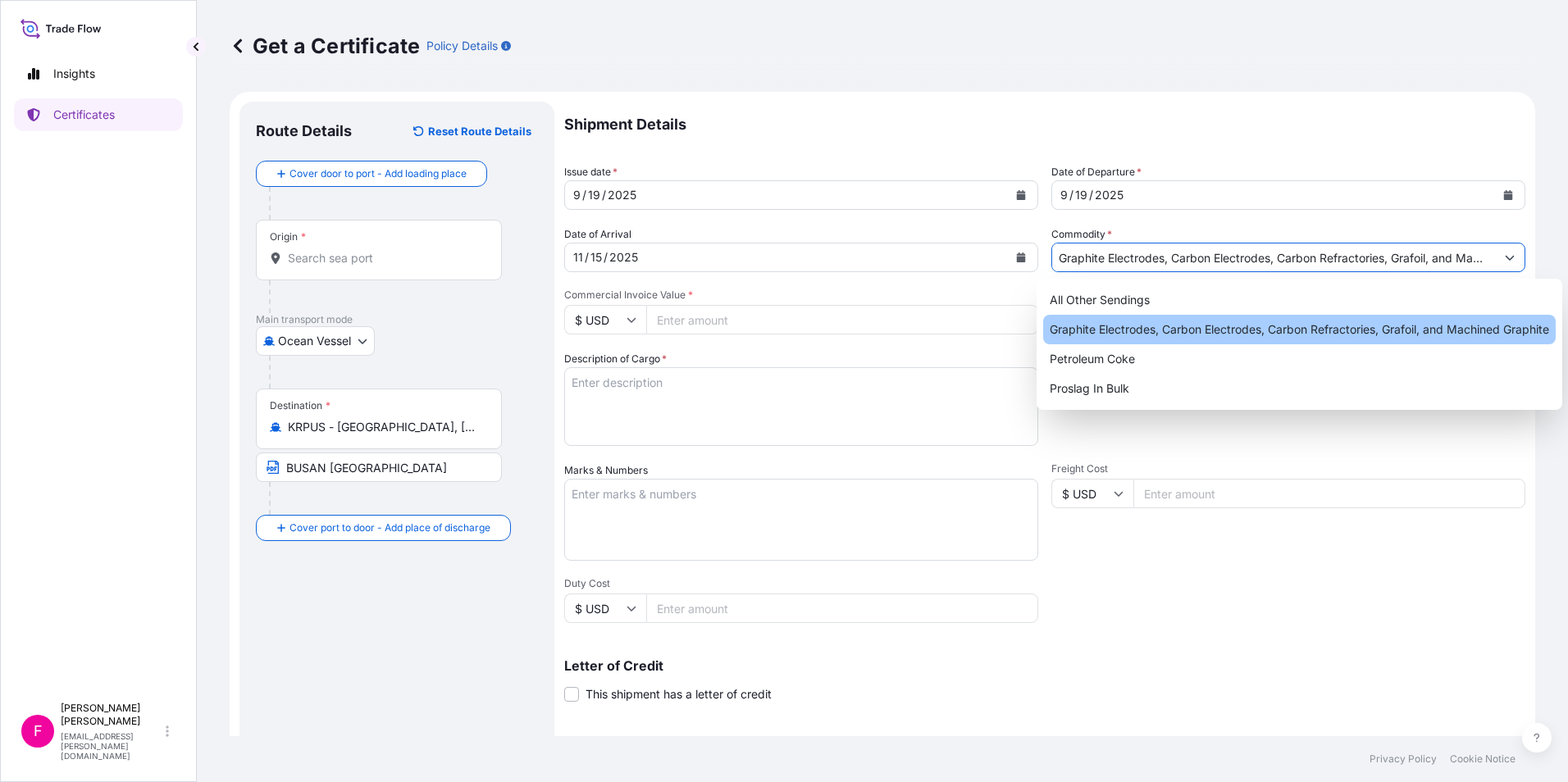
type input "Graphite Electrodes, Carbon Electrodes, Carbon Refractories, Grafoil, and Machi…"
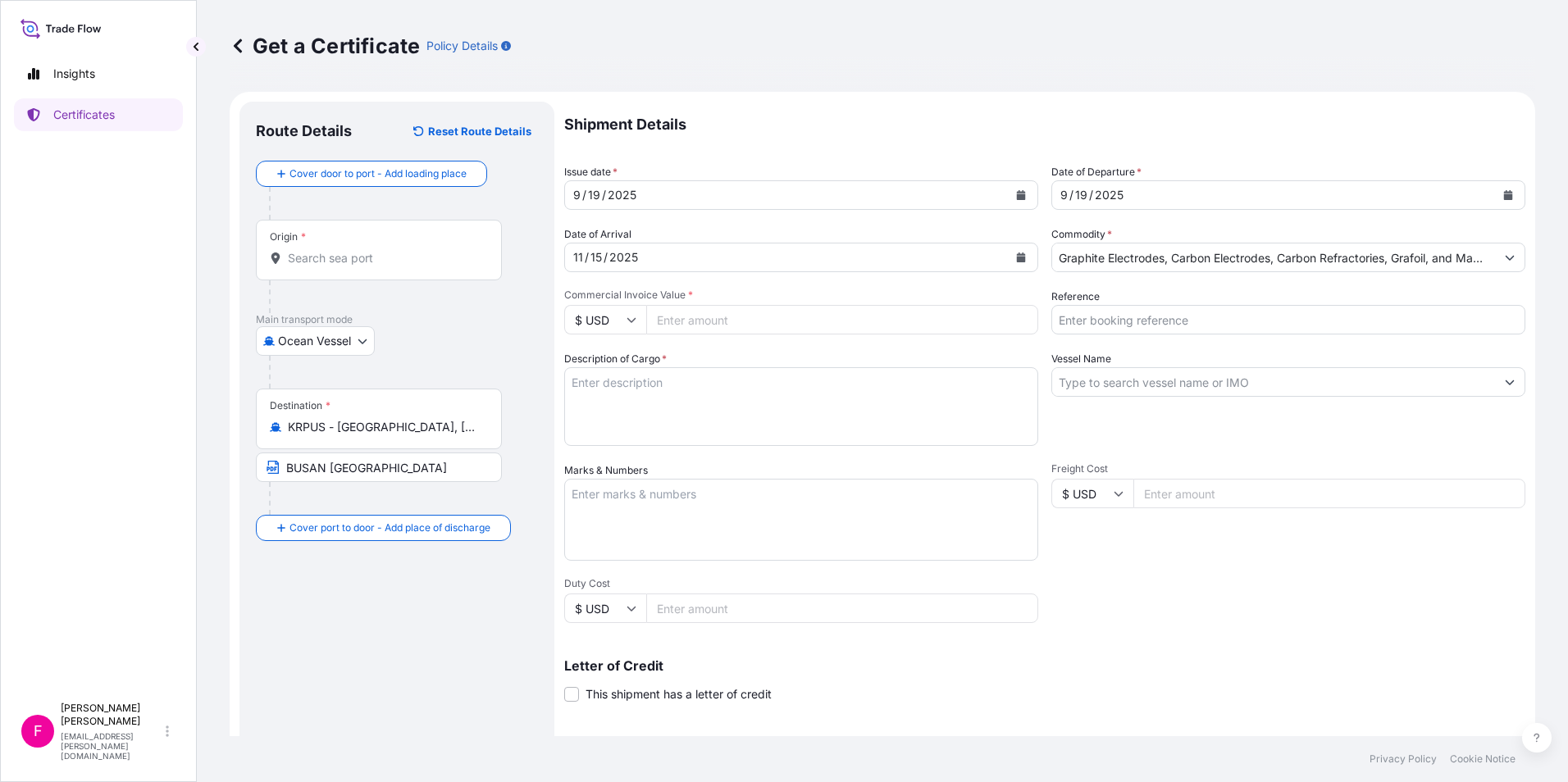
click at [980, 318] on input "Commercial Invoice Value *" at bounding box center [842, 319] width 392 height 30
type input "381728"
type input "381728.20"
click at [1119, 319] on input "Reference" at bounding box center [1287, 319] width 473 height 30
type input "DONGPOH 291736-30"
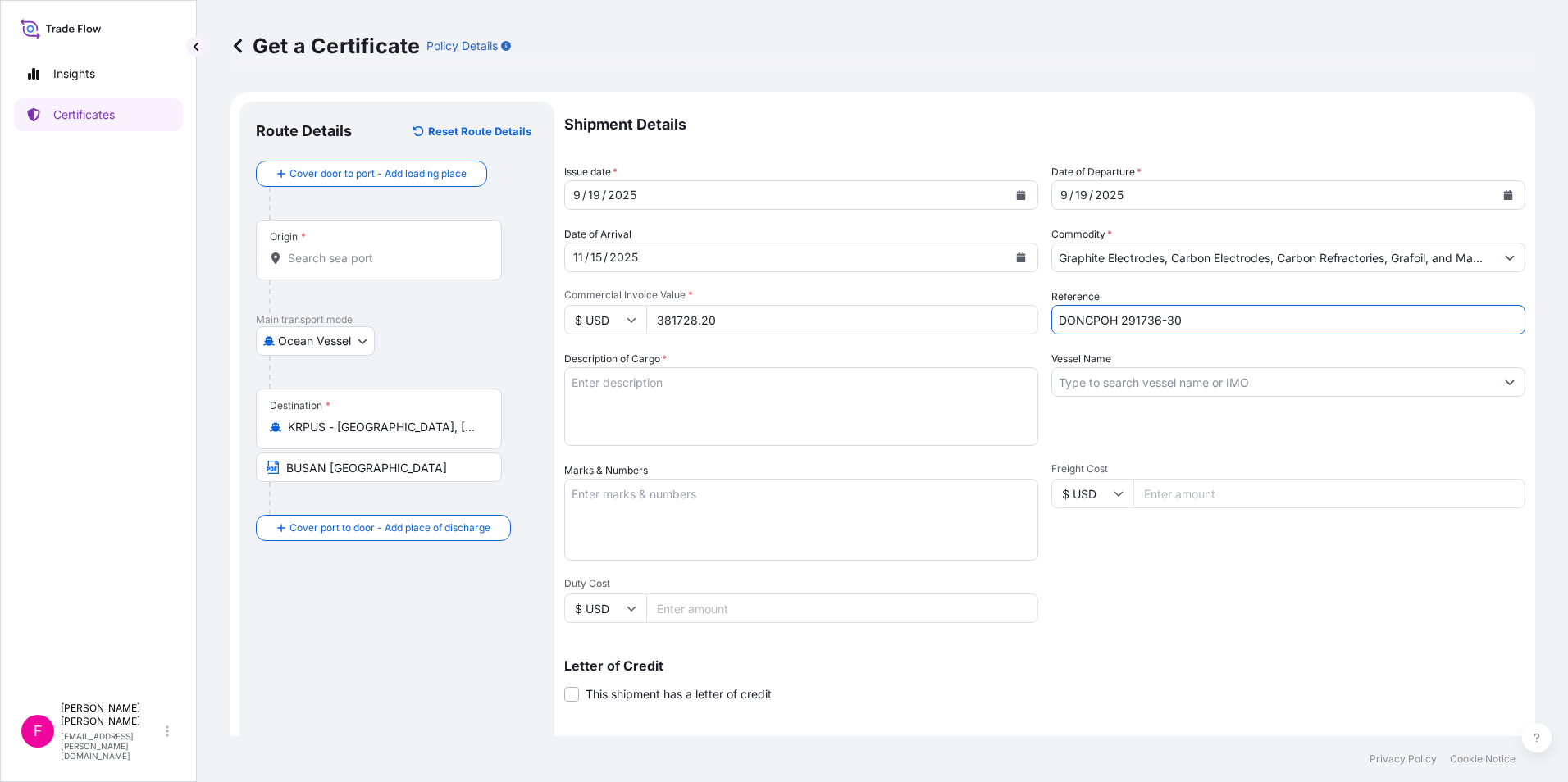
click at [802, 402] on textarea "Description of Cargo *" at bounding box center [800, 406] width 473 height 79
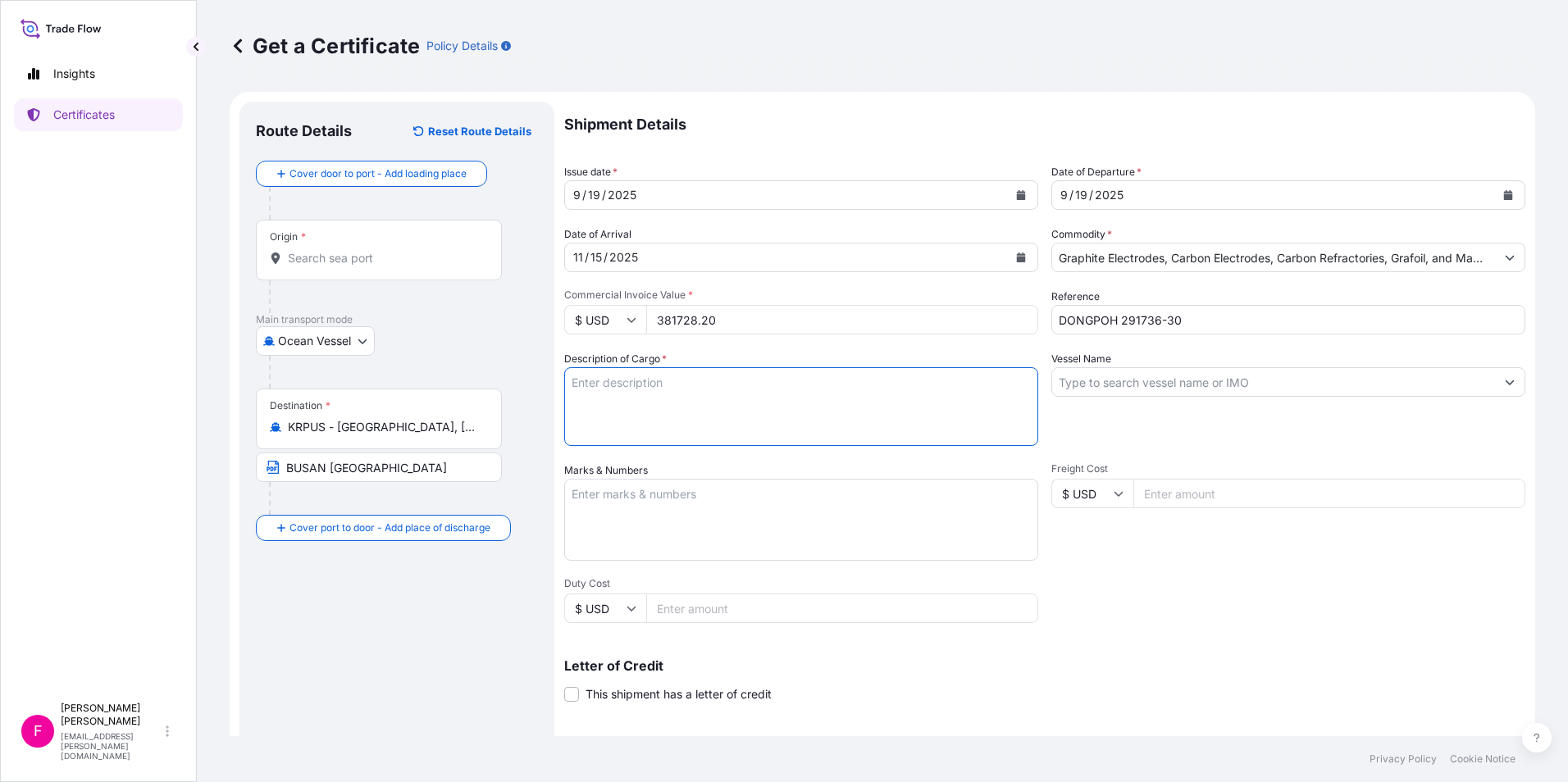
paste textarea "H.S. CODE: 8545110000 ELECTRODES 750X2700MM AGX WITH PRECET PINS 406T4N TERMS O…"
type textarea "H.S. CODE: 8545110000 ELECTRODES 750X2700MM AGX WITH PRECET PINS 406T4N TERMS O…"
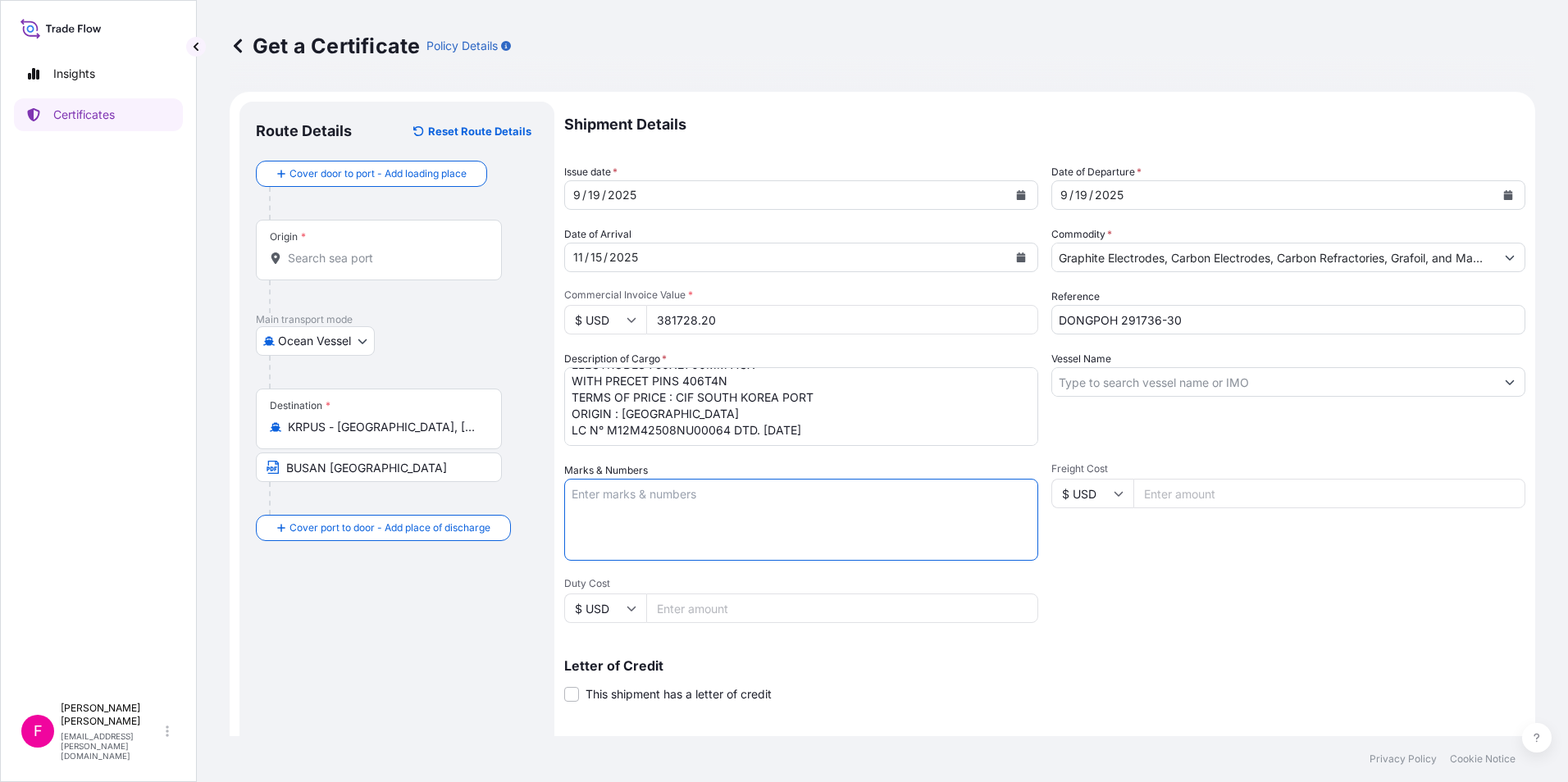
click at [578, 491] on textarea "Marks & Numbers" at bounding box center [800, 520] width 473 height 82
paste textarea "DONGKUK/[GEOGRAPHIC_DATA] PLANT 30X110” GROSS/NET WEIGHT PALLET NUMBERING MADE …"
type textarea "DONGKUK/[GEOGRAPHIC_DATA] PLANT 30X110” GROSS/NET WEIGHT PALLET NUMBERING MADE …"
click at [573, 690] on span at bounding box center [571, 694] width 14 height 14
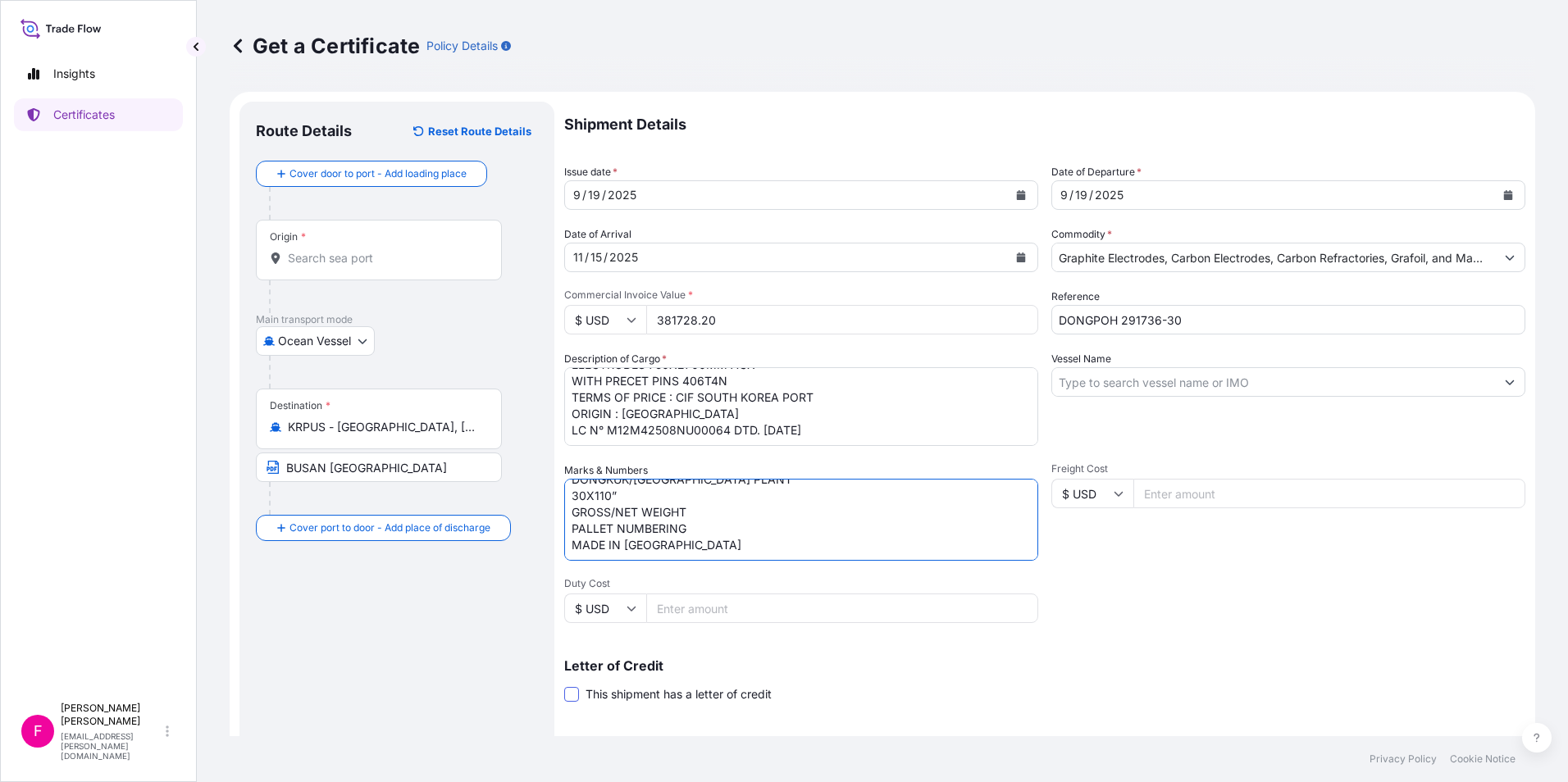
click at [564, 685] on input "This shipment has a letter of credit" at bounding box center [564, 685] width 0 height 0
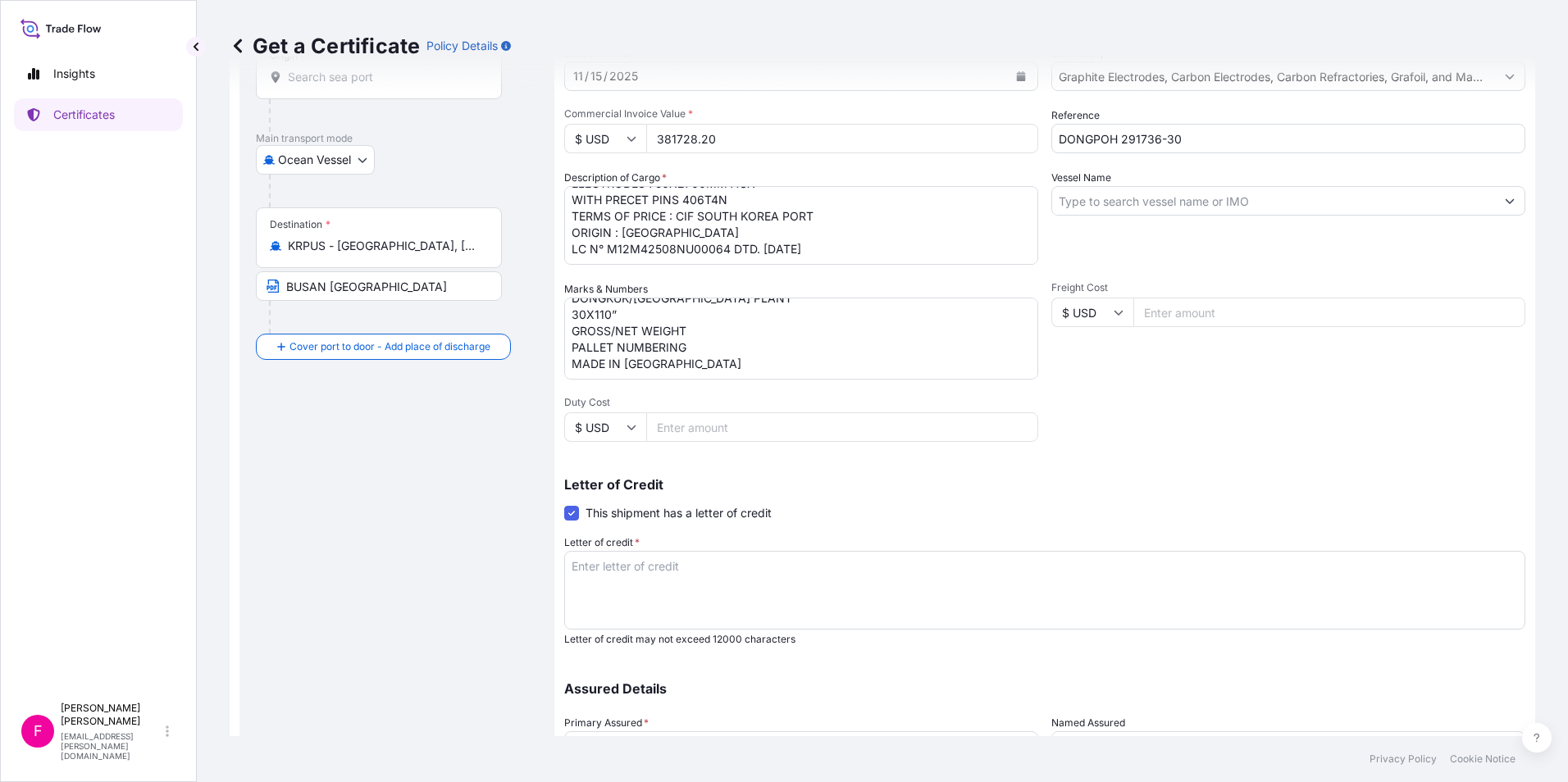
scroll to position [246, 0]
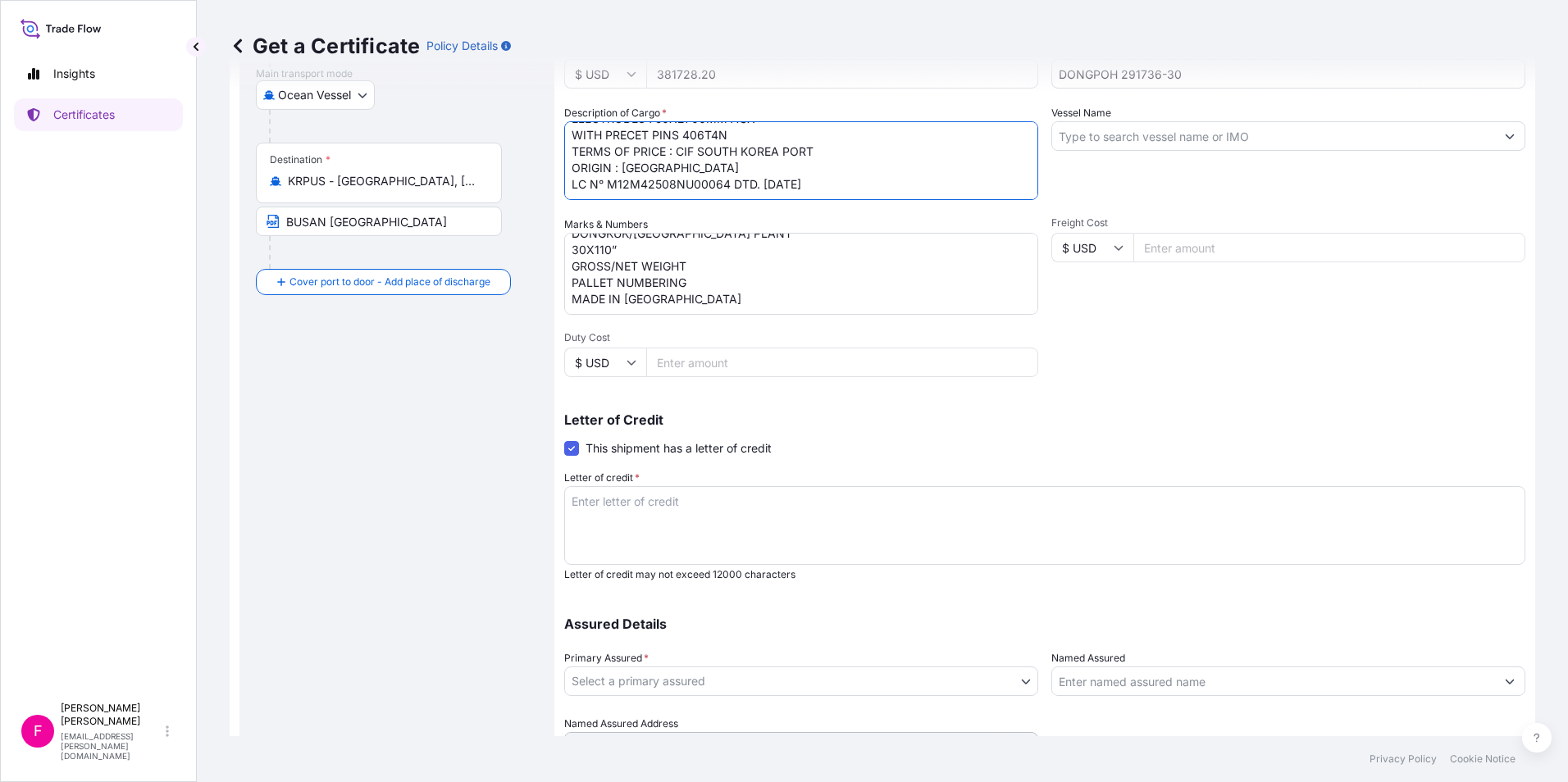
drag, startPoint x: 856, startPoint y: 177, endPoint x: 572, endPoint y: 183, distance: 284.1
click at [572, 183] on textarea "H.S. CODE: 8545110000 ELECTRODES 750X2700MM AGX WITH PRECET PINS 406T4N TERMS O…" at bounding box center [800, 161] width 473 height 79
click at [623, 496] on textarea "Letter of credit *" at bounding box center [1044, 525] width 961 height 79
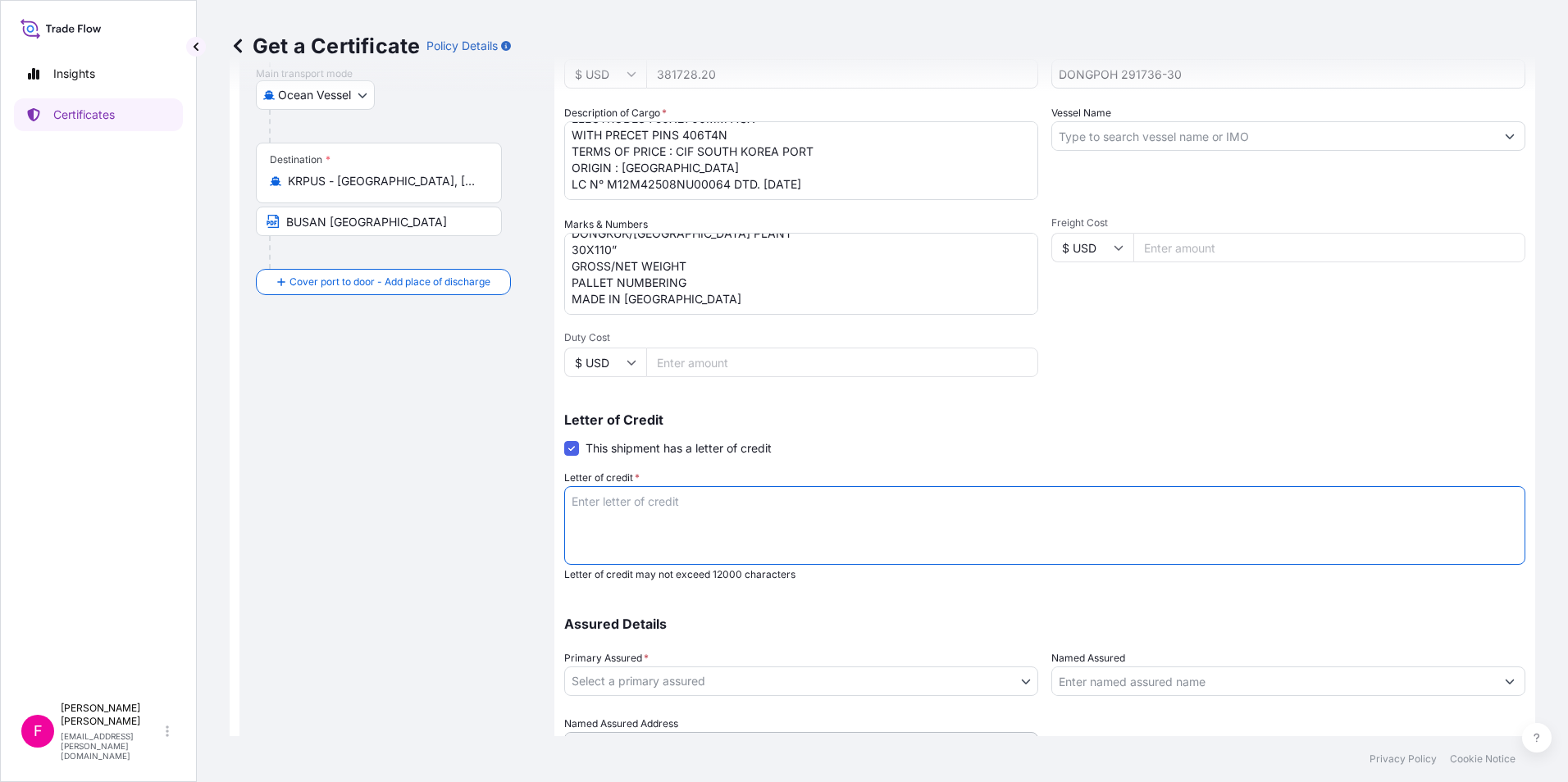
paste textarea "LC N° M12M42508NU00064 DTD. [DATE]"
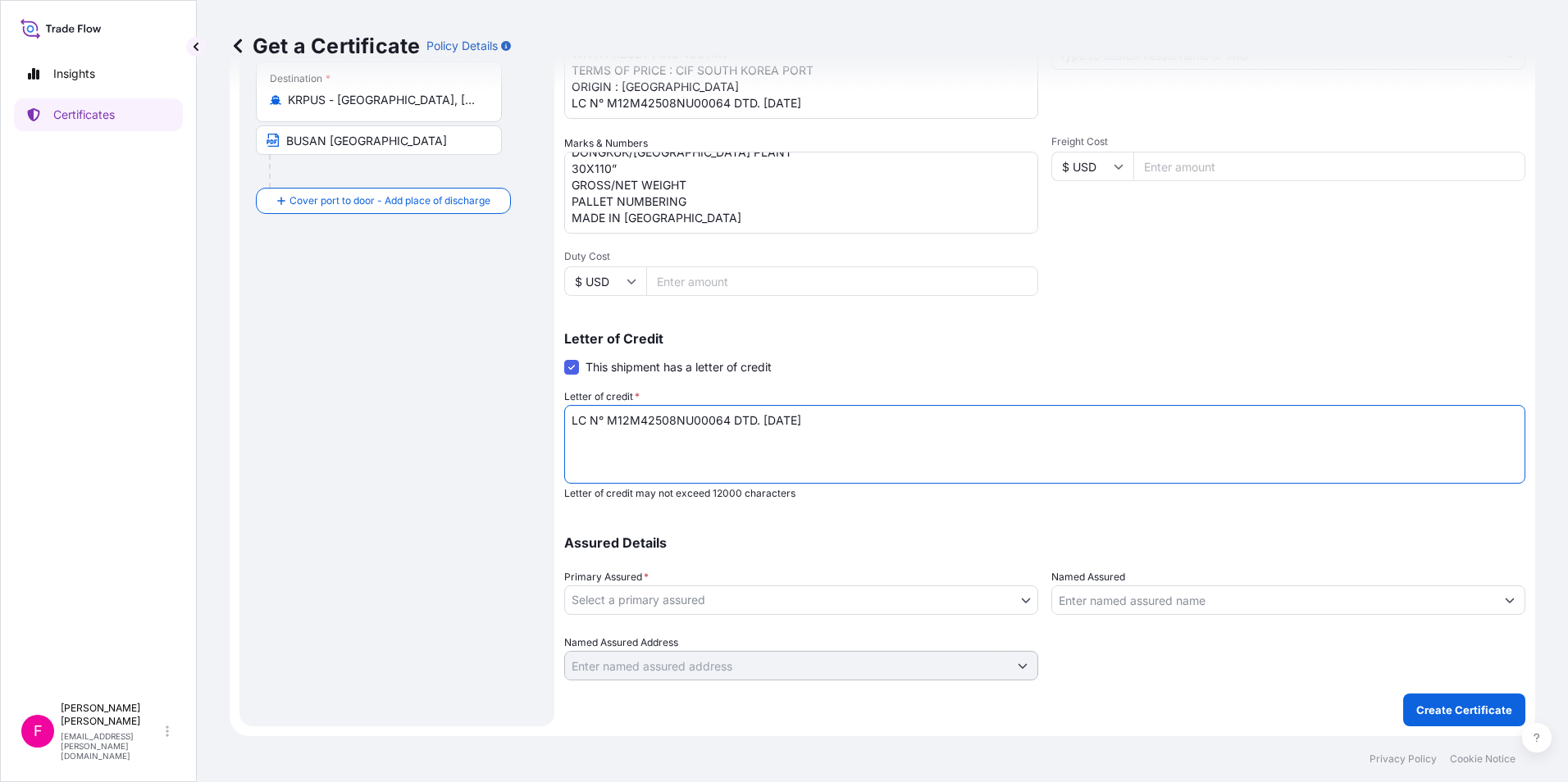
type textarea "LC N° M12M42508NU00064 DTD. [DATE]"
click at [1011, 597] on body "Insights Certificates F [PERSON_NAME] [PERSON_NAME][EMAIL_ADDRESS][PERSON_NAME]…" at bounding box center [784, 391] width 1568 height 782
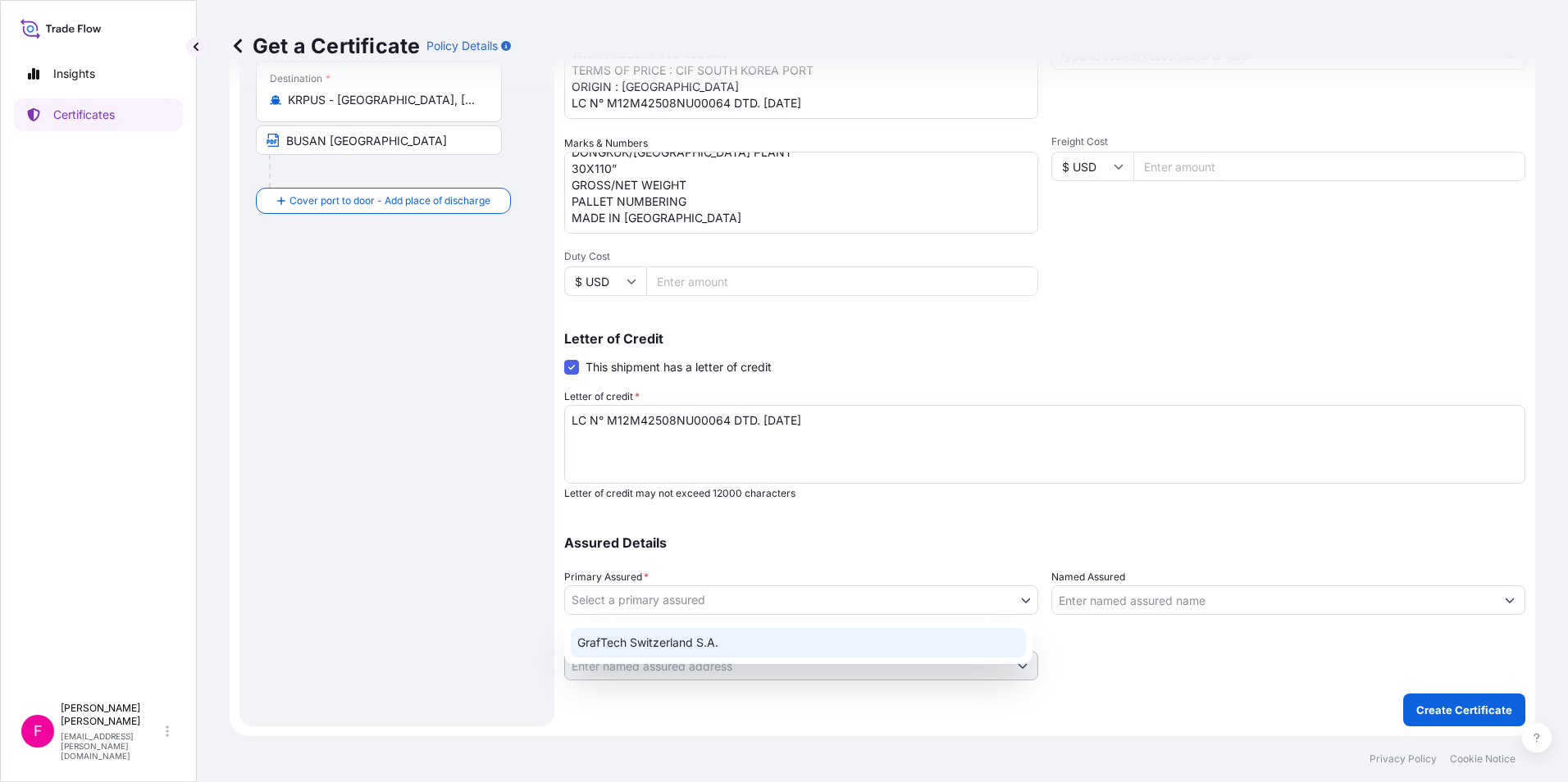
click at [959, 635] on div "GrafTech Switzerland S.A." at bounding box center [798, 642] width 455 height 30
select select "31801"
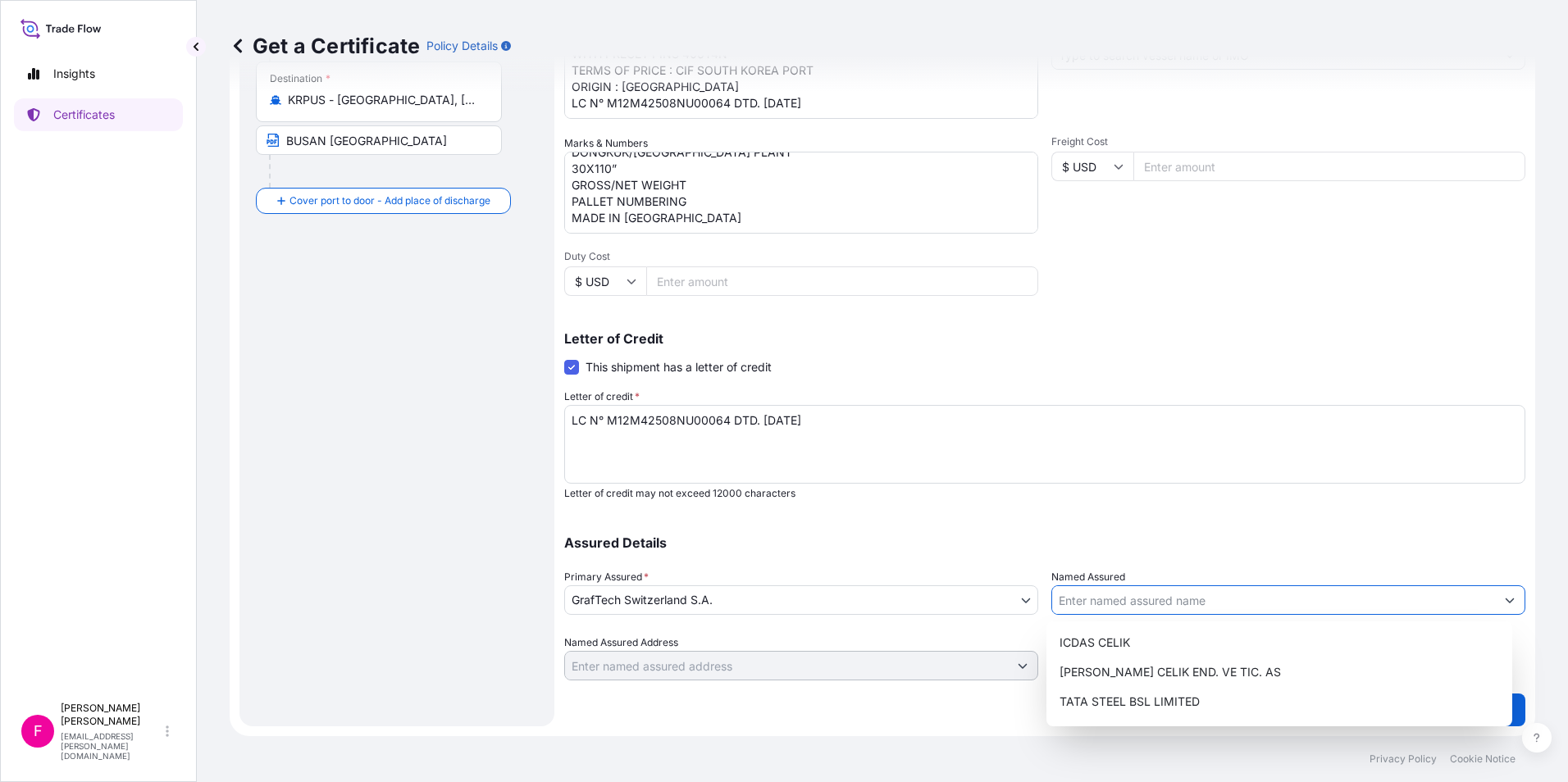
click at [1112, 608] on input "Named Assured" at bounding box center [1273, 599] width 443 height 30
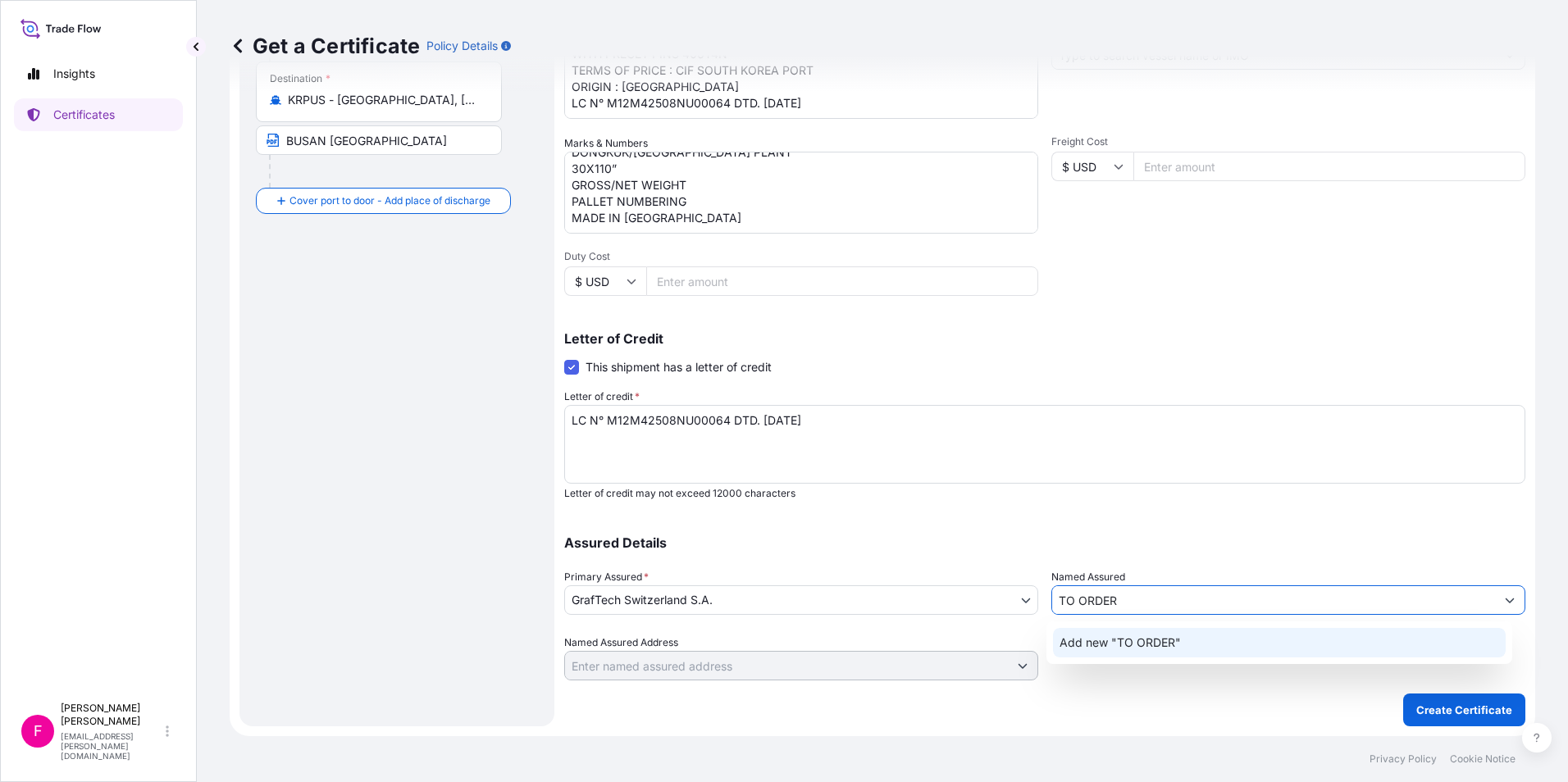
click at [1206, 634] on div "Add new "TO ORDER"" at bounding box center [1279, 642] width 454 height 30
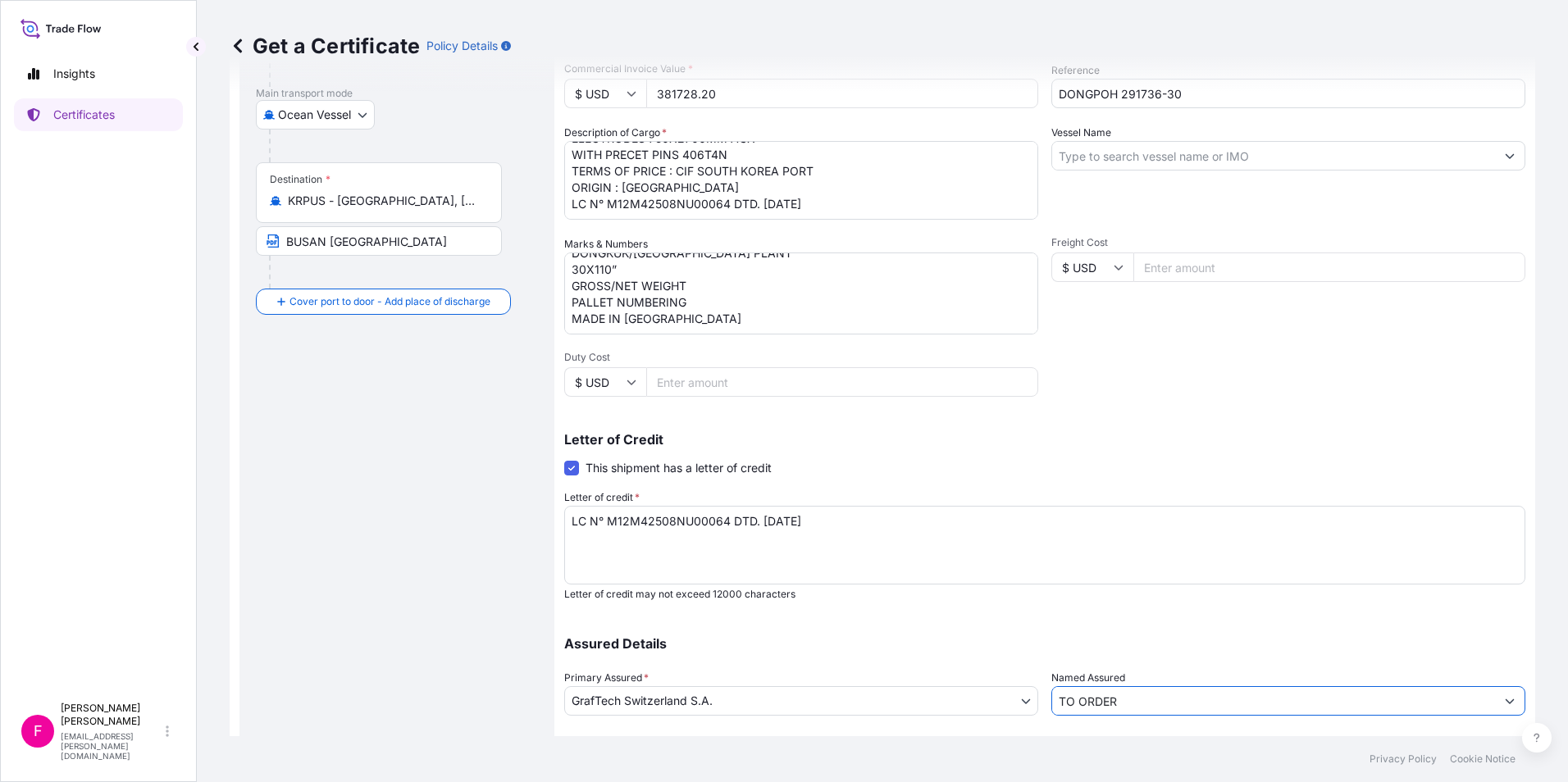
scroll to position [246, 0]
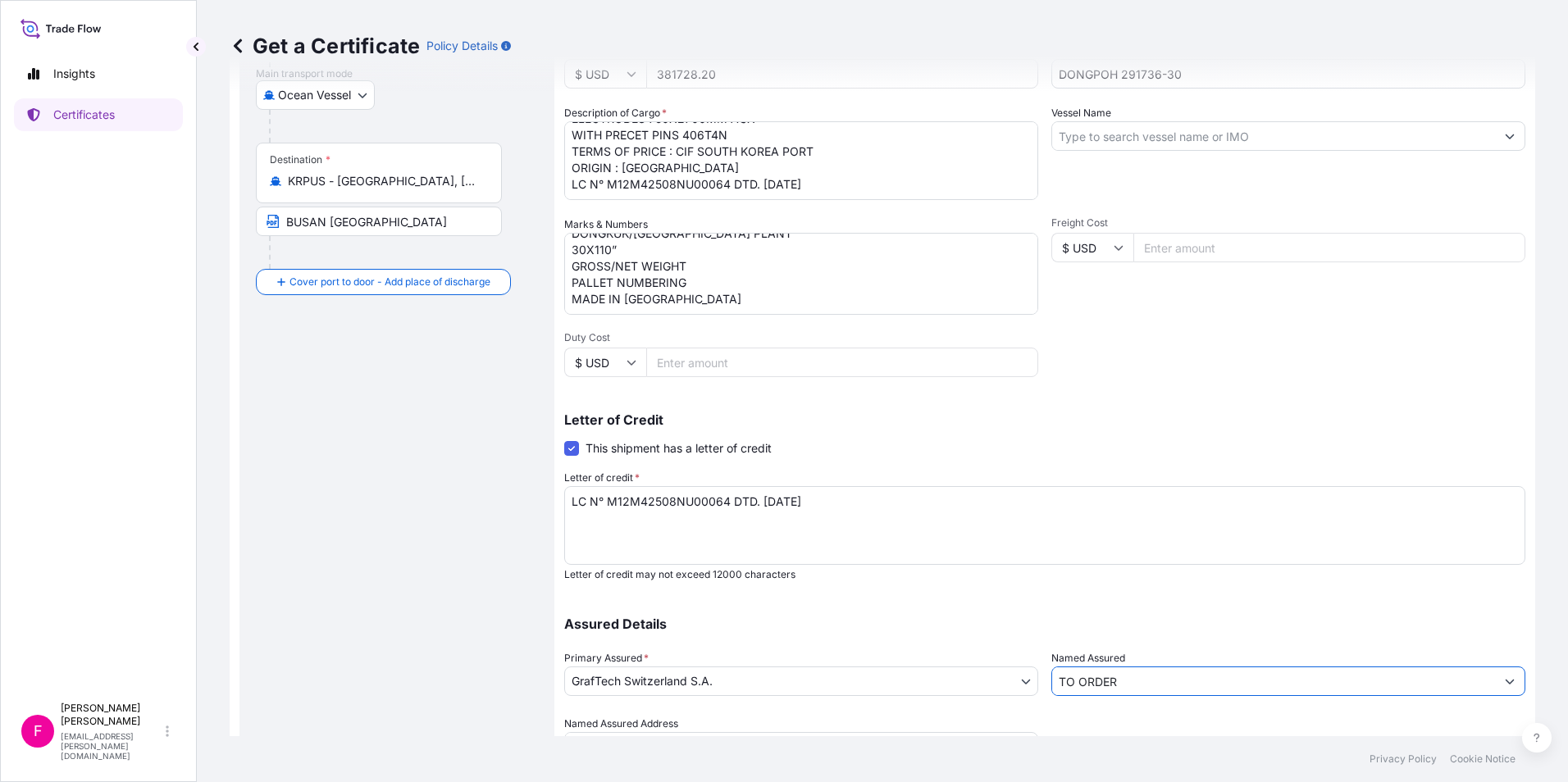
type input "TO ORDER"
click at [844, 496] on textarea "LC N° M12M42508NU00064 DTD. [DATE]" at bounding box center [1044, 525] width 961 height 79
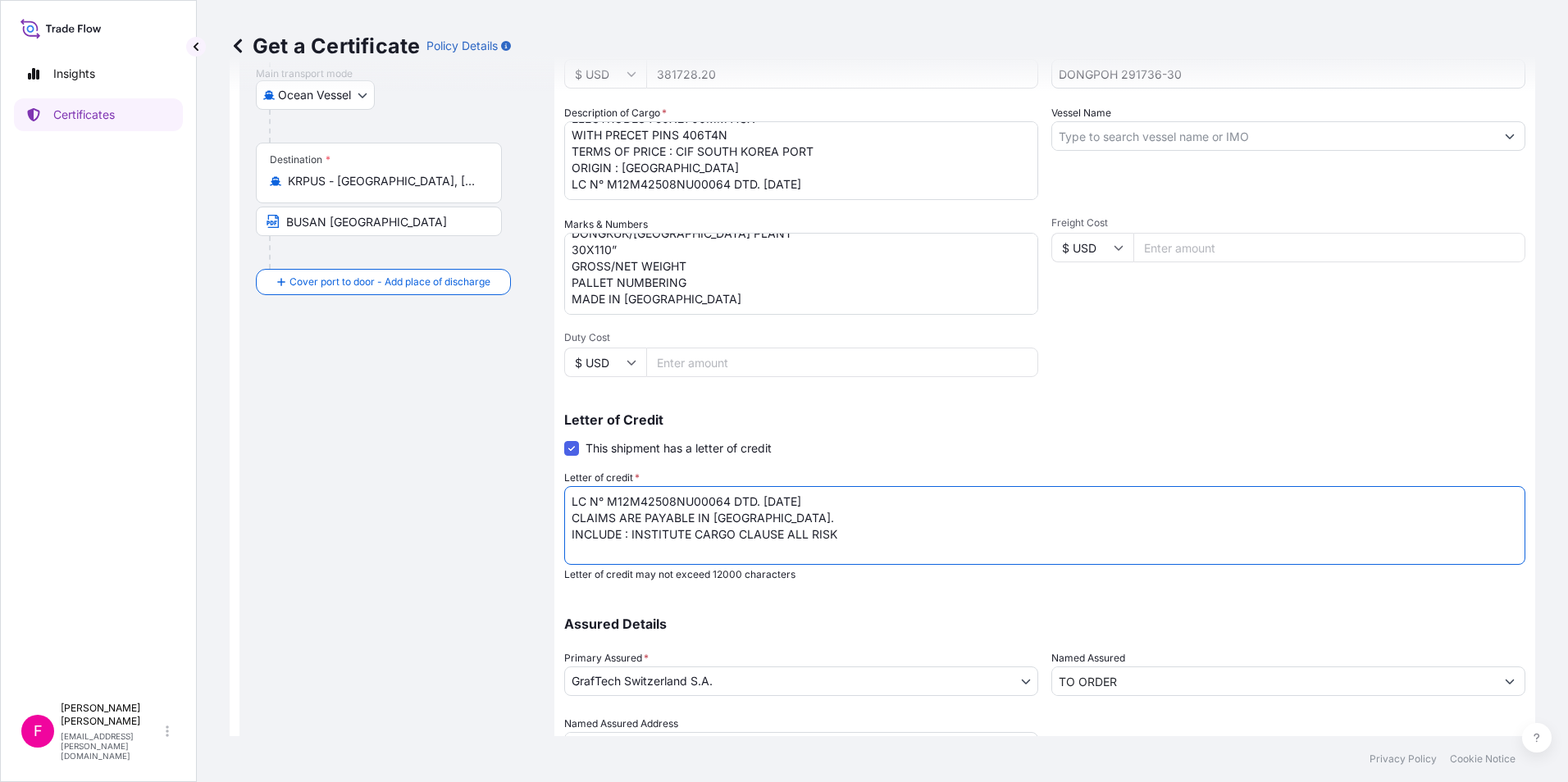
click at [863, 536] on textarea "LC N° M12M42508NU00064 DTD. [DATE] CLAIMS ARE PAYABLE IN [GEOGRAPHIC_DATA]. INC…" at bounding box center [1044, 525] width 961 height 79
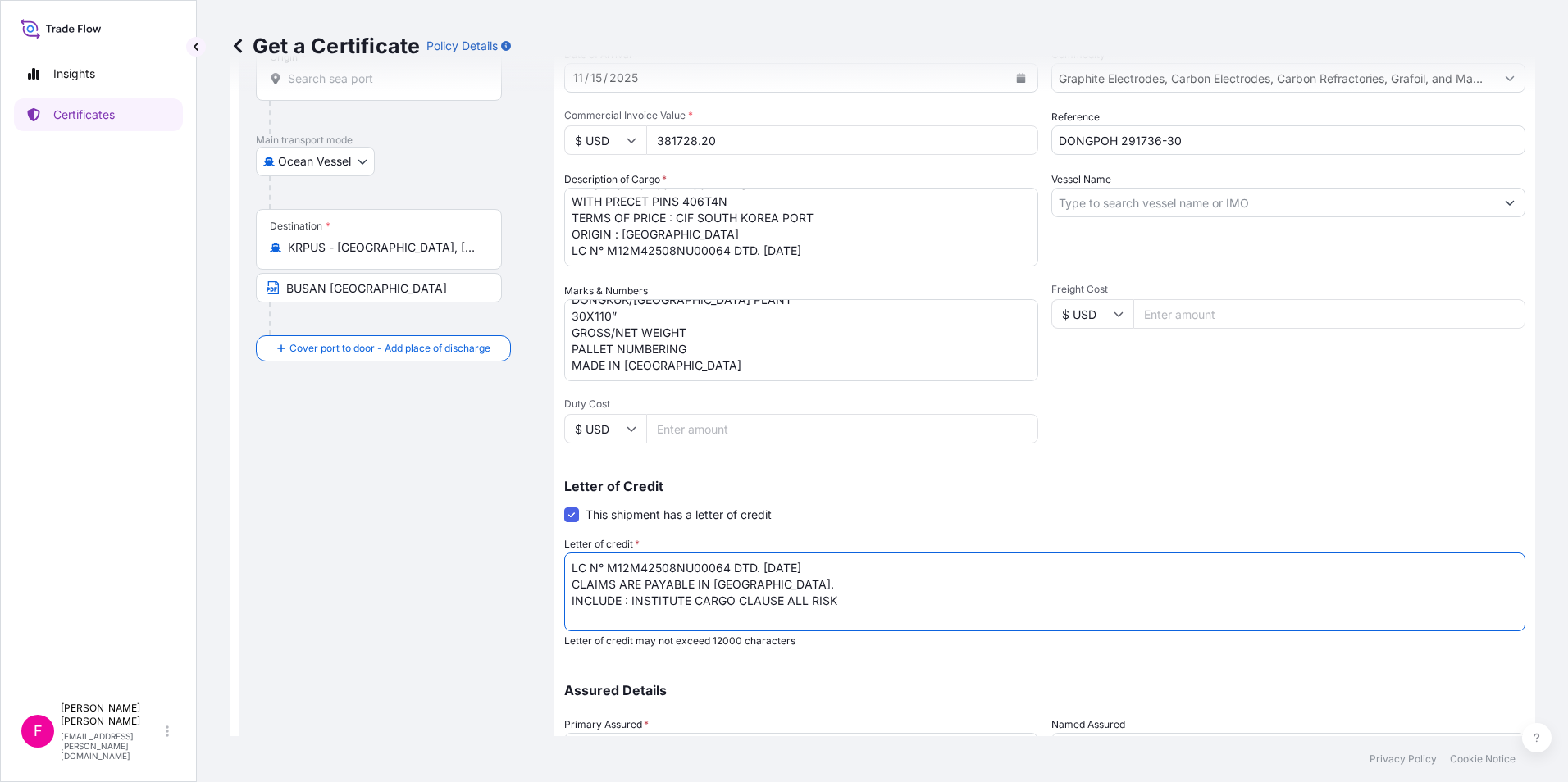
scroll to position [327, 0]
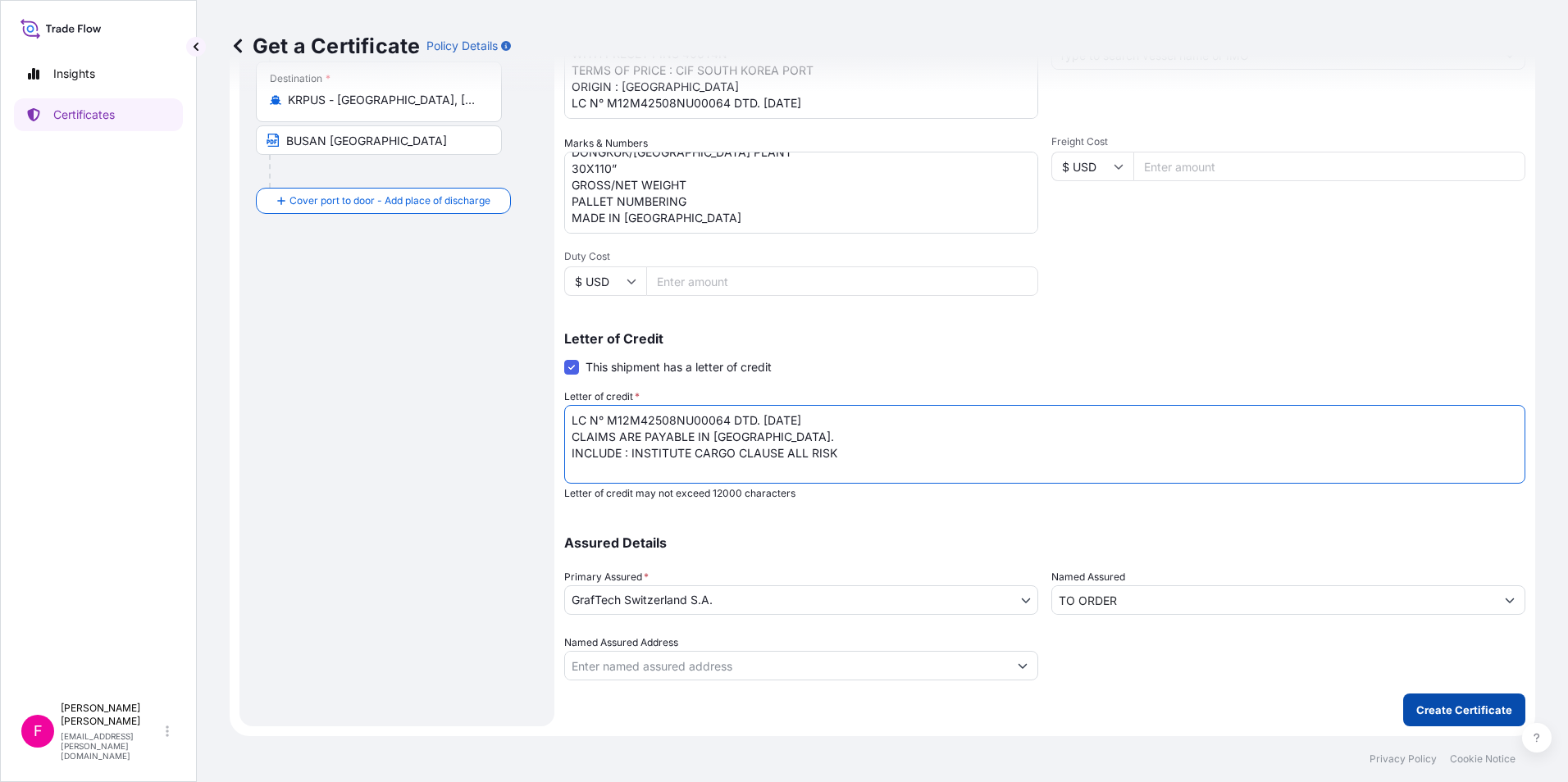
type textarea "LC N° M12M42508NU00064 DTD. [DATE] CLAIMS ARE PAYABLE IN [GEOGRAPHIC_DATA]. INC…"
click at [1437, 707] on p "Create Certificate" at bounding box center [1463, 710] width 96 height 16
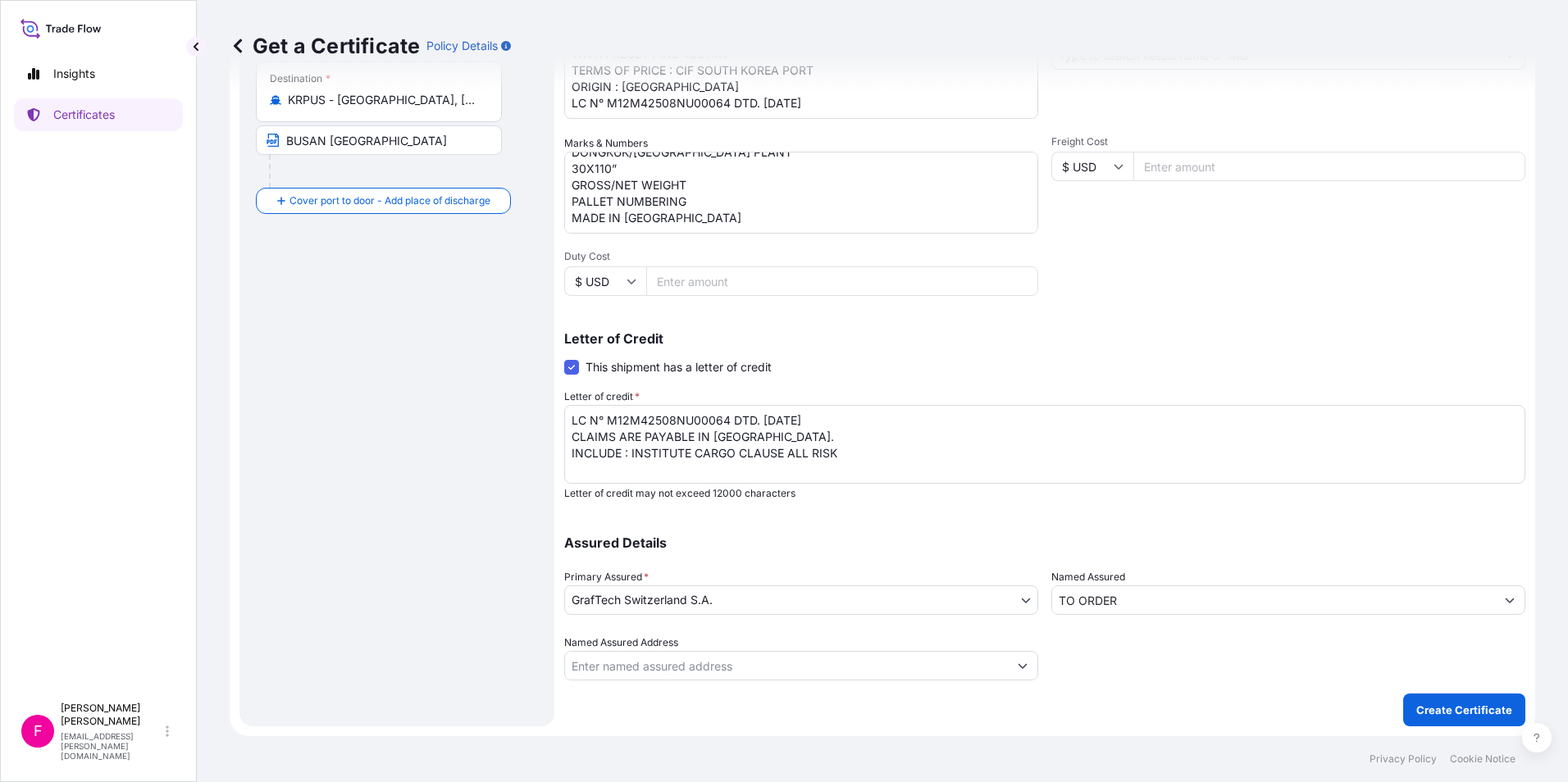
scroll to position [0, 0]
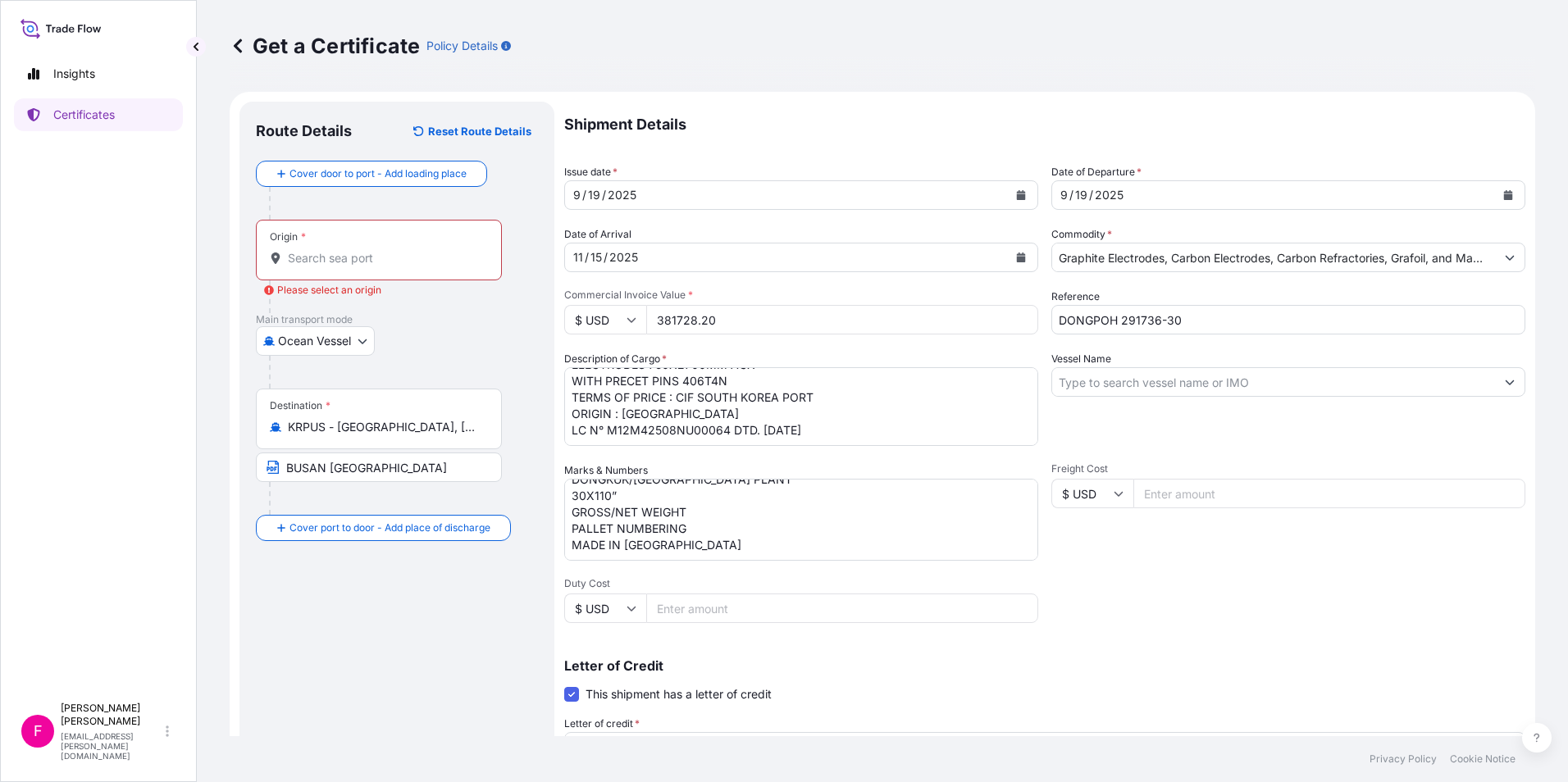
click at [1504, 385] on icon "Show suggestions" at bounding box center [1509, 381] width 10 height 10
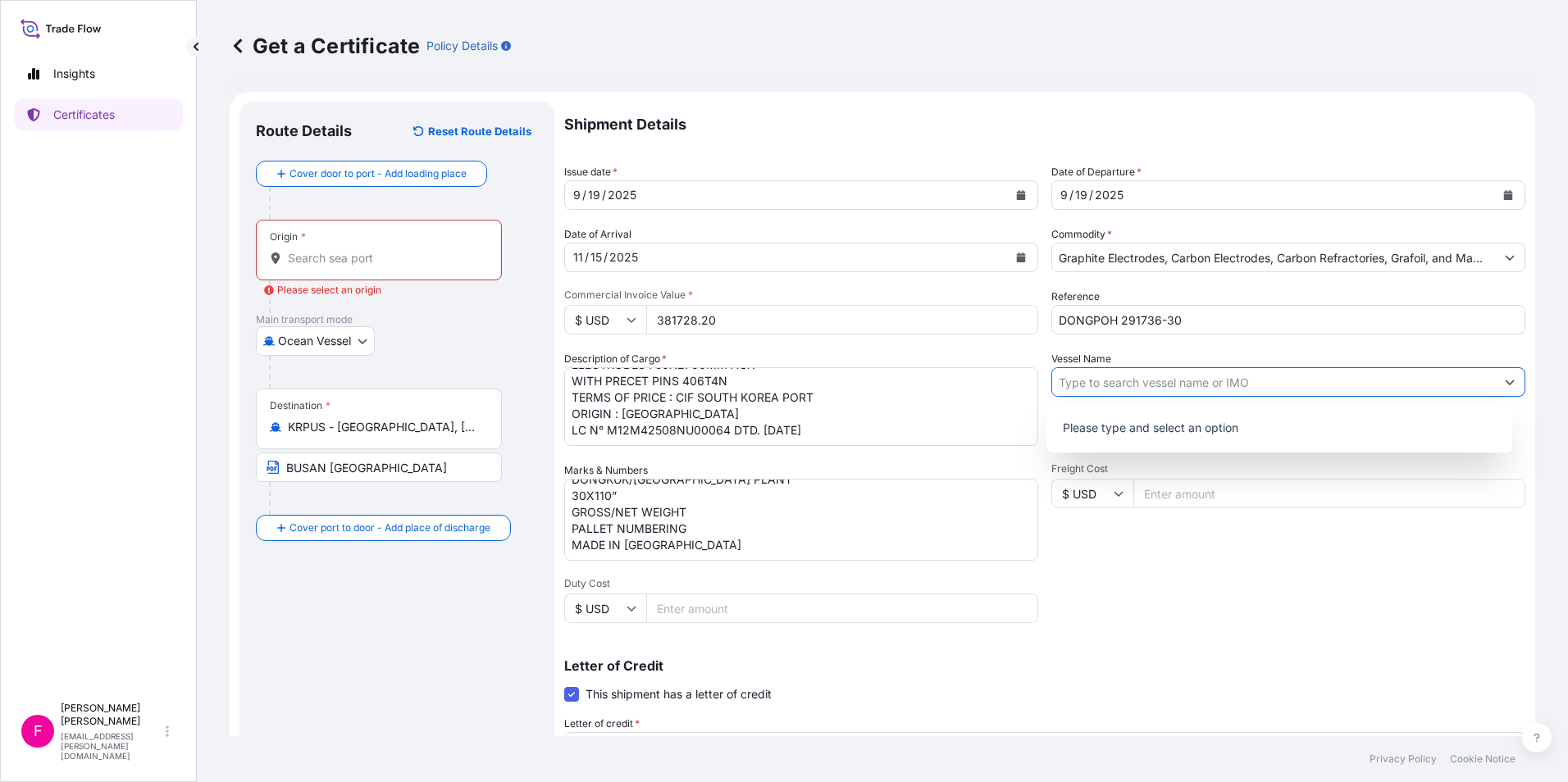
click at [1385, 389] on input "Vessel Name" at bounding box center [1273, 381] width 443 height 30
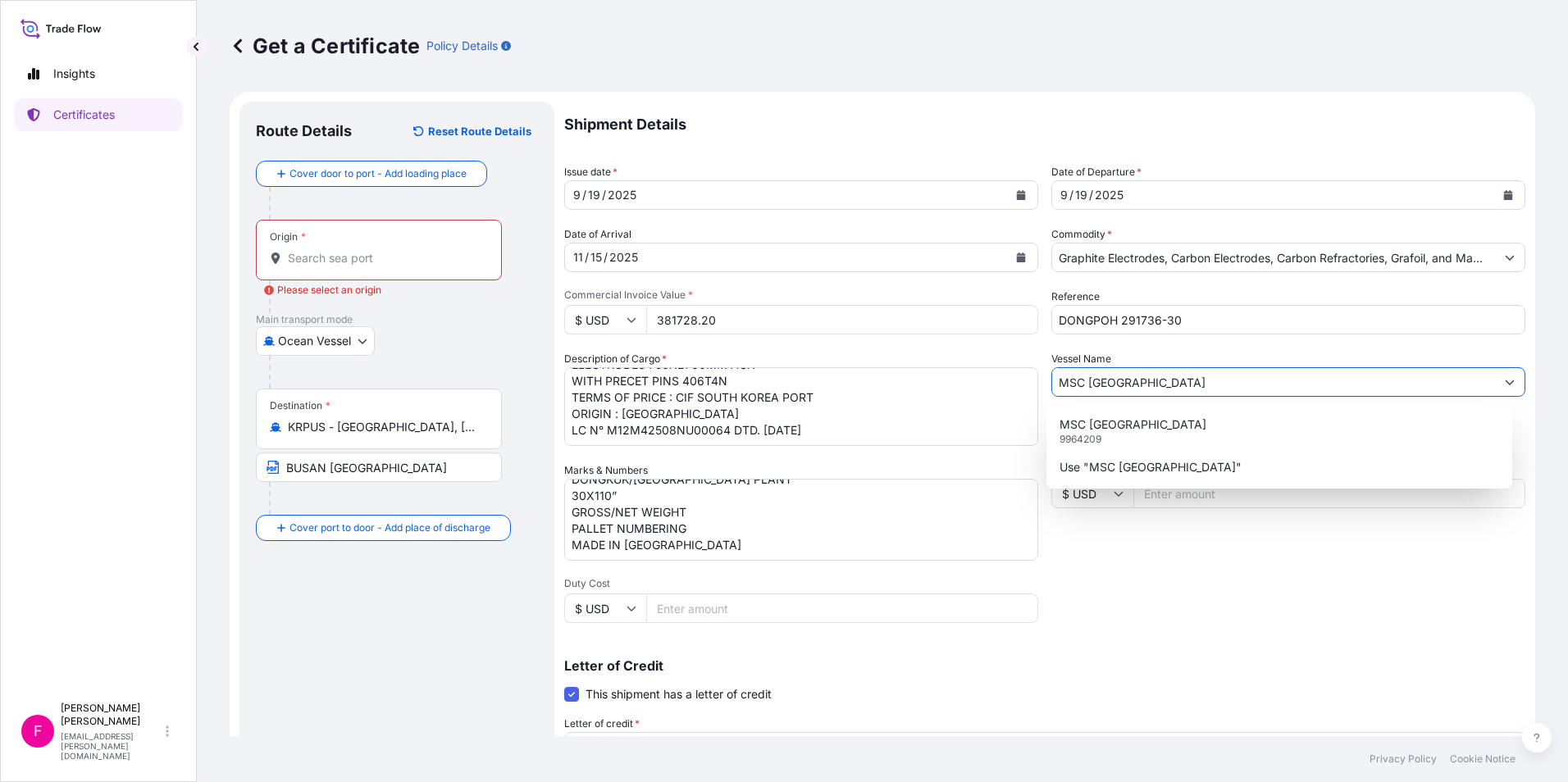
type input "MSC [GEOGRAPHIC_DATA]"
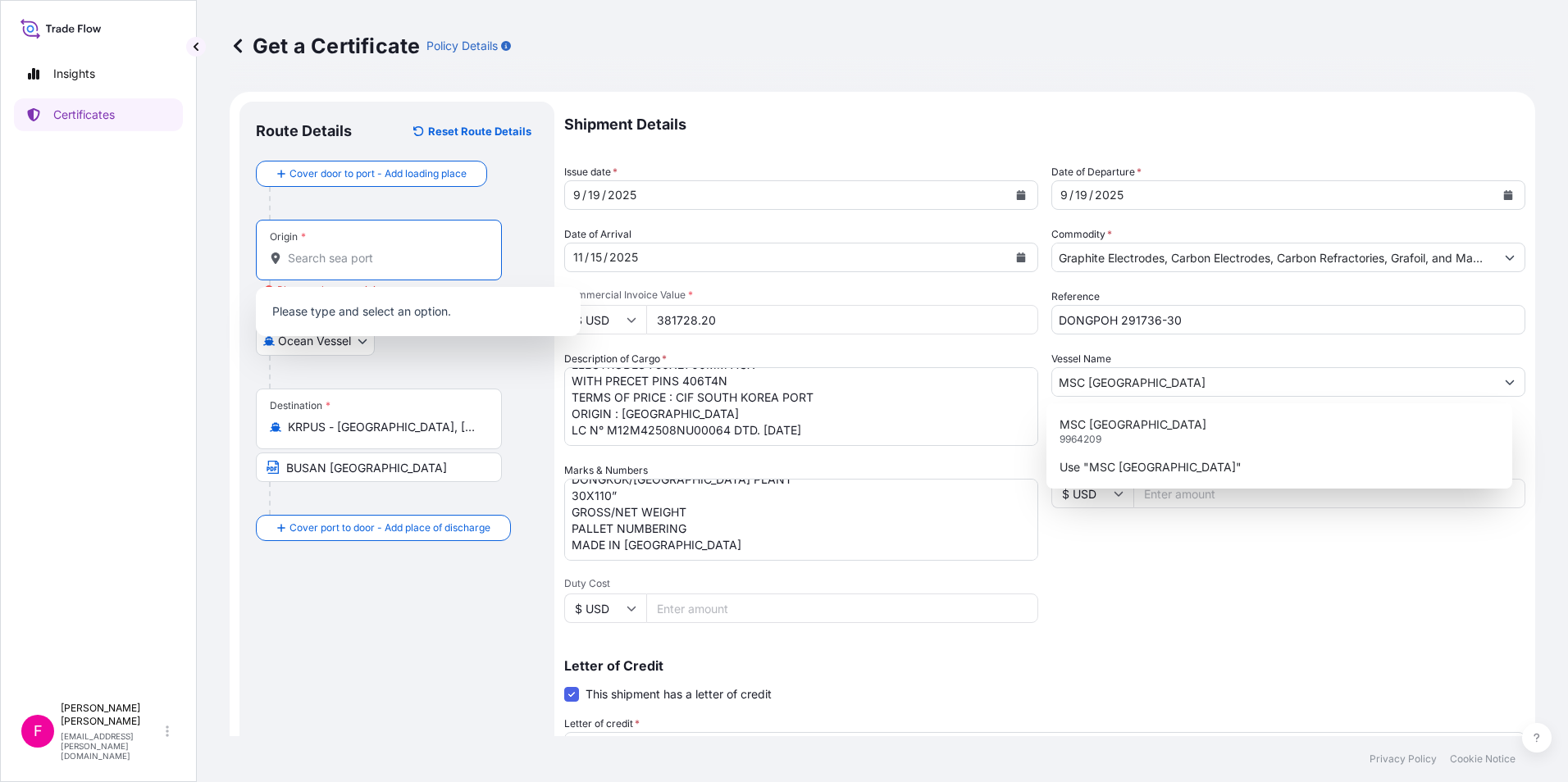
click at [405, 254] on input "Origin * Please select an origin" at bounding box center [385, 258] width 193 height 16
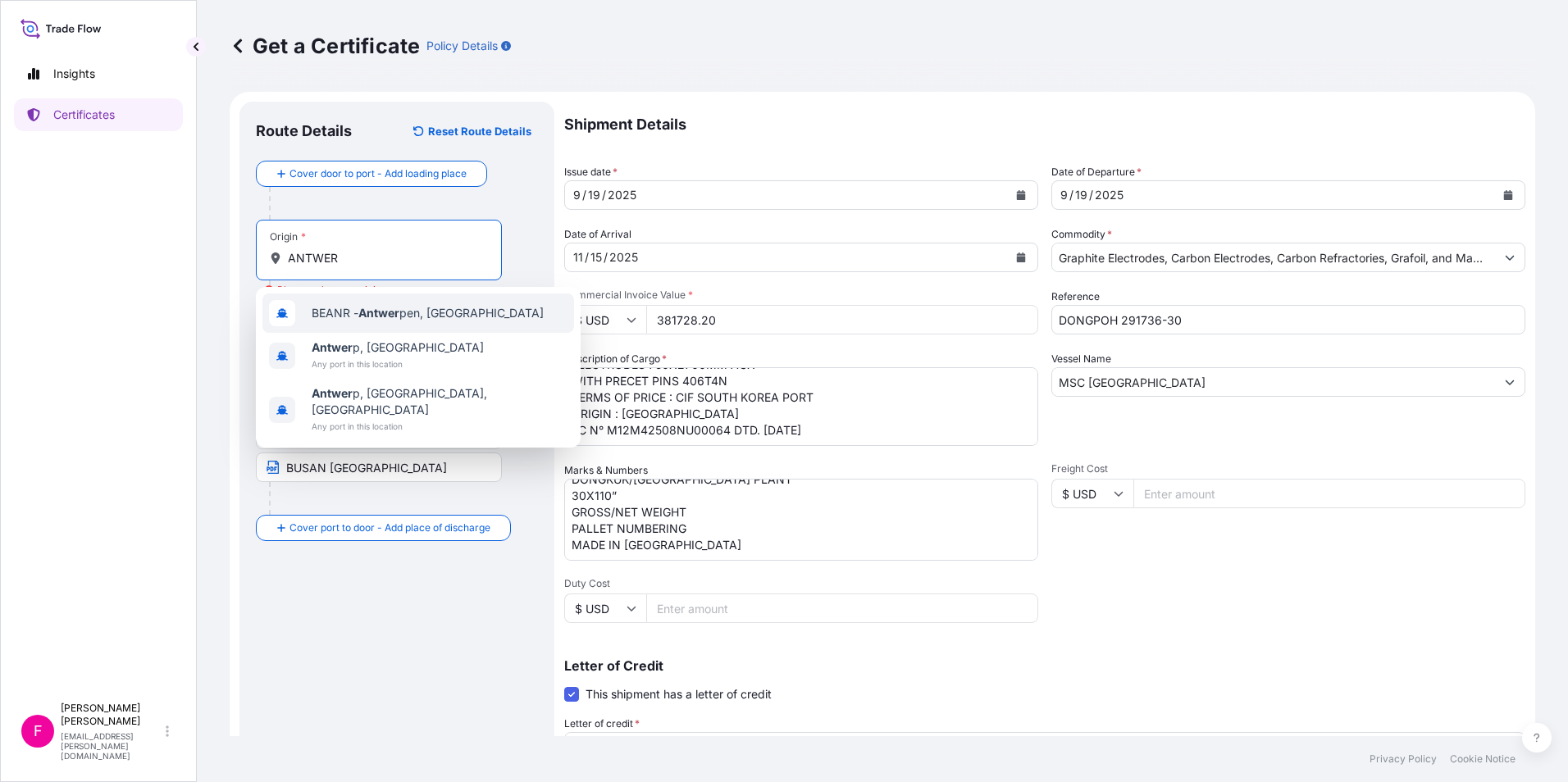
click at [412, 313] on span "BEANR - Antwer pen, [GEOGRAPHIC_DATA]" at bounding box center [427, 313] width 232 height 16
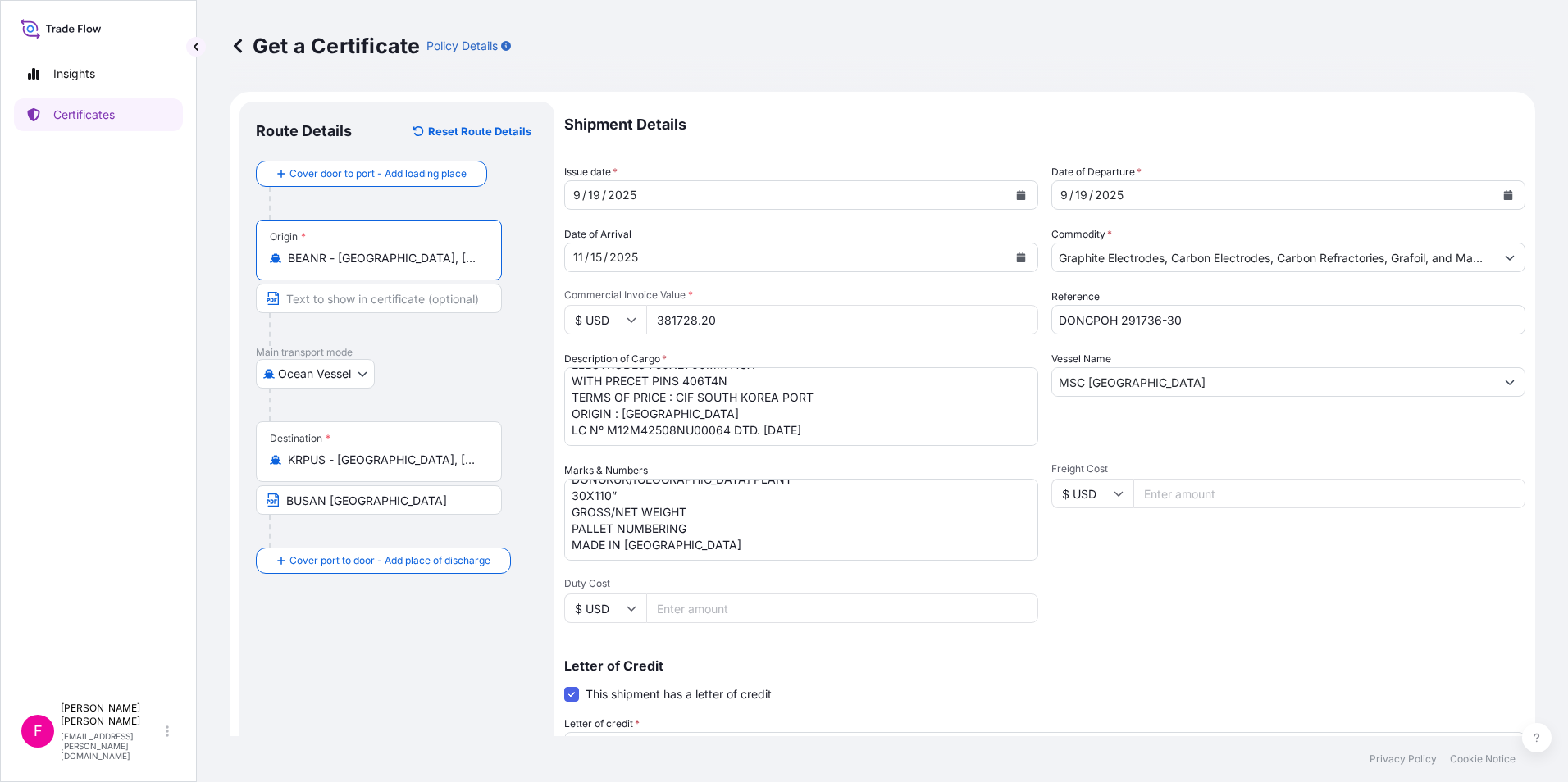
type input "BEANR - [GEOGRAPHIC_DATA], [GEOGRAPHIC_DATA]"
click at [399, 296] on input "Text to appear on certificate" at bounding box center [379, 298] width 246 height 30
type input "ANTWERP EUROPEAN PORT"
click at [387, 673] on div "Route Details Reset Route Details Cover door to port - Add loading place Place …" at bounding box center [396, 577] width 282 height 919
click at [391, 660] on div "Route Details Reset Route Details Cover door to port - Add loading place Place …" at bounding box center [396, 577] width 282 height 919
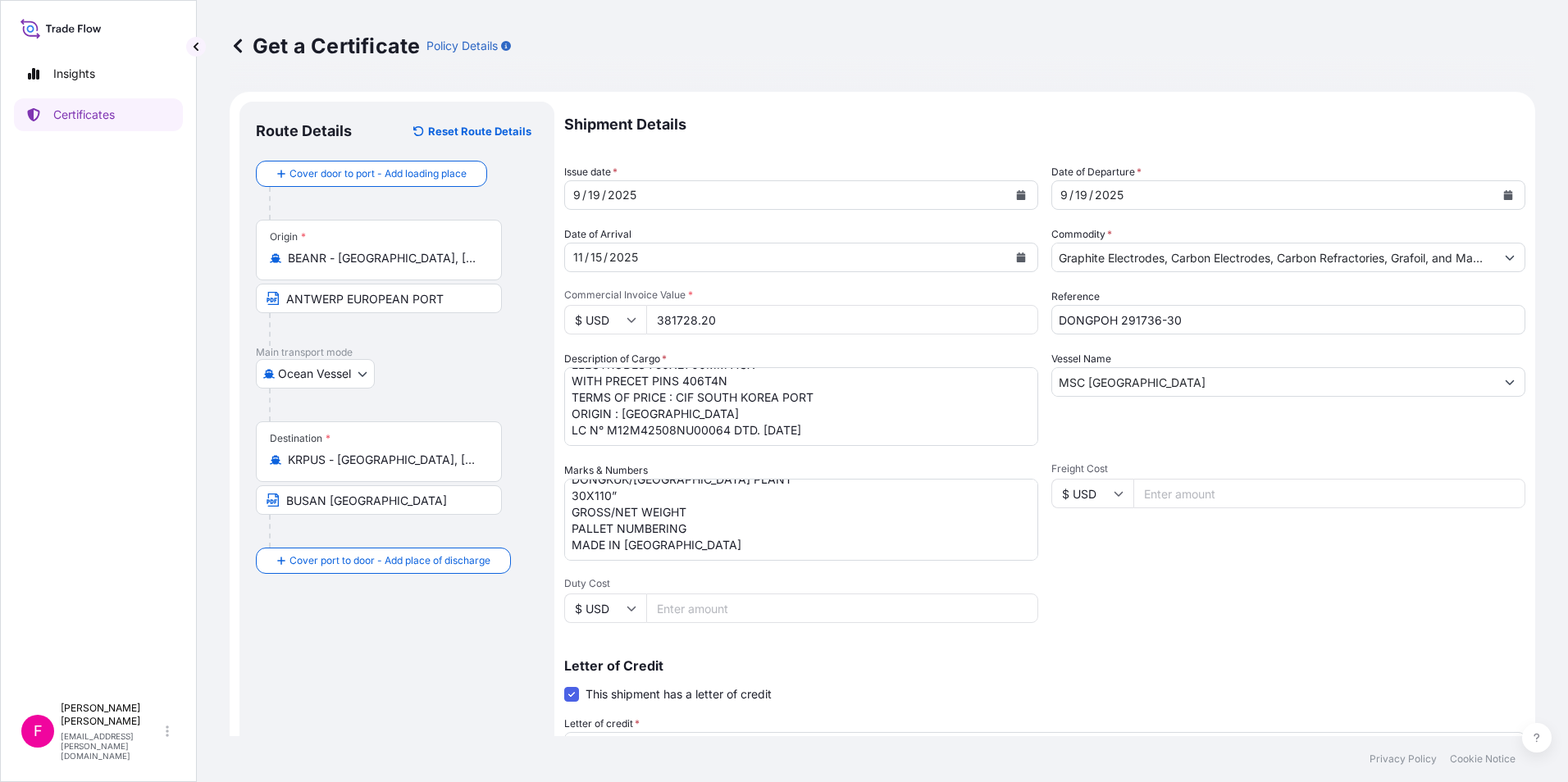
click at [1295, 616] on div "Shipment Details Issue date * [DATE] Date of Departure * [DATE] Date of Arrival…" at bounding box center [1044, 555] width 961 height 905
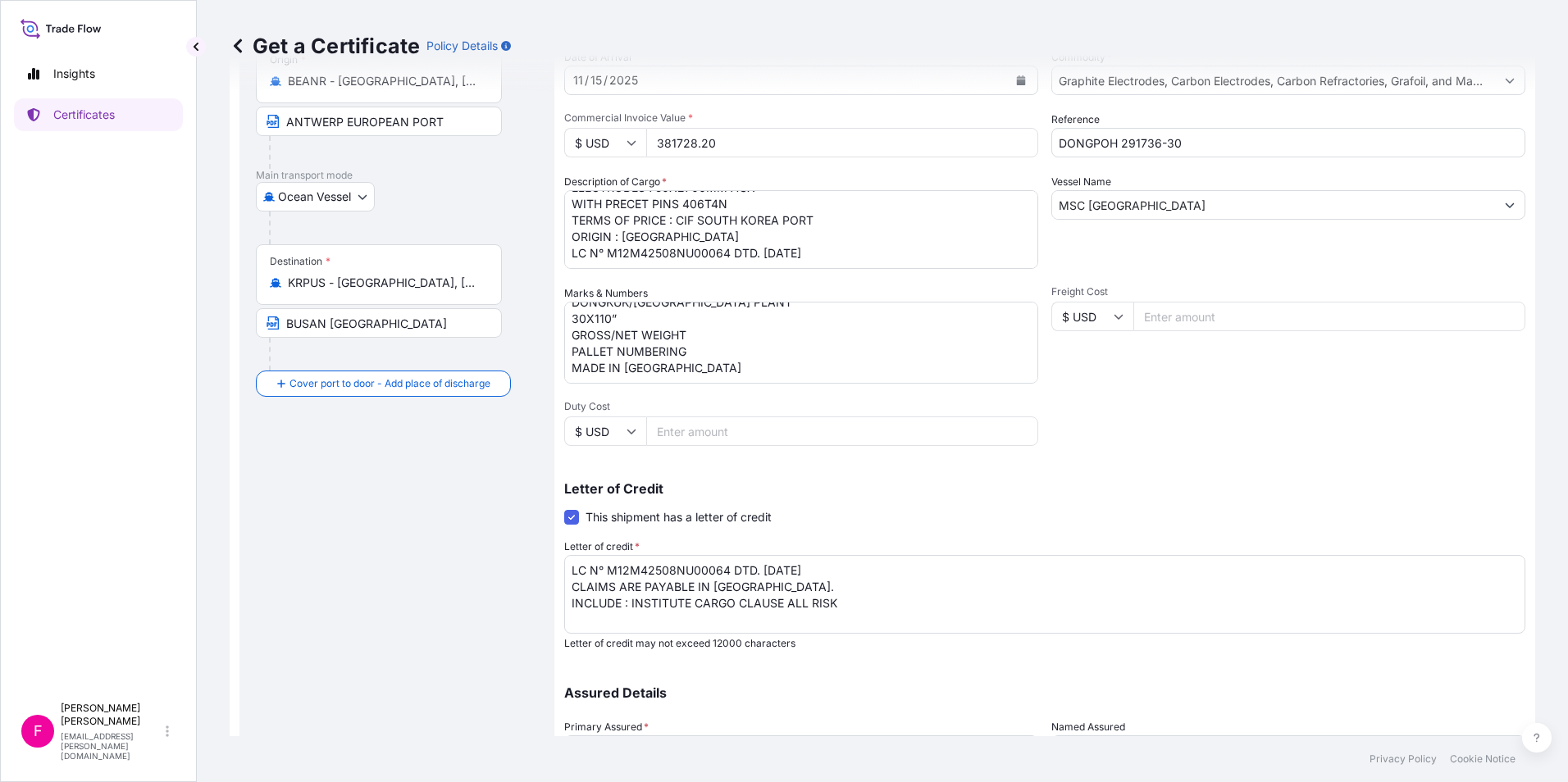
scroll to position [327, 0]
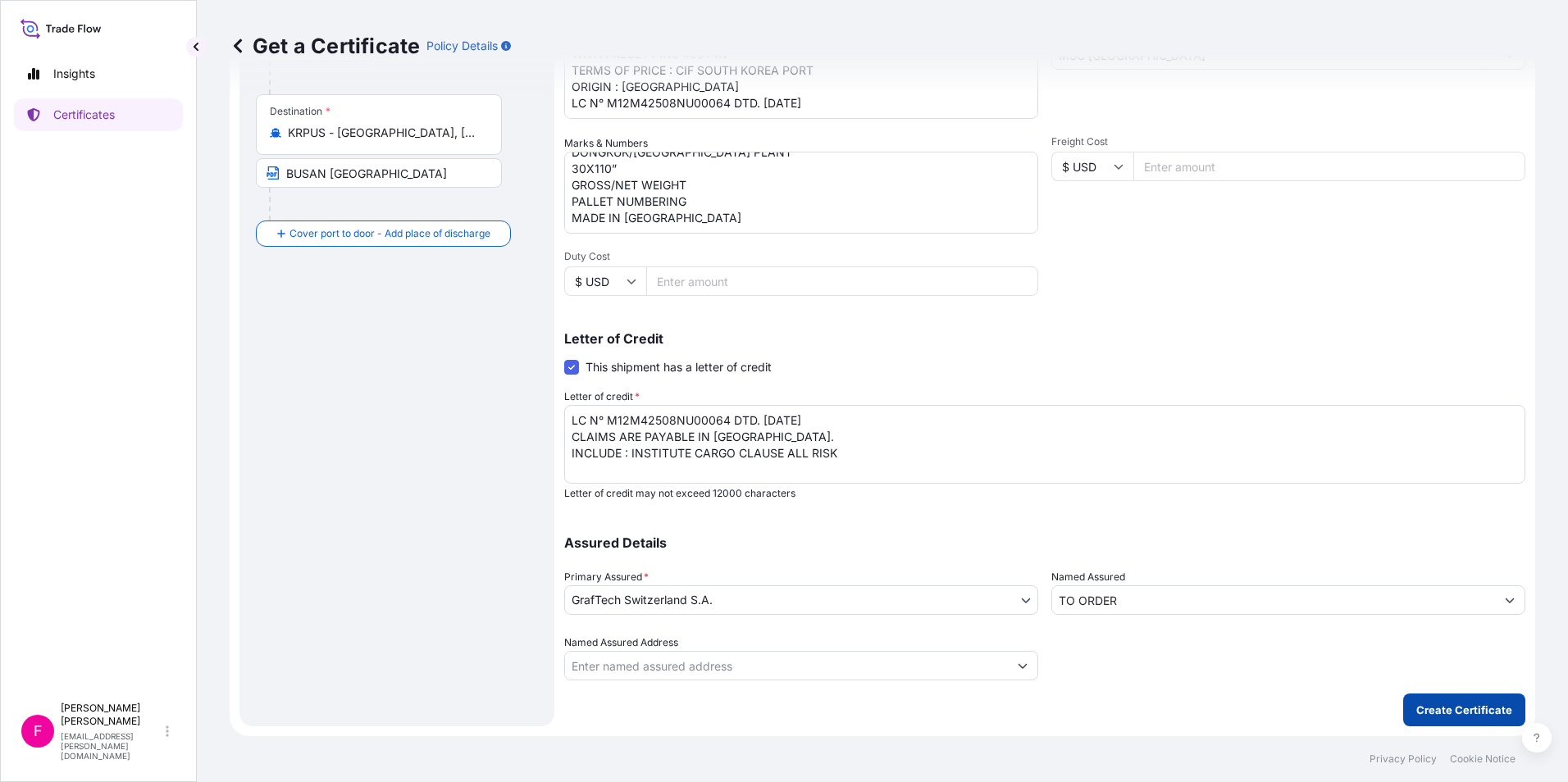
click at [1488, 715] on p "Create Certificate" at bounding box center [1463, 710] width 96 height 16
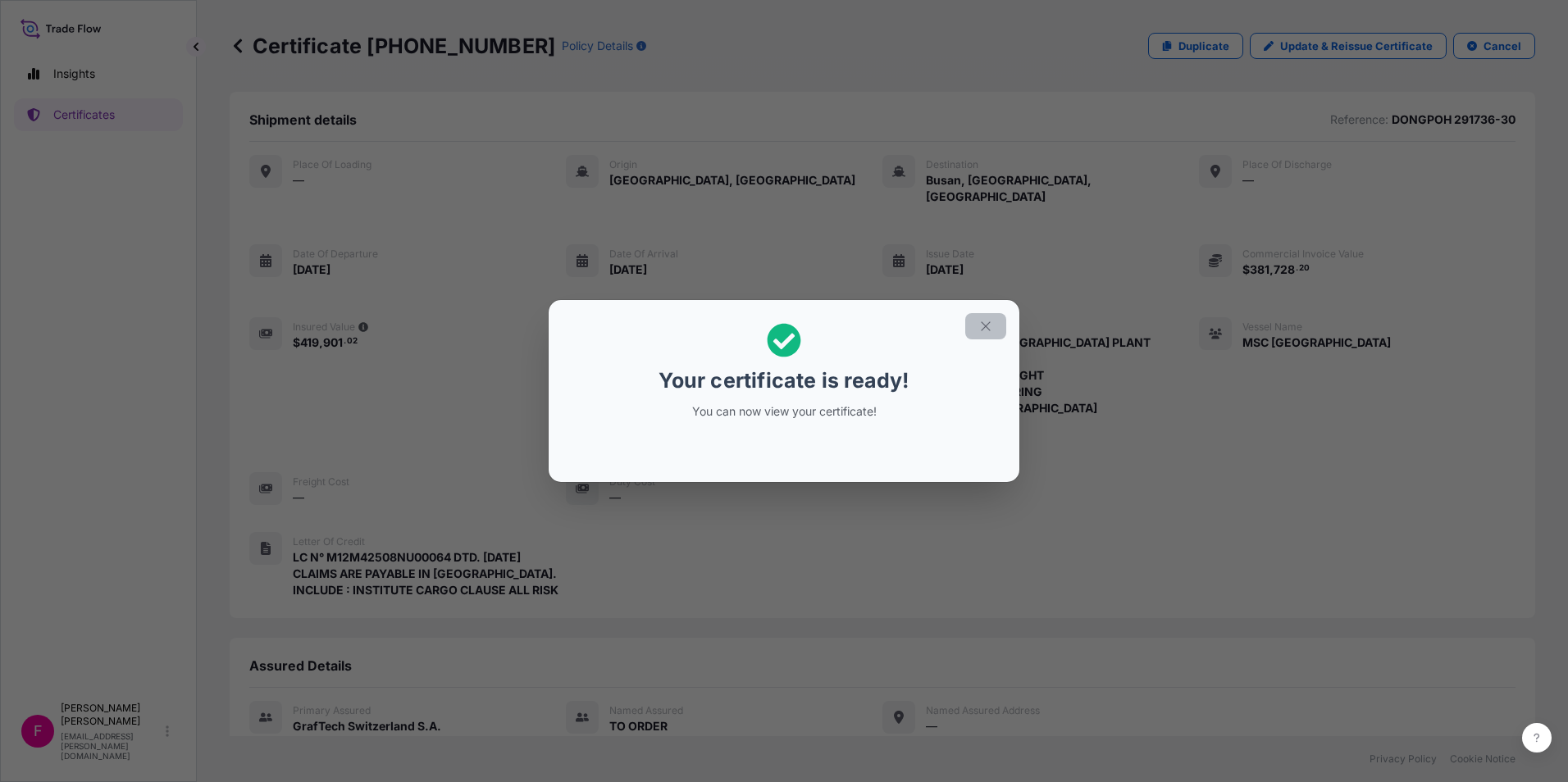
click at [981, 330] on icon "button" at bounding box center [985, 326] width 14 height 14
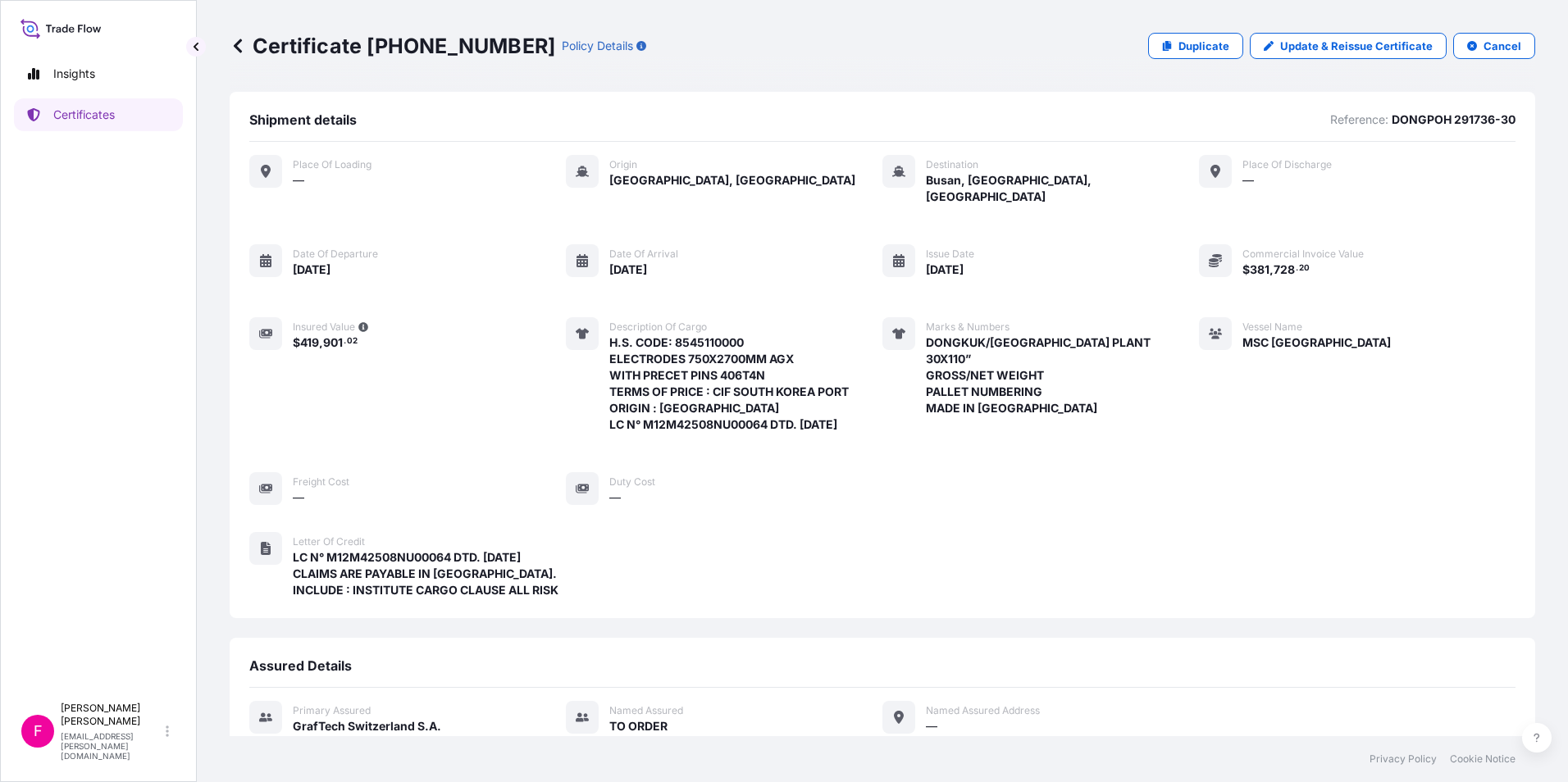
scroll to position [174, 0]
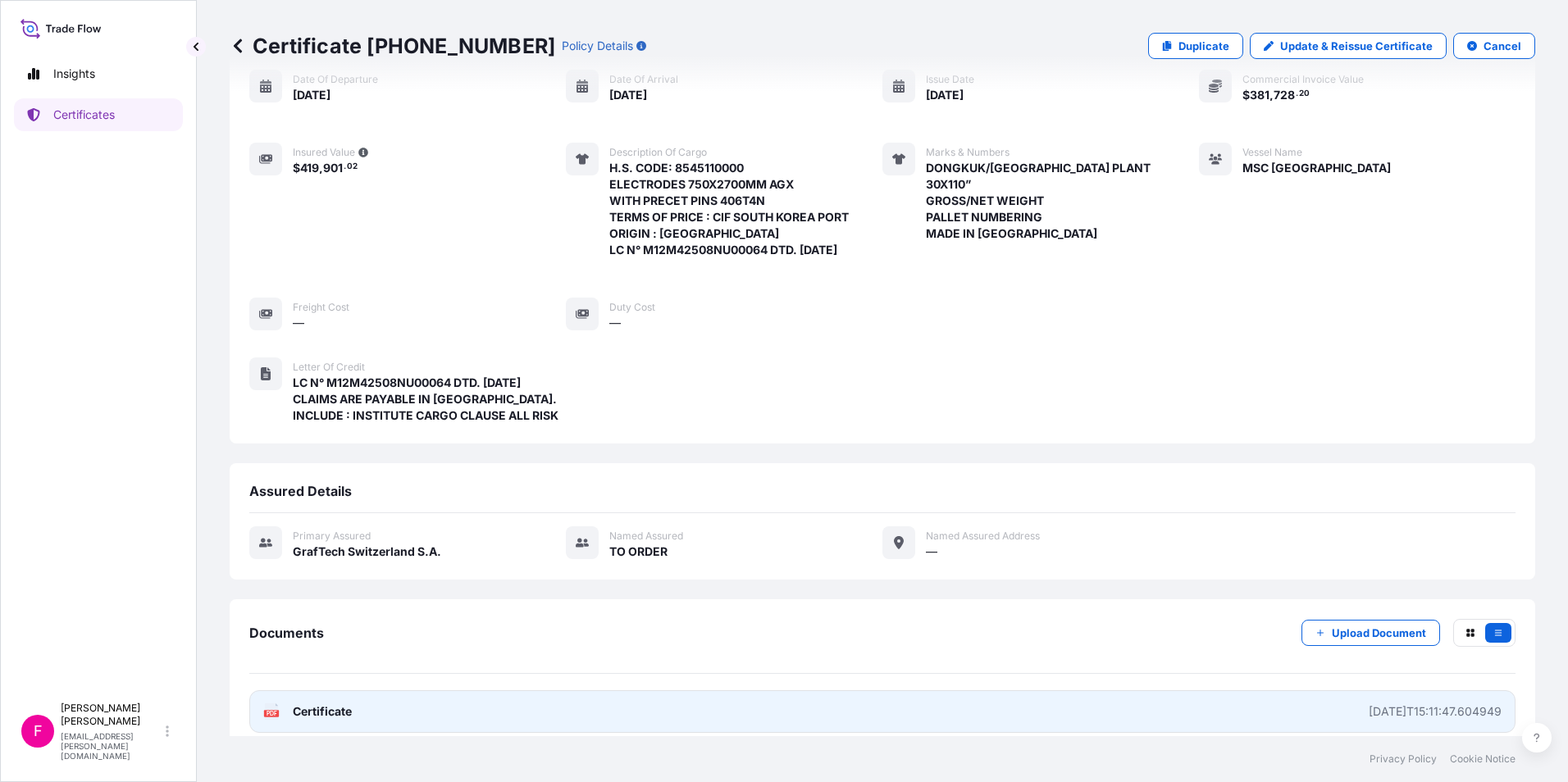
click at [477, 690] on link "PDF Certificate [DATE]T15:11:47.604949" at bounding box center [882, 711] width 1265 height 43
